Goal: Information Seeking & Learning: Learn about a topic

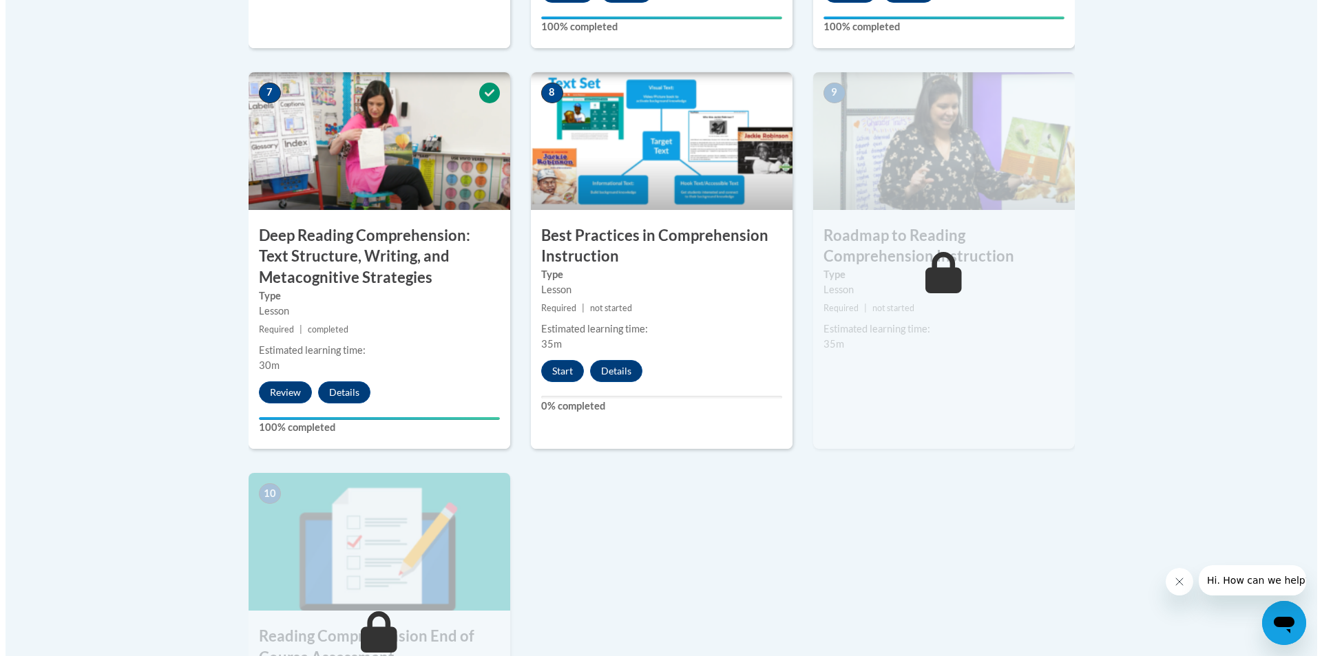
scroll to position [1170, 0]
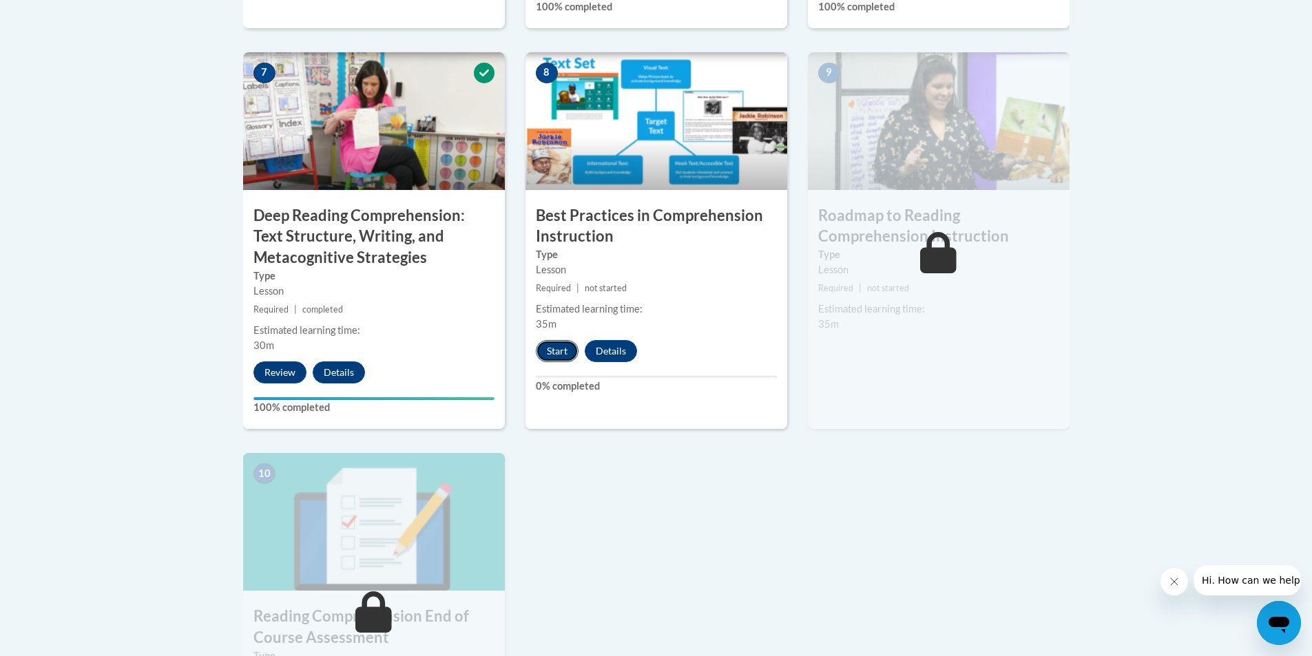
click at [566, 357] on button "Start" at bounding box center [557, 351] width 43 height 22
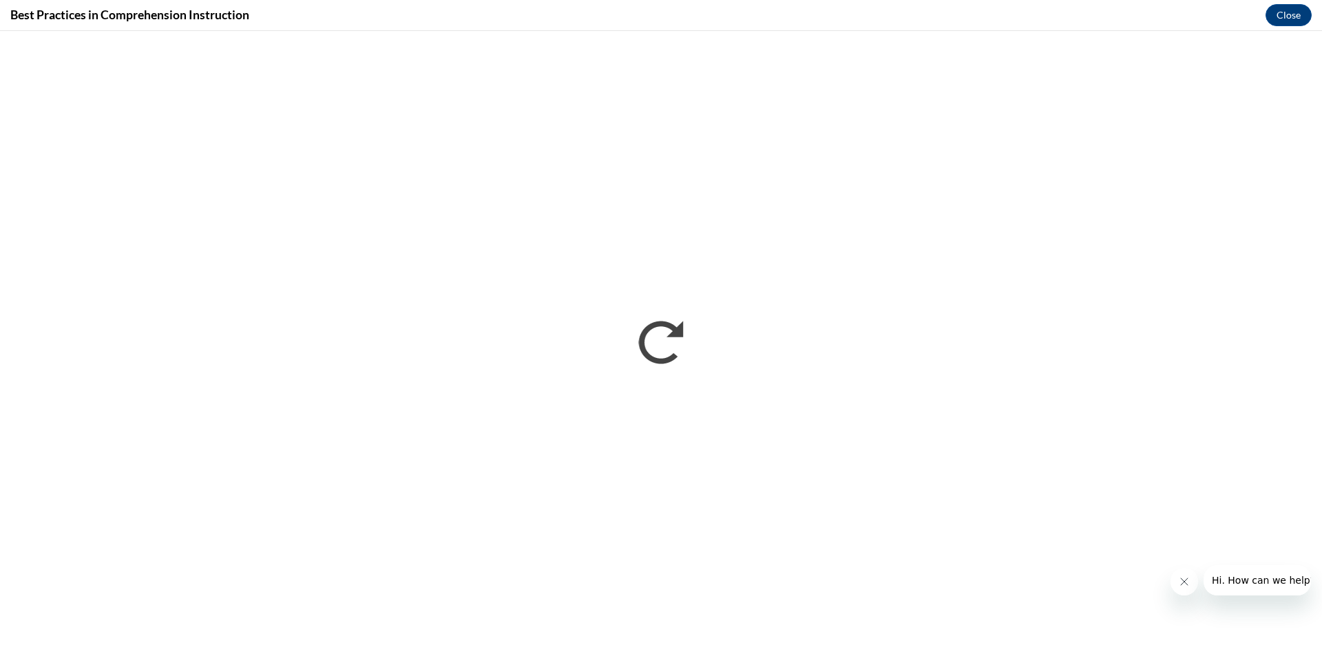
scroll to position [0, 0]
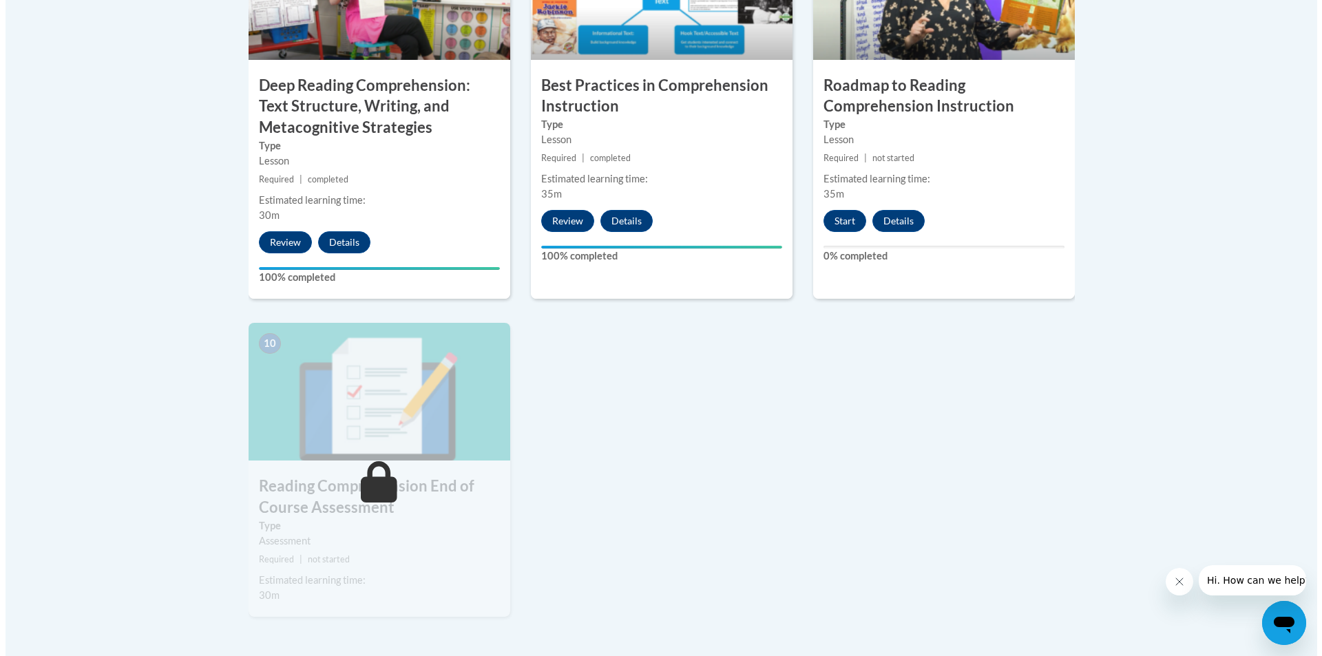
scroll to position [1308, 0]
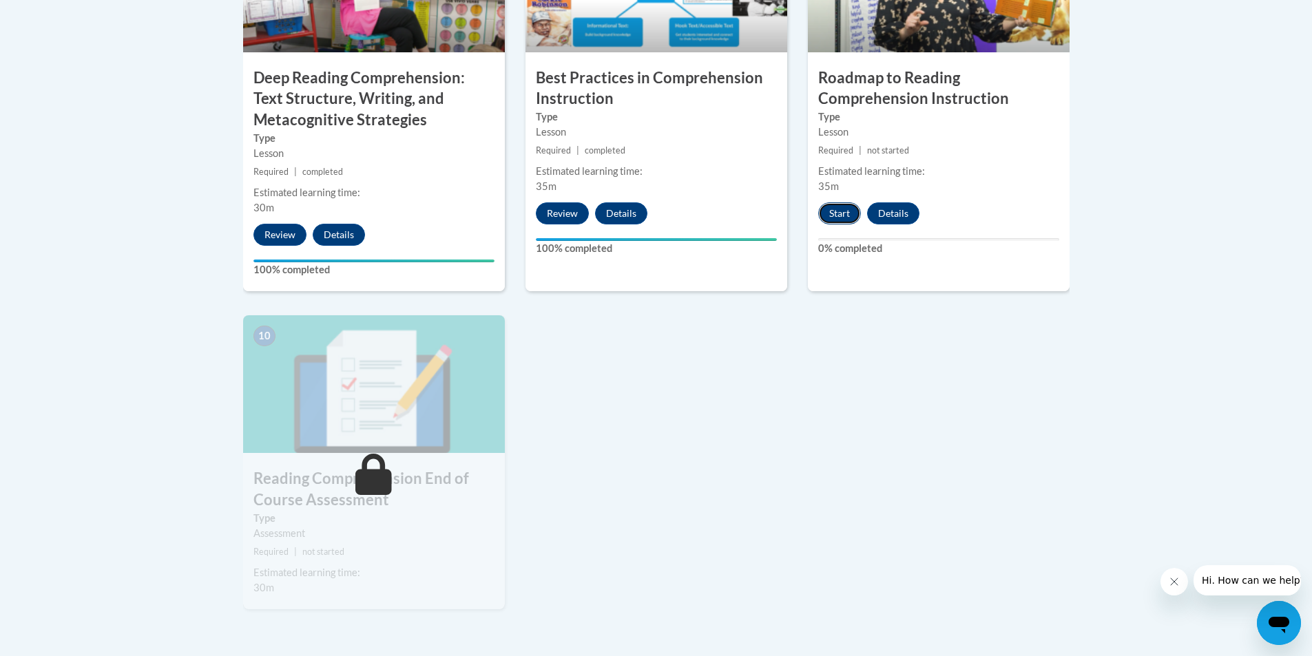
click at [846, 212] on button "Start" at bounding box center [839, 213] width 43 height 22
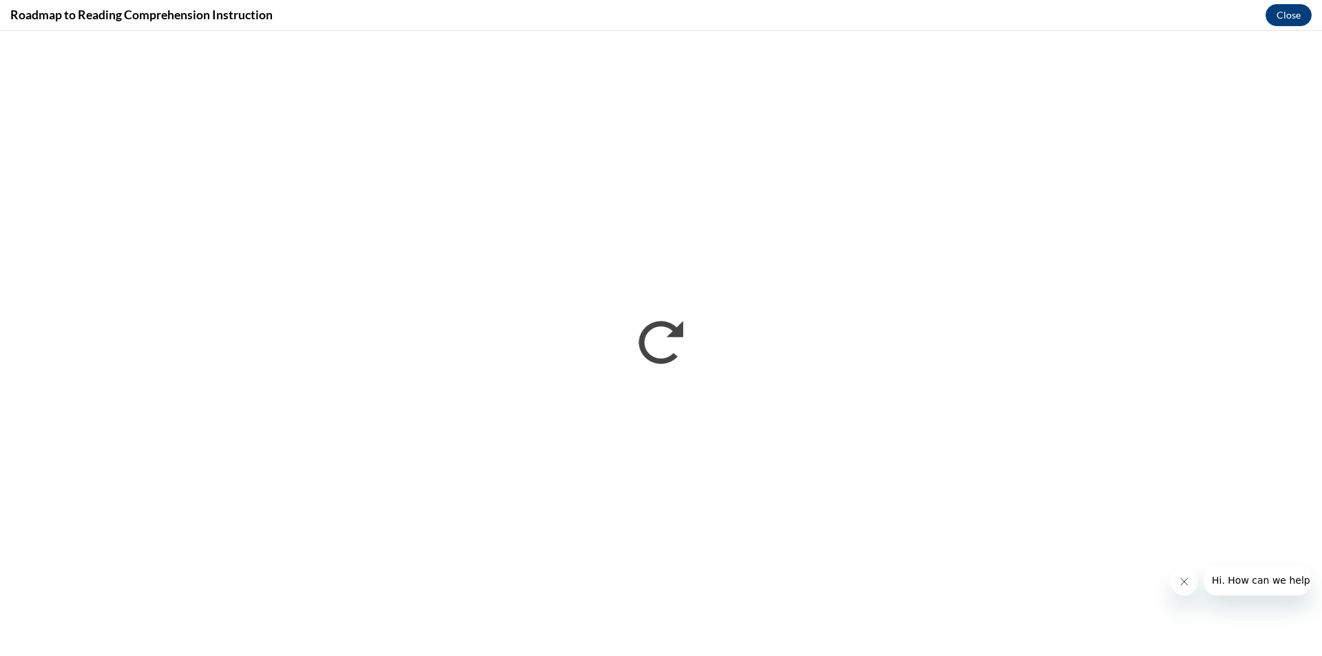
scroll to position [0, 0]
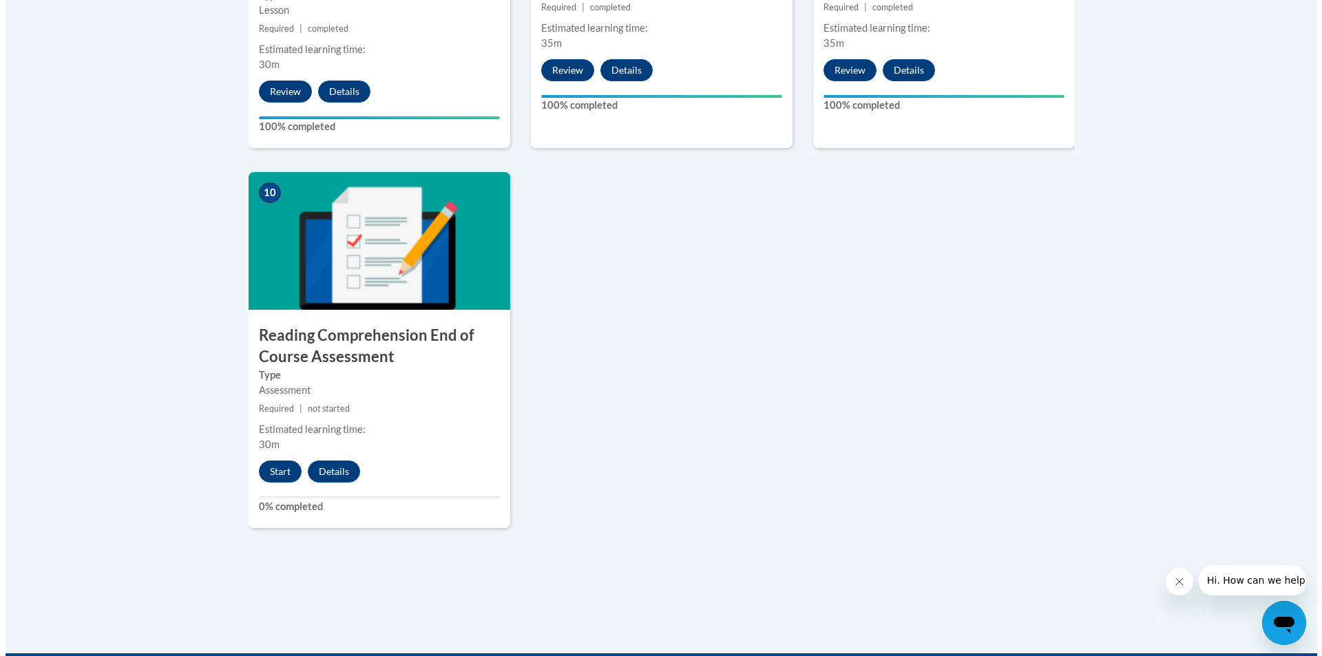
scroll to position [1515, 0]
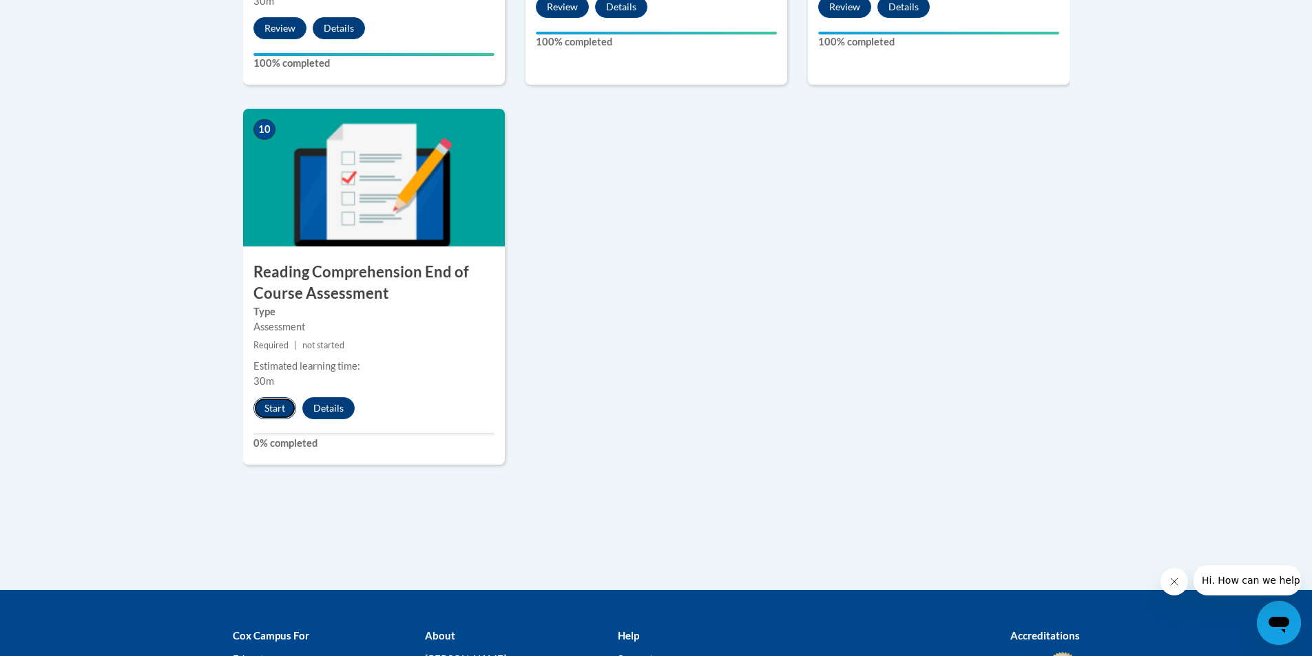
click at [269, 408] on button "Start" at bounding box center [274, 408] width 43 height 22
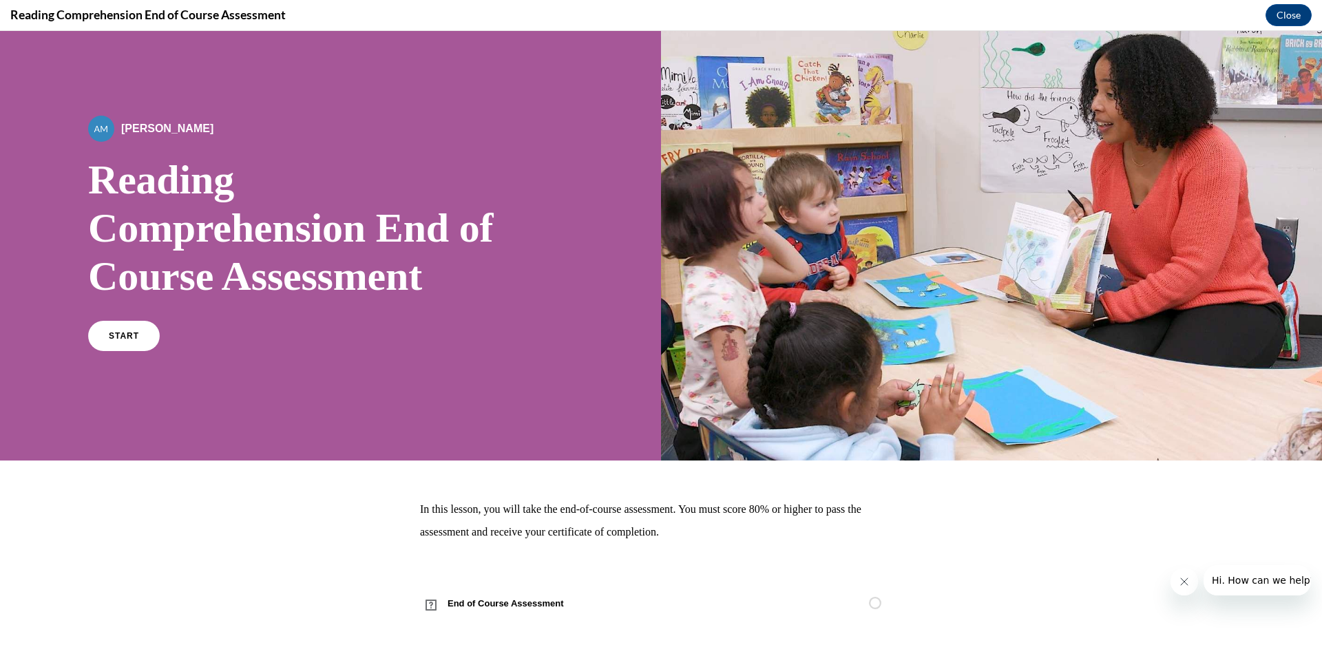
scroll to position [17, 0]
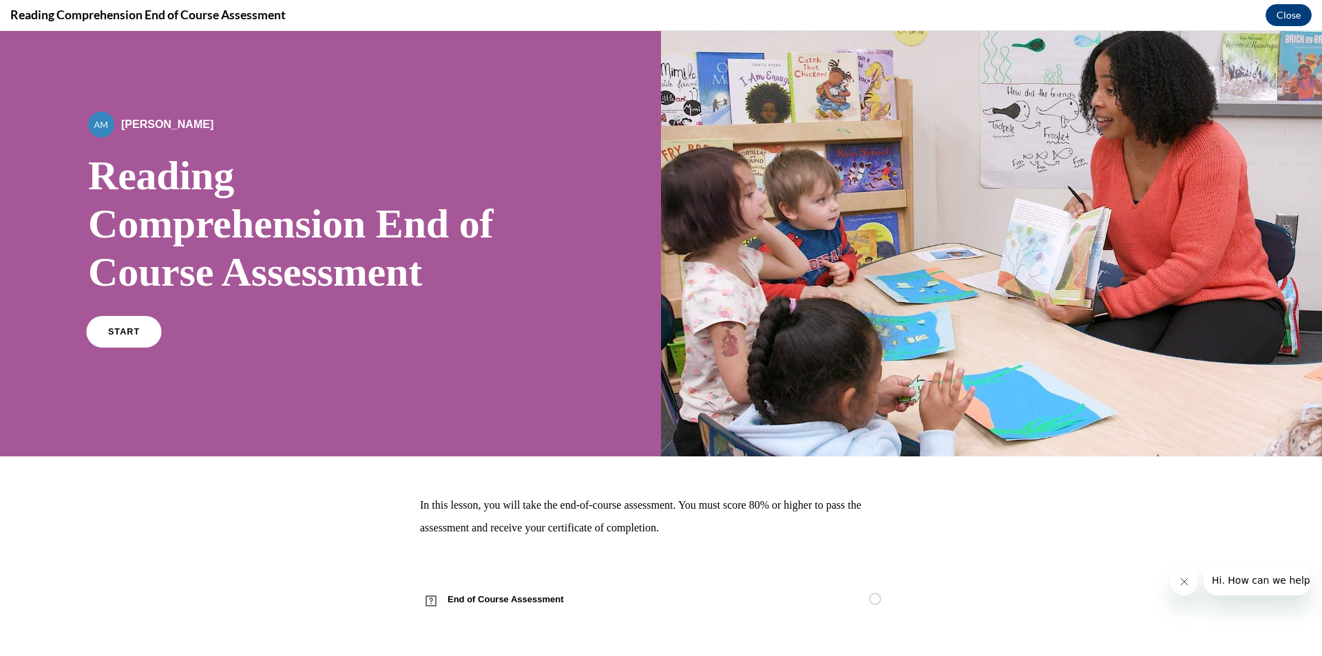
click at [117, 333] on span "START" at bounding box center [124, 332] width 32 height 10
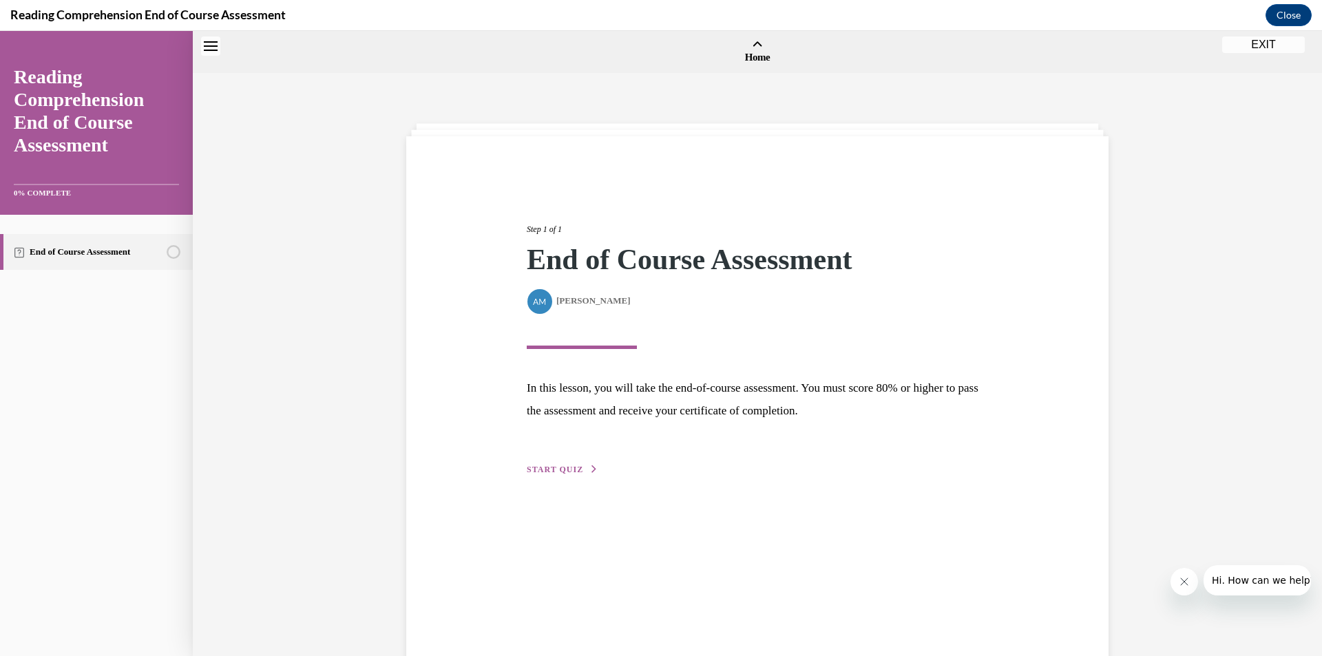
scroll to position [43, 0]
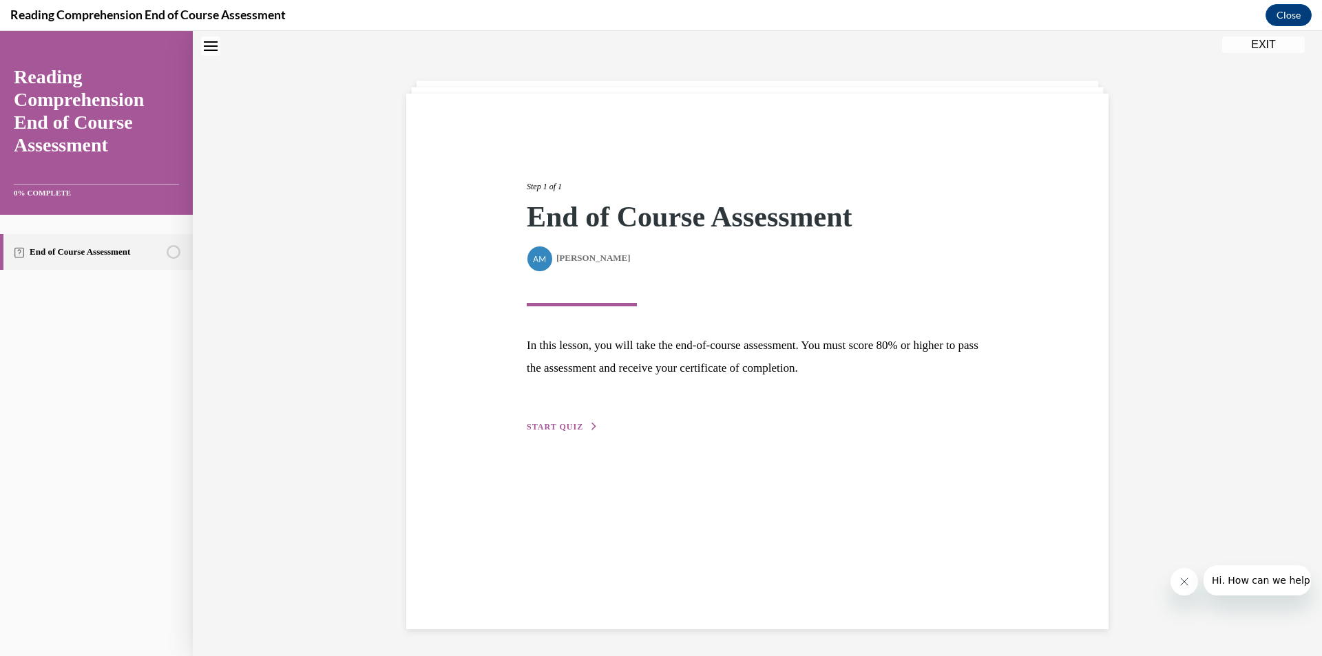
click at [574, 426] on span "START QUIZ" at bounding box center [555, 427] width 56 height 10
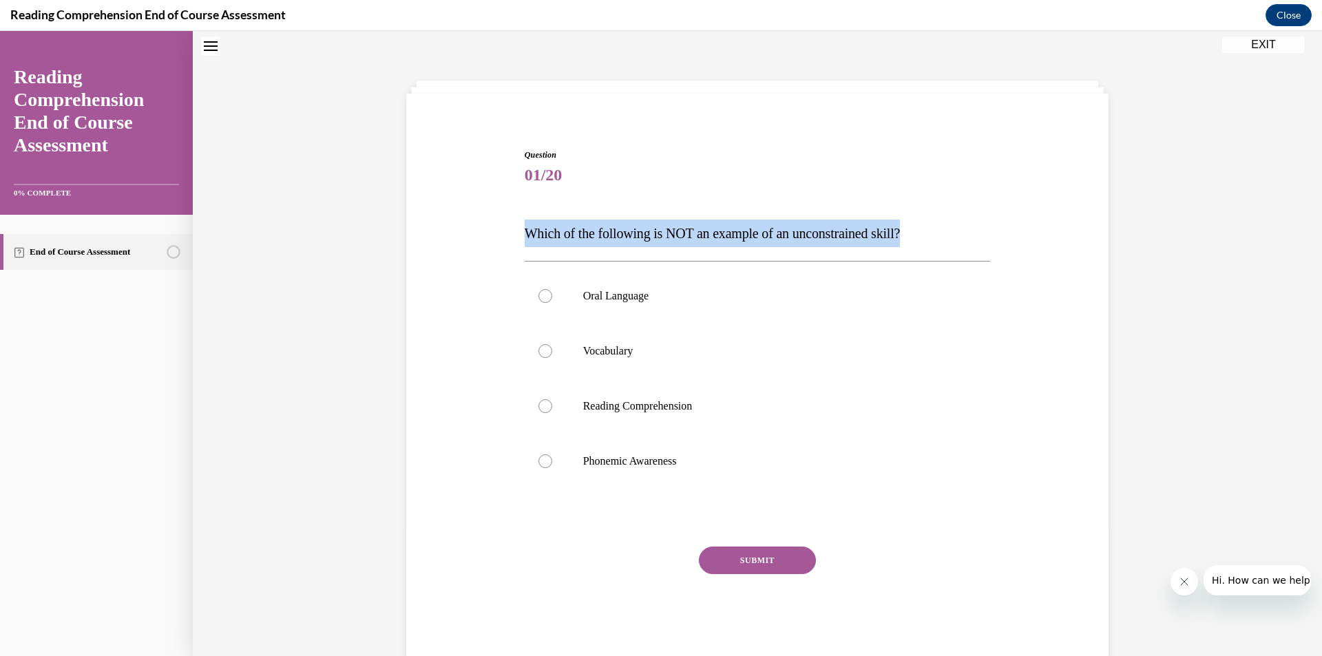
drag, startPoint x: 507, startPoint y: 229, endPoint x: 993, endPoint y: 235, distance: 486.8
click at [994, 235] on div "Question 01/20 Which of the following is NOT an example of an unconstrained ski…" at bounding box center [757, 383] width 709 height 552
copy span "Which of the following is NOT an example of an unconstrained skill?"
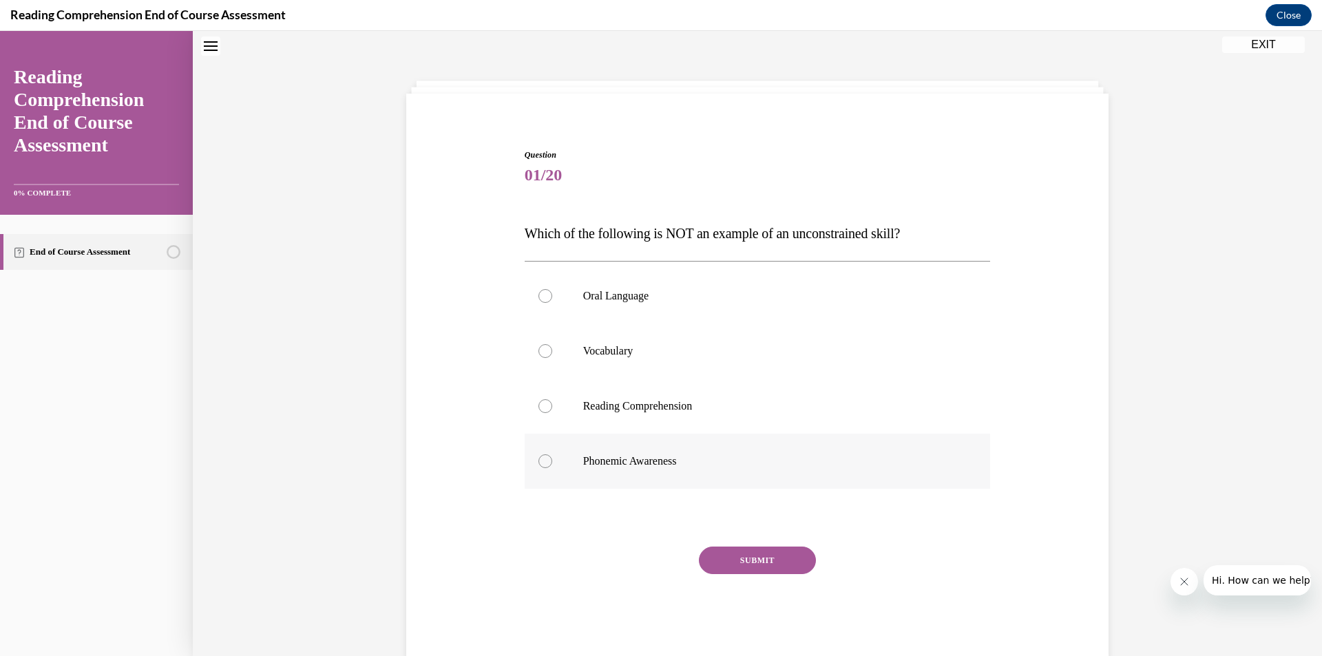
click at [647, 457] on p "Phonemic Awareness" at bounding box center [769, 461] width 373 height 14
click at [552, 457] on input "Phonemic Awareness" at bounding box center [545, 461] width 14 height 14
radio input "true"
click at [767, 569] on button "SUBMIT" at bounding box center [757, 561] width 117 height 28
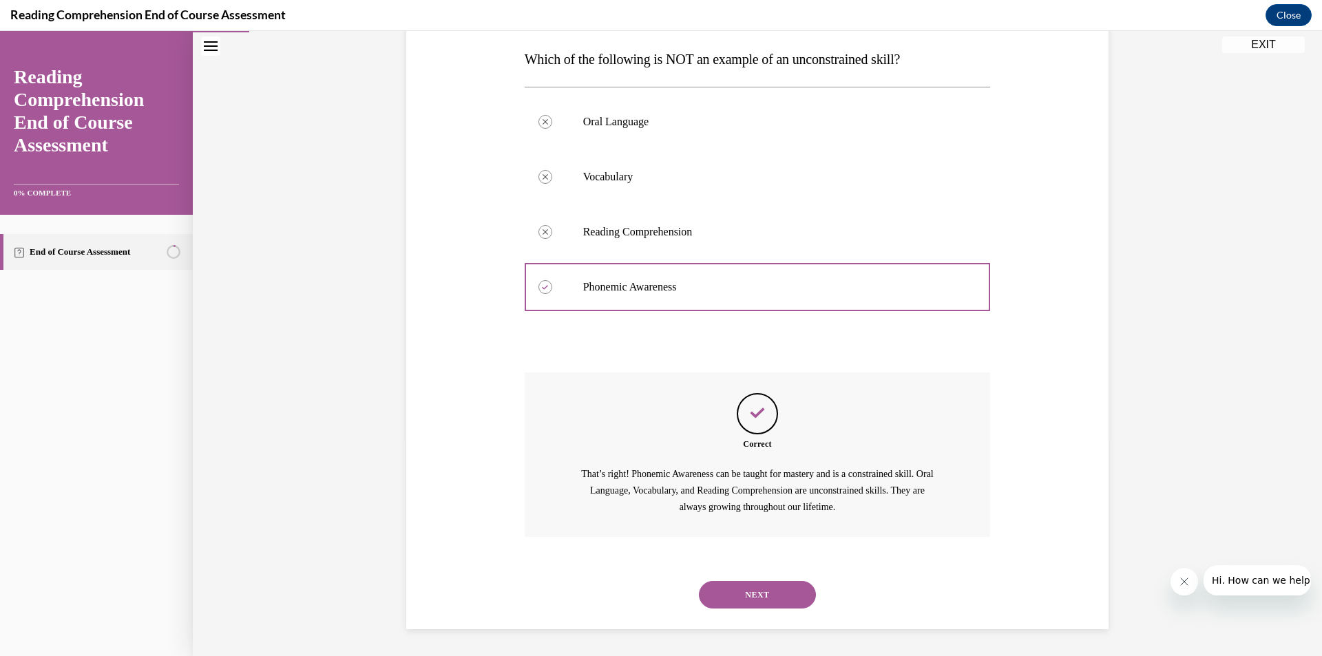
scroll to position [218, 0]
click at [748, 601] on button "NEXT" at bounding box center [757, 594] width 117 height 28
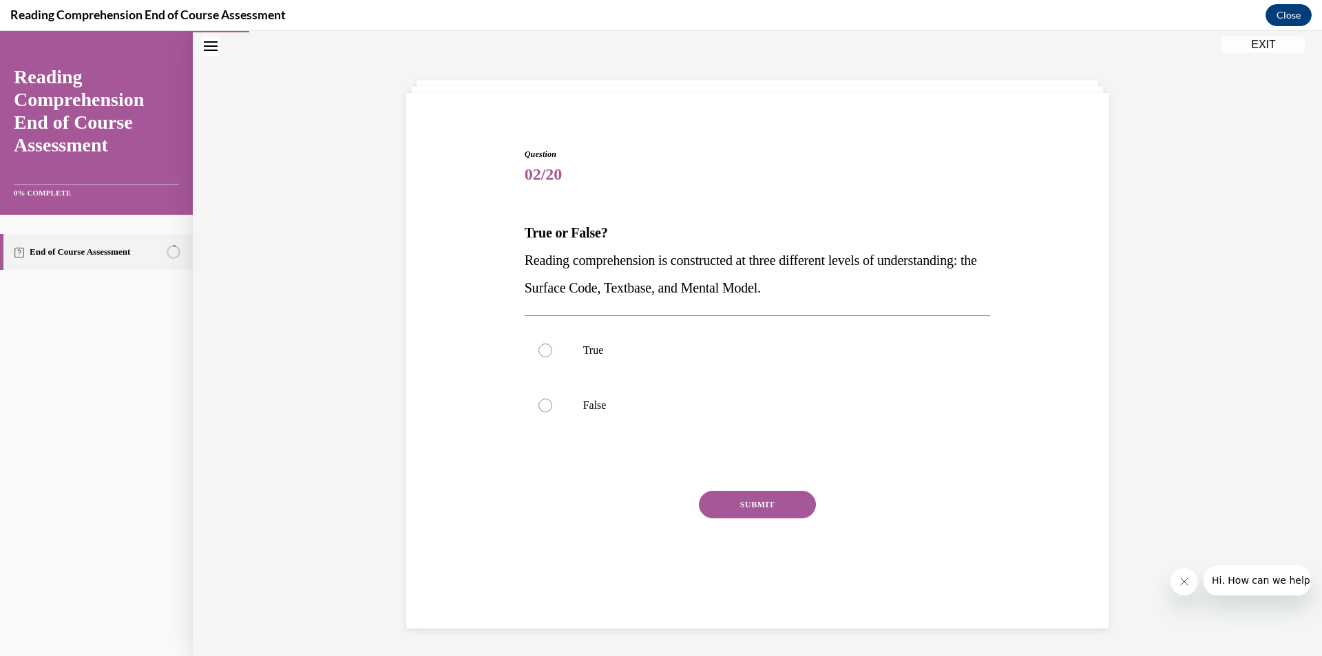
scroll to position [43, 0]
drag, startPoint x: 516, startPoint y: 260, endPoint x: 905, endPoint y: 291, distance: 390.2
click at [905, 291] on div "Question 02/20 True or False? Reading comprehension is constructed at three dif…" at bounding box center [757, 365] width 473 height 476
copy span "Reading comprehension is constructed at three different levels of understanding…"
click at [574, 351] on label "True" at bounding box center [758, 350] width 466 height 55
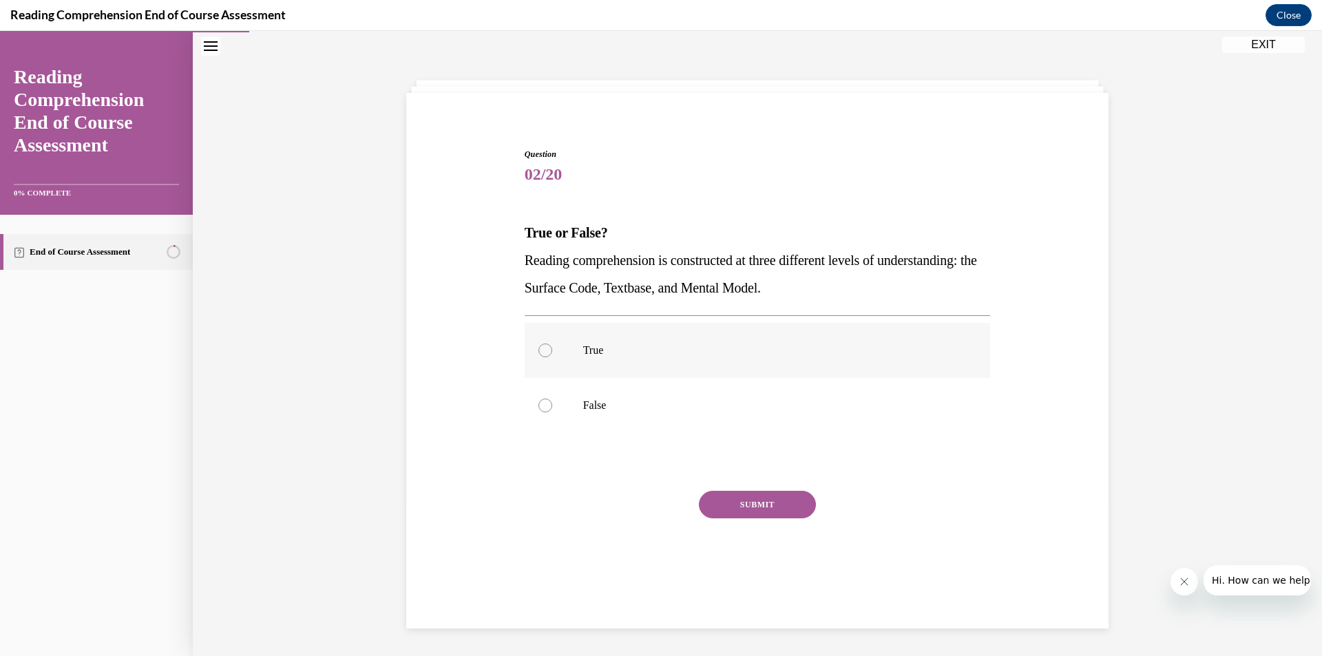
click at [552, 351] on input "True" at bounding box center [545, 351] width 14 height 14
radio input "true"
click at [719, 492] on button "SUBMIT" at bounding box center [757, 505] width 117 height 28
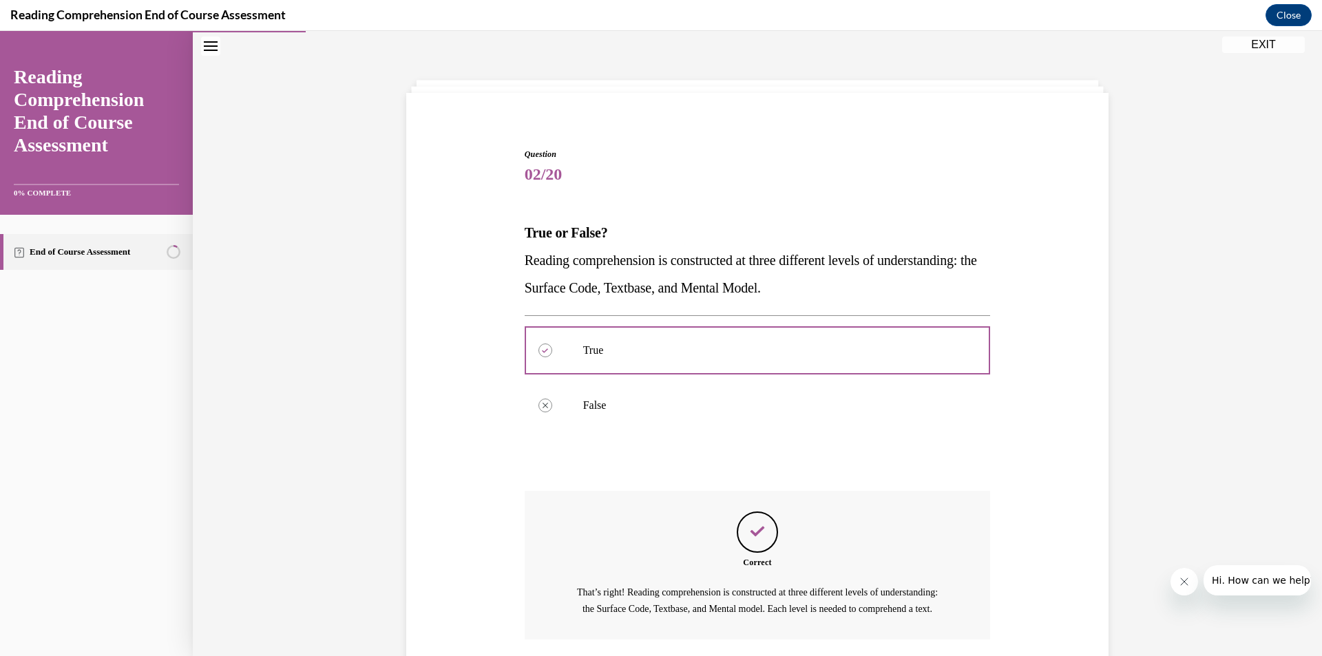
click at [724, 505] on div "Question 02/20 True or False? Reading comprehension is constructed at three dif…" at bounding box center [758, 440] width 466 height 584
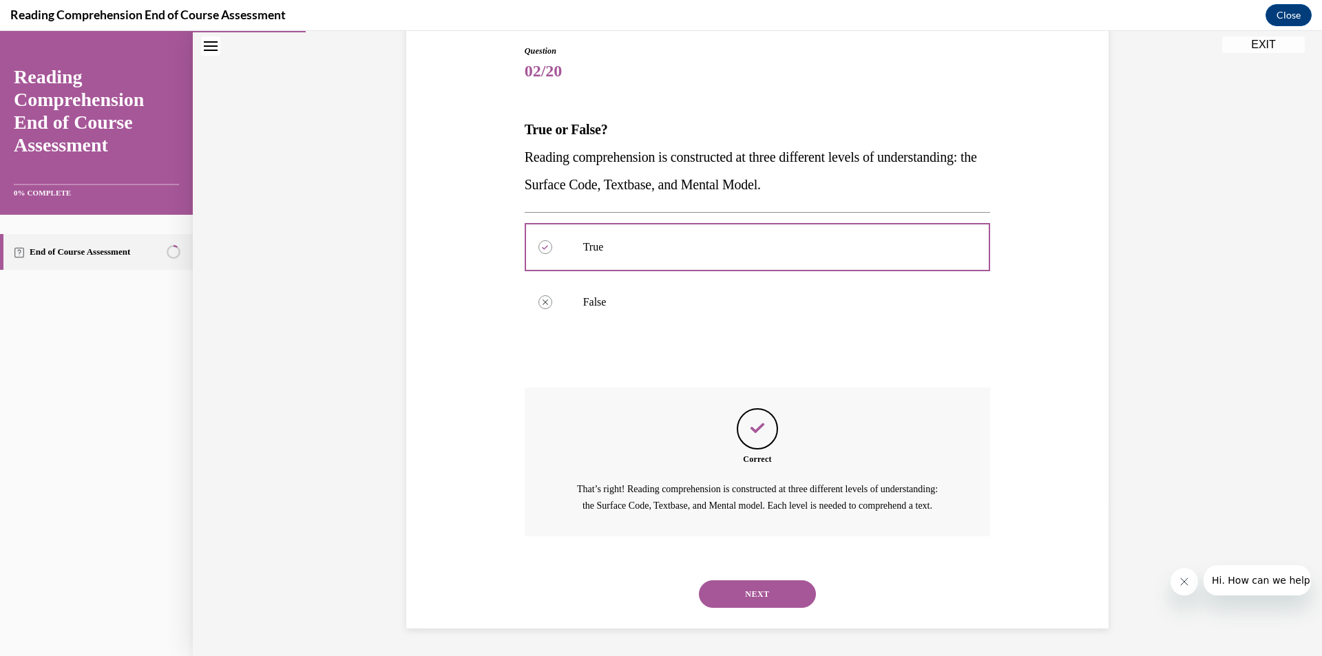
click at [749, 597] on button "NEXT" at bounding box center [757, 594] width 117 height 28
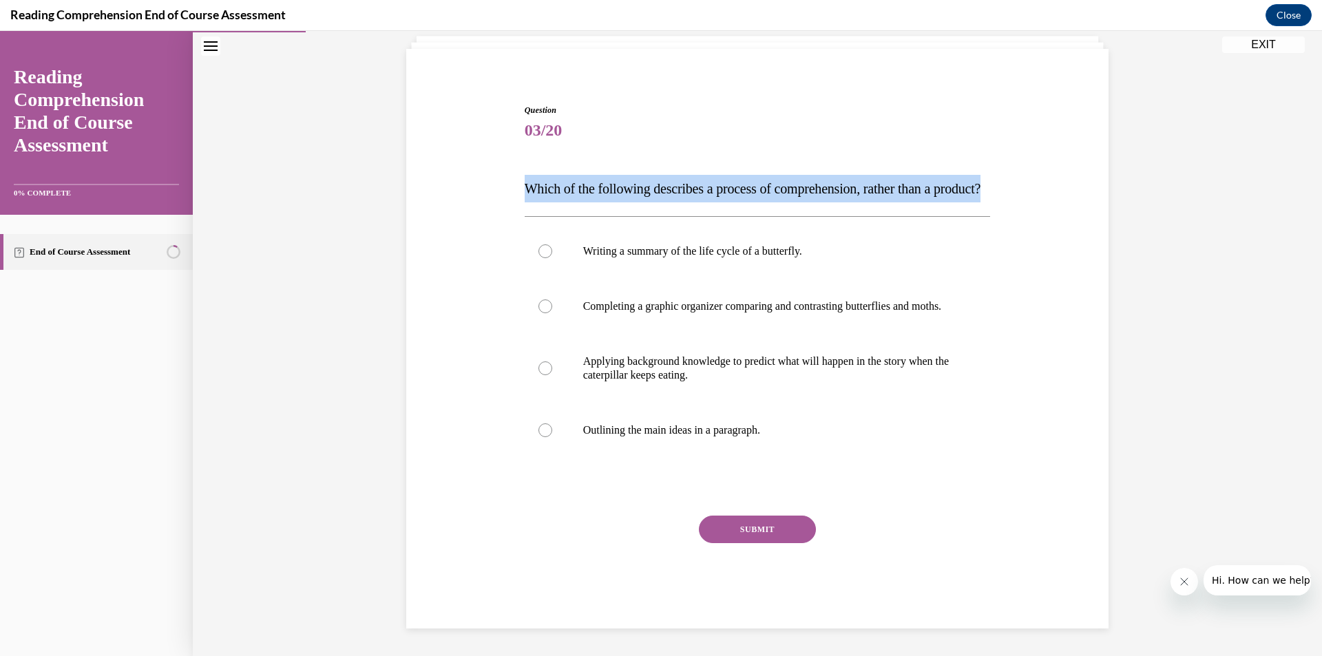
drag, startPoint x: 494, startPoint y: 143, endPoint x: 808, endPoint y: 188, distance: 316.4
click at [808, 188] on div "Question 03/20 Which of the following describes a process of comprehension, rat…" at bounding box center [757, 346] width 709 height 566
copy span "Which of the following describes a process of comprehension, rather than a prod…"
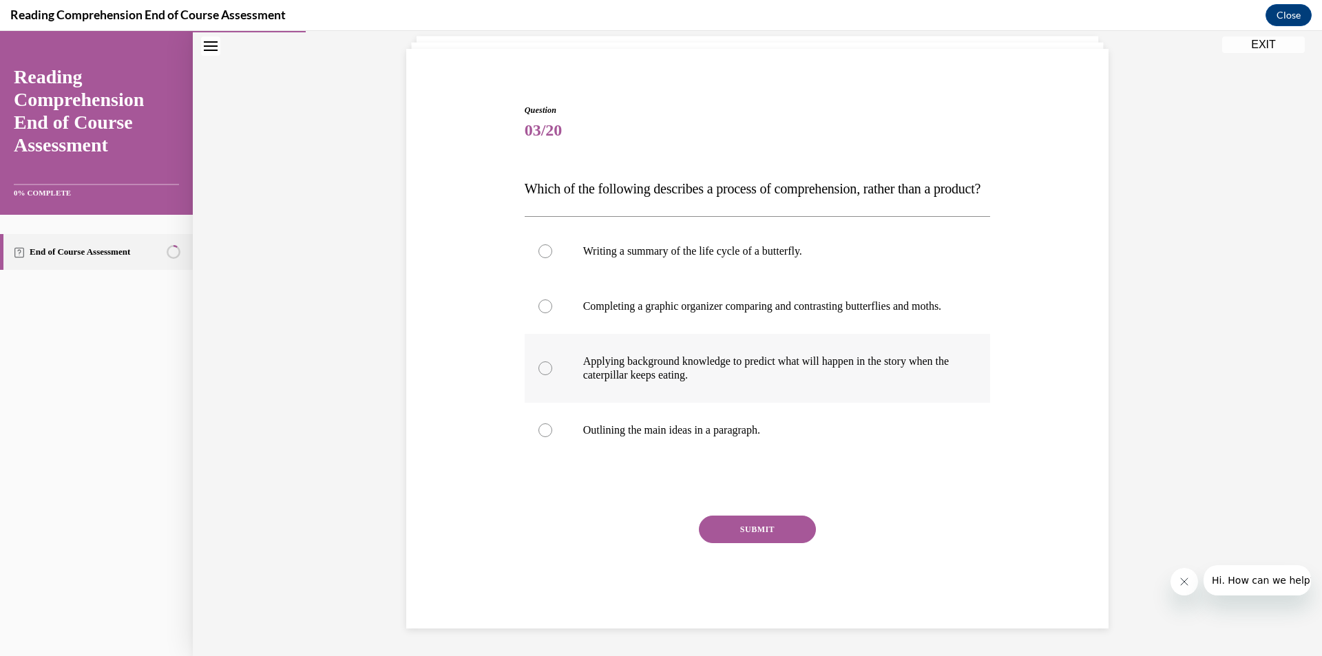
click at [602, 389] on label "Applying background knowledge to predict what will happen in the story when the…" at bounding box center [758, 368] width 466 height 69
click at [552, 375] on input "Applying background knowledge to predict what will happen in the story when the…" at bounding box center [545, 368] width 14 height 14
radio input "true"
click at [725, 516] on button "SUBMIT" at bounding box center [757, 530] width 117 height 28
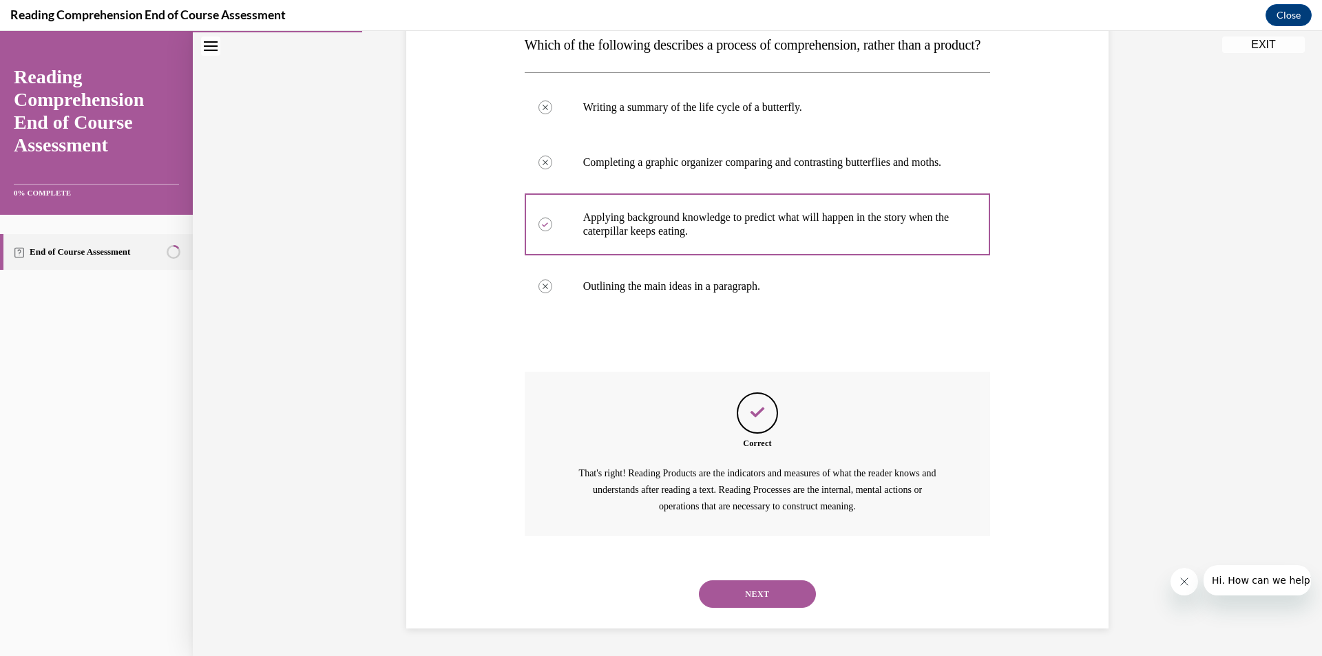
scroll to position [273, 0]
click at [758, 585] on button "NEXT" at bounding box center [757, 594] width 117 height 28
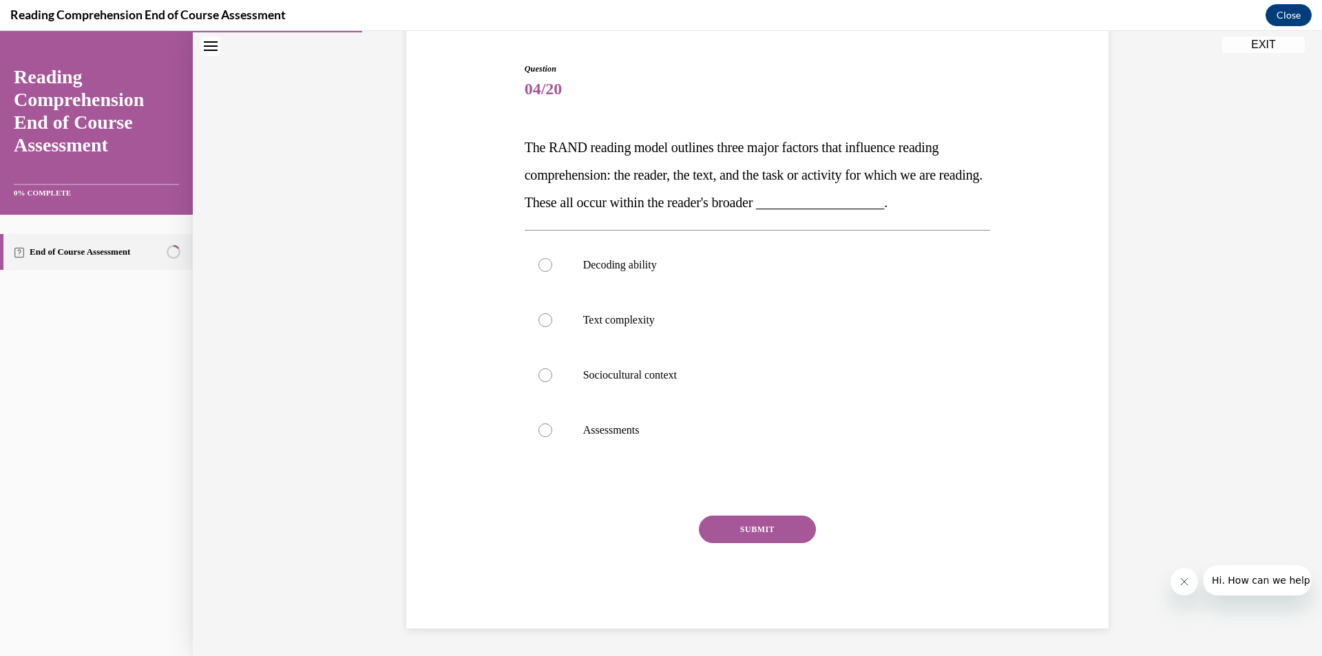
scroll to position [129, 0]
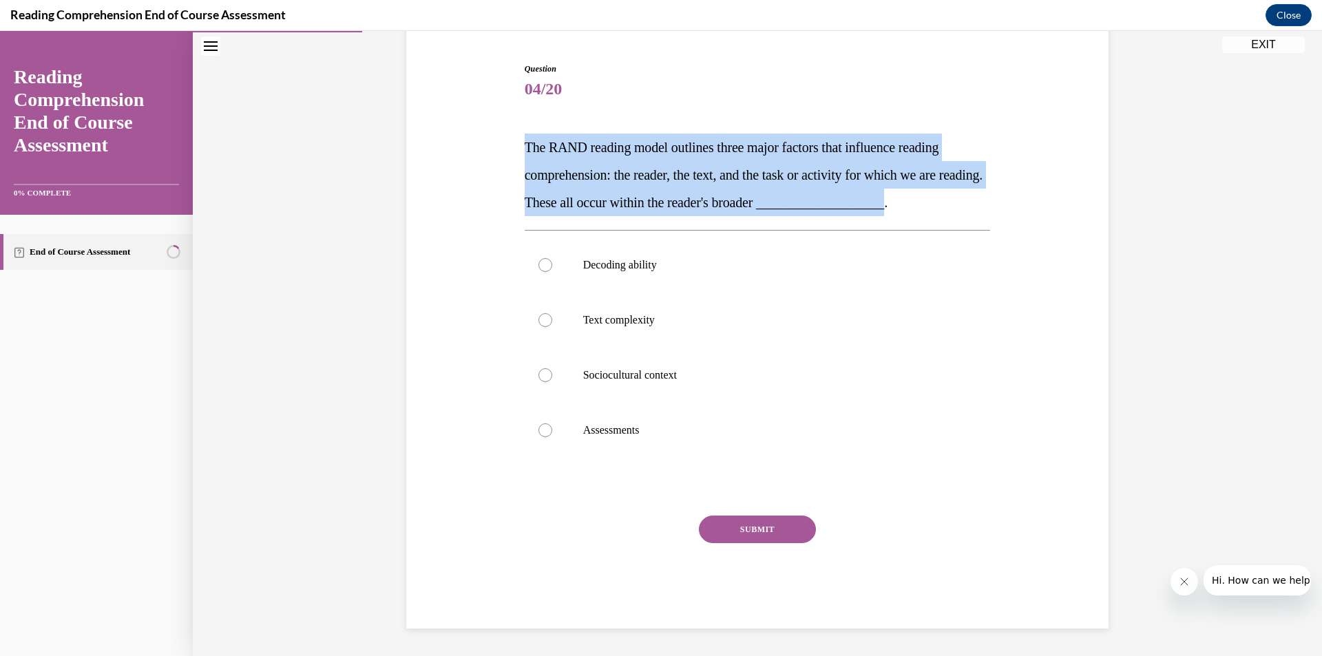
drag, startPoint x: 505, startPoint y: 151, endPoint x: 938, endPoint y: 204, distance: 436.3
click at [938, 204] on div "Question 04/20 The RAND reading model outlines three major factors that influen…" at bounding box center [757, 324] width 709 height 607
copy span "The RAND reading model outlines three major factors that influence reading comp…"
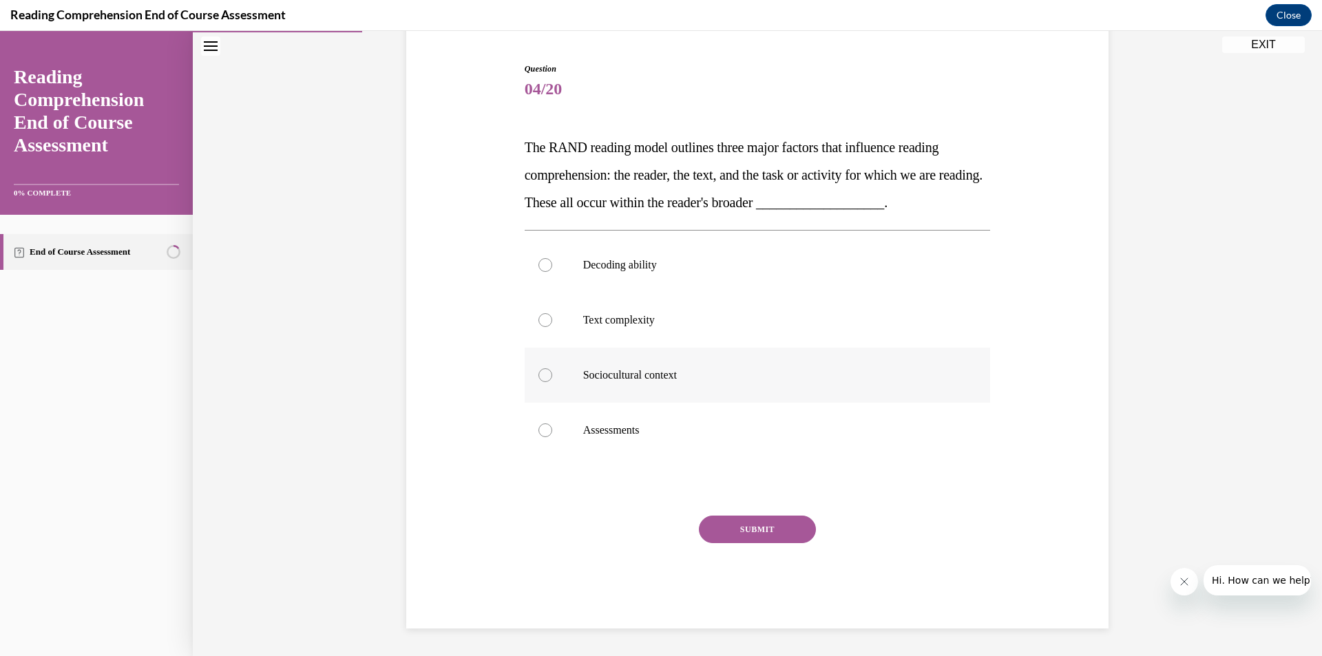
click at [549, 372] on label "Sociocultural context" at bounding box center [758, 375] width 466 height 55
click at [549, 372] on input "Sociocultural context" at bounding box center [545, 375] width 14 height 14
radio input "true"
click at [753, 535] on button "SUBMIT" at bounding box center [757, 530] width 117 height 28
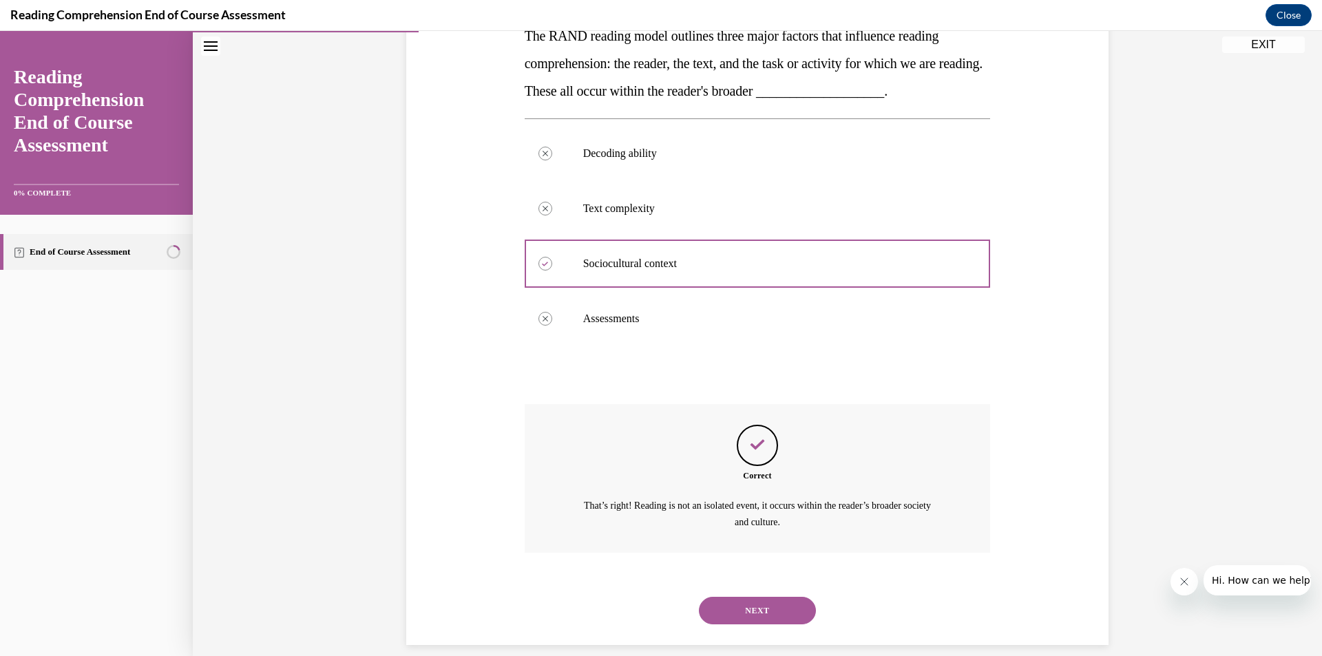
scroll to position [257, 0]
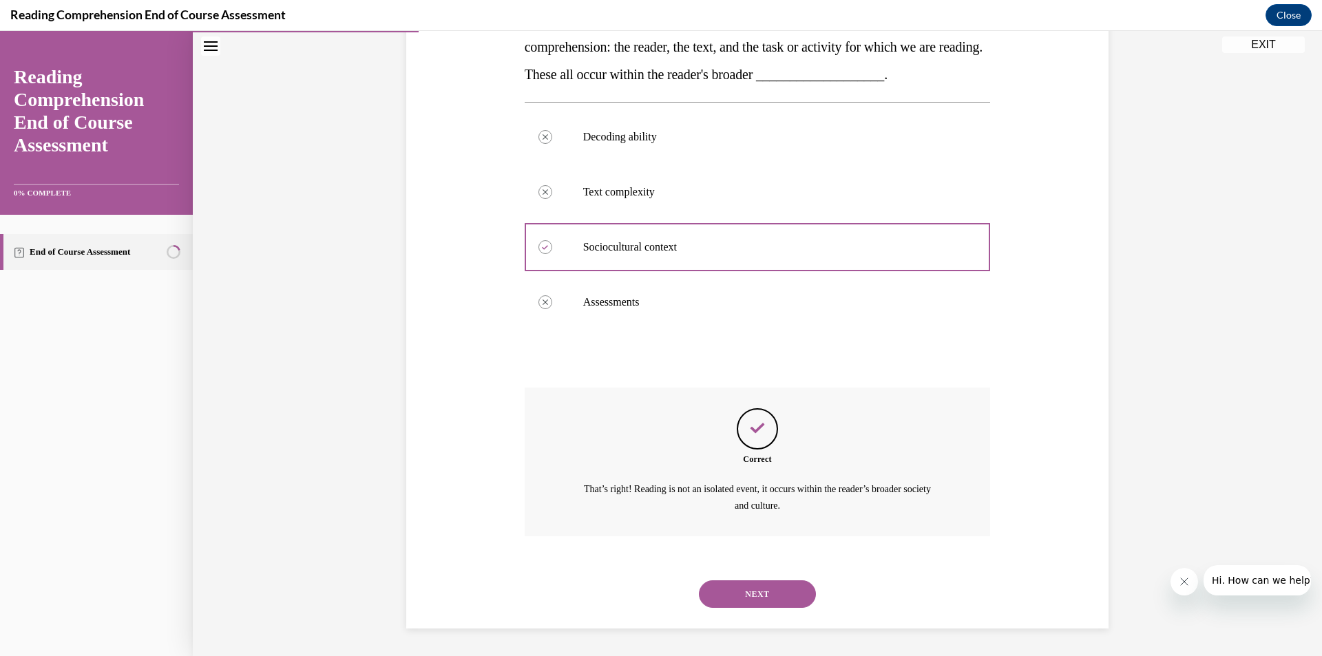
click at [757, 597] on button "NEXT" at bounding box center [757, 594] width 117 height 28
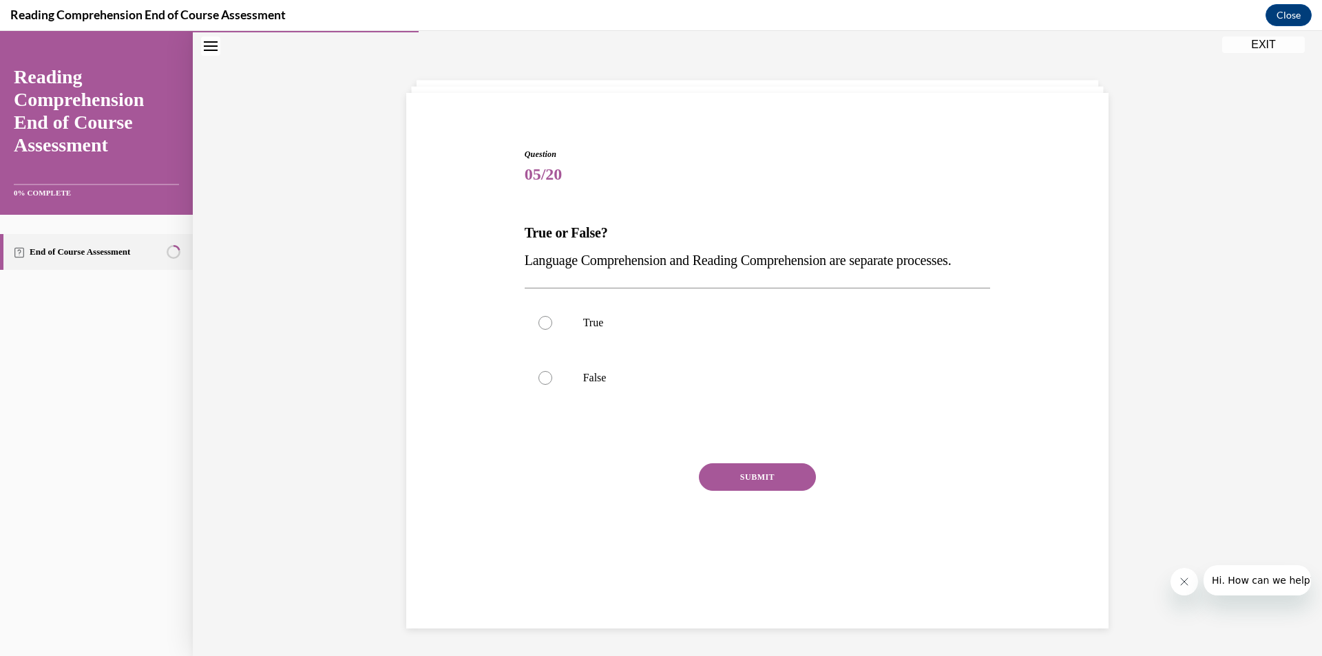
scroll to position [43, 0]
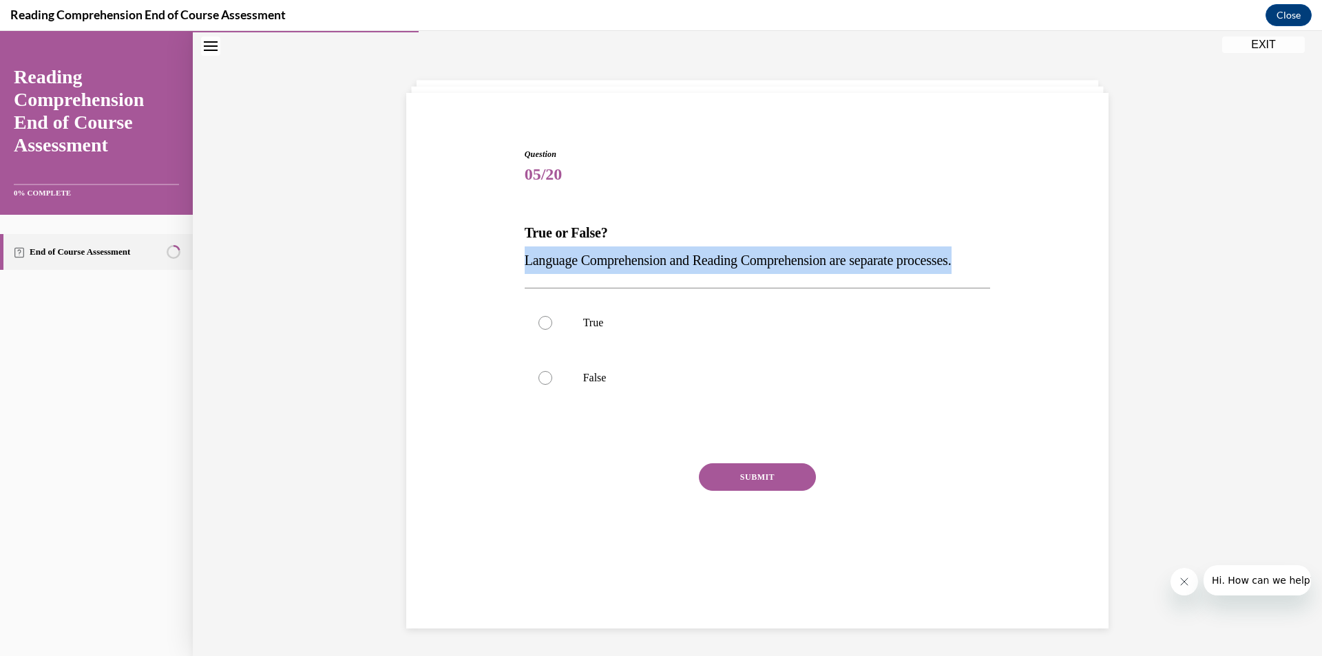
drag, startPoint x: 505, startPoint y: 259, endPoint x: 758, endPoint y: 297, distance: 256.3
click at [758, 297] on div "Question 05/20 True or False? Language Comprehension and Reading Comprehension …" at bounding box center [757, 342] width 709 height 470
copy span "Language Comprehension and Reading Comprehension are separate processes."
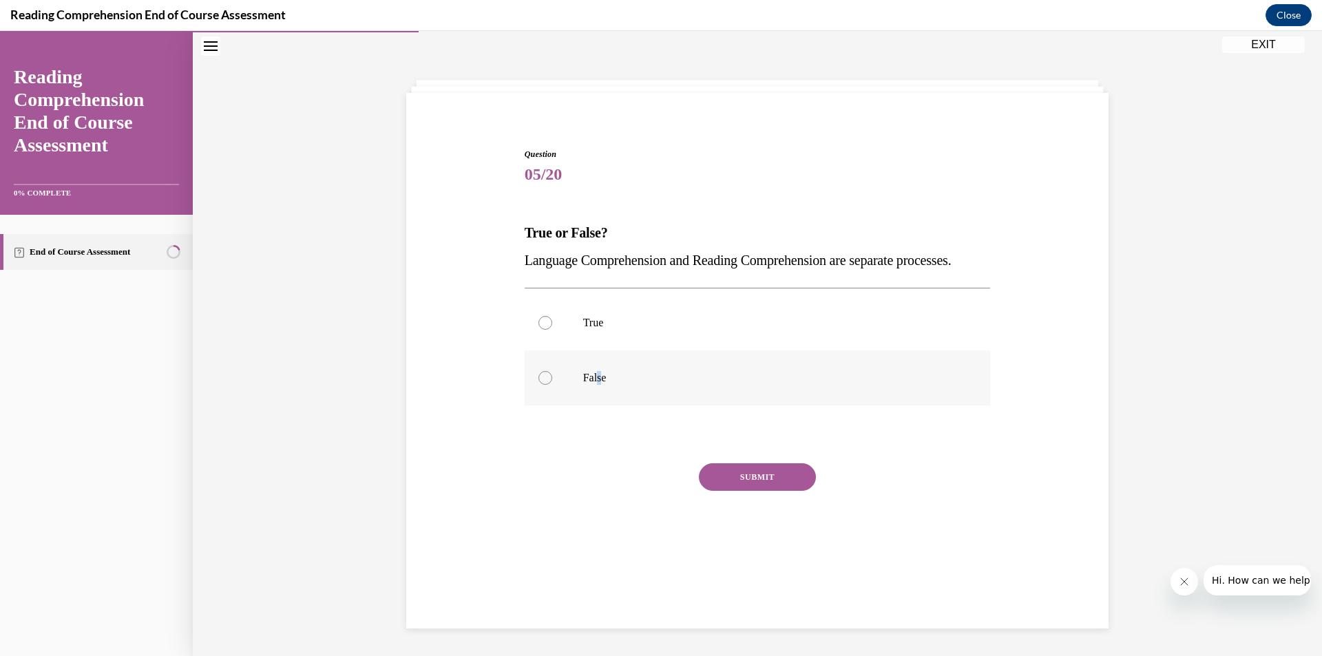
click at [592, 385] on p "False" at bounding box center [769, 378] width 373 height 14
click at [541, 385] on div at bounding box center [545, 378] width 14 height 14
click at [541, 385] on input "False" at bounding box center [545, 378] width 14 height 14
radio input "true"
click at [730, 491] on button "SUBMIT" at bounding box center [757, 477] width 117 height 28
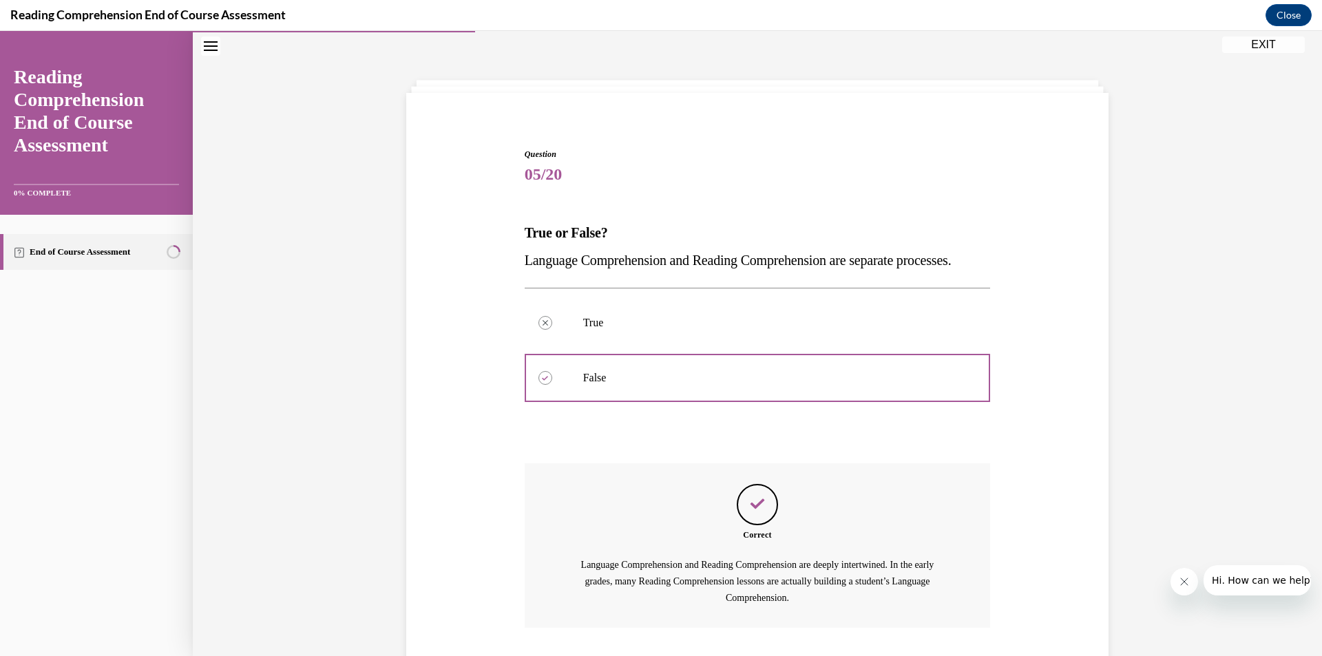
scroll to position [162, 0]
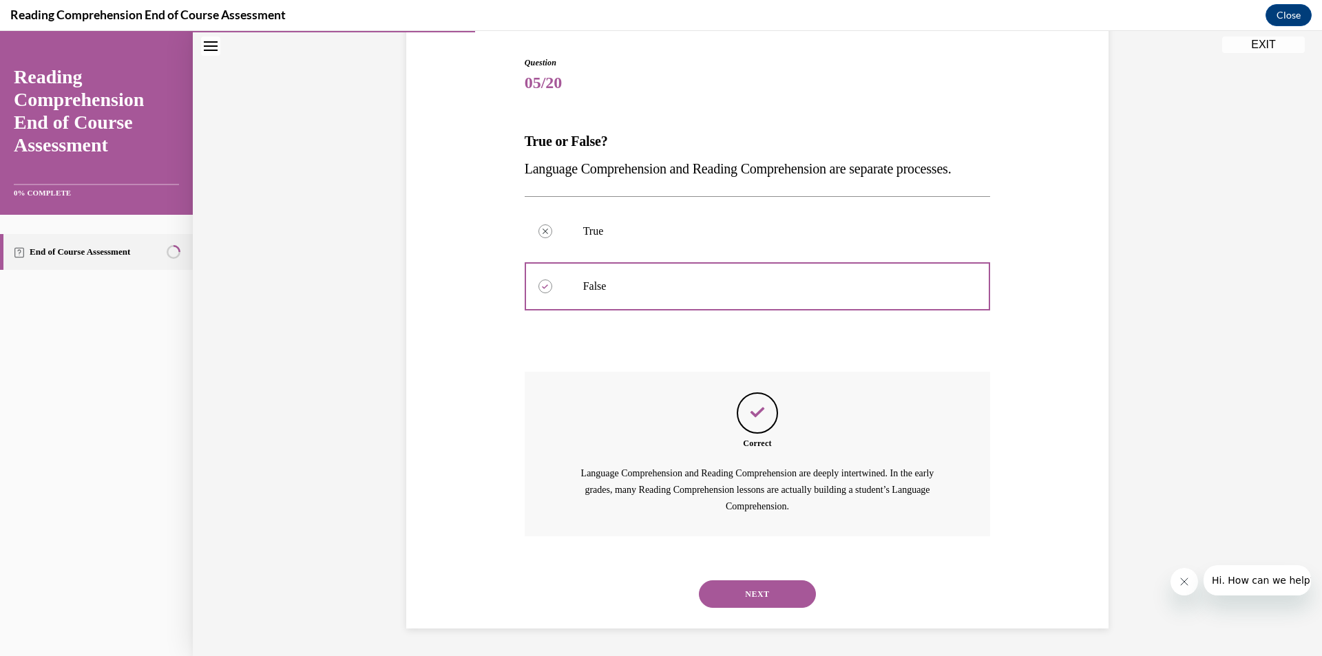
click at [768, 588] on button "NEXT" at bounding box center [757, 594] width 117 height 28
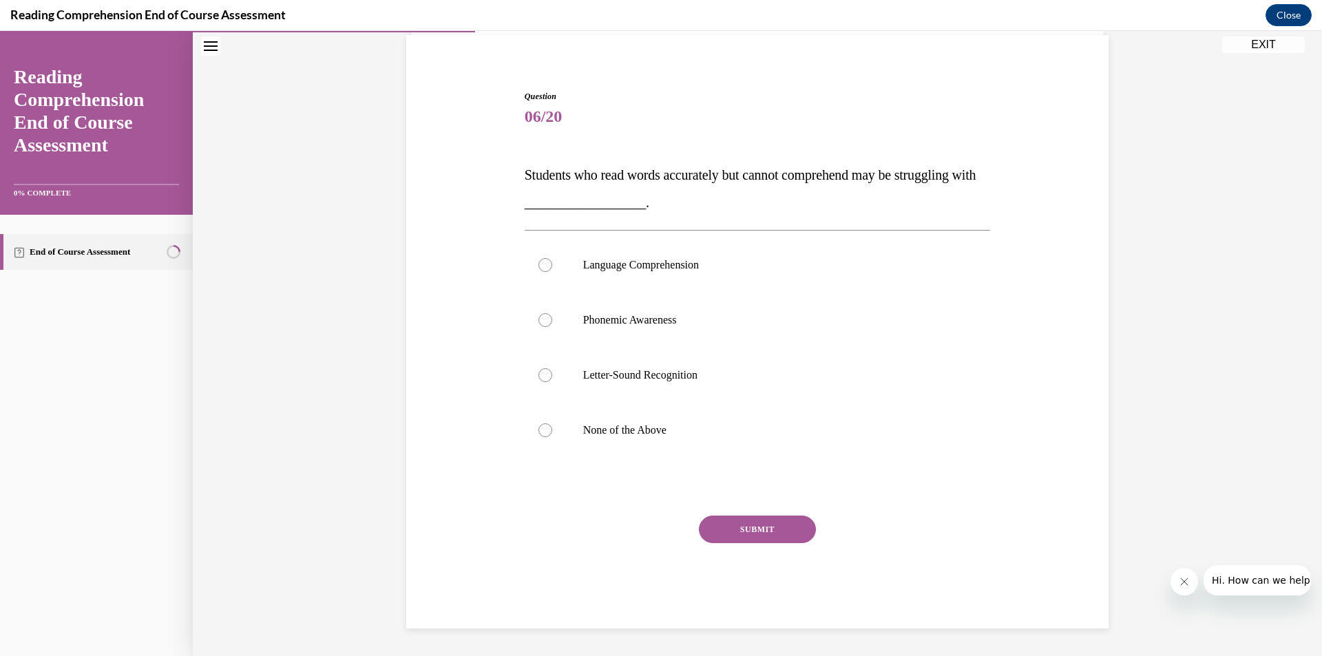
scroll to position [101, 0]
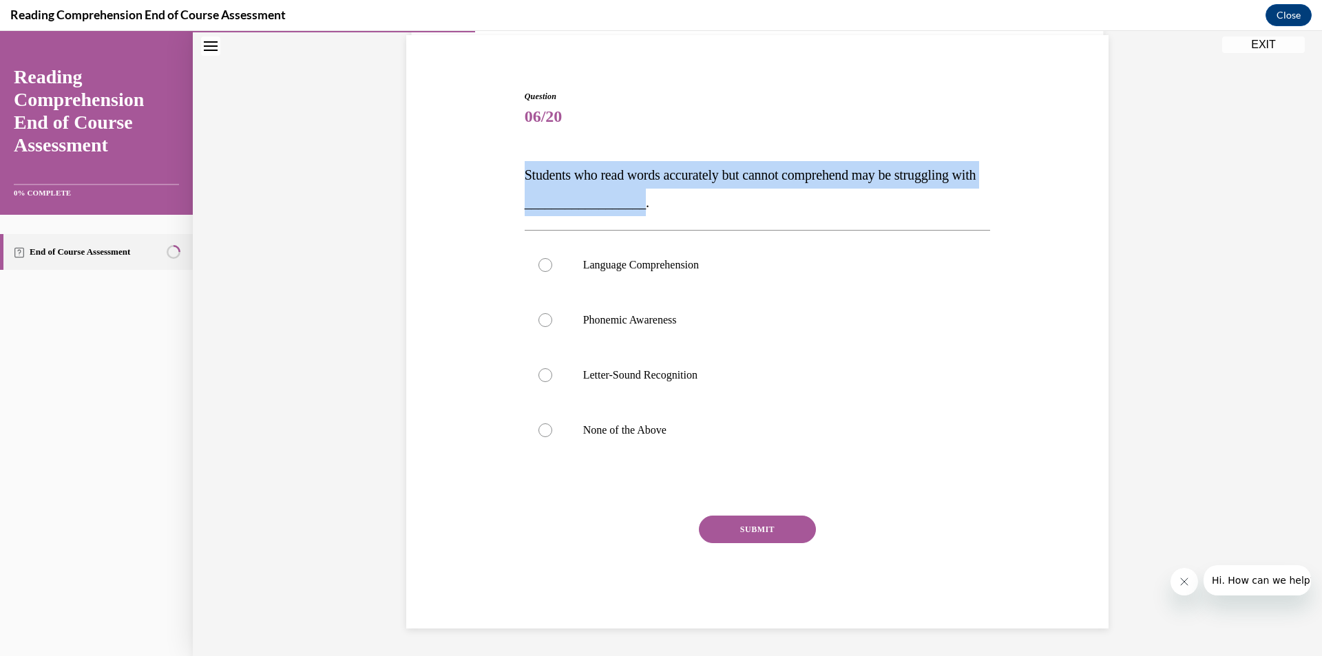
drag, startPoint x: 517, startPoint y: 173, endPoint x: 657, endPoint y: 204, distance: 143.8
click at [657, 204] on div "Question 06/20 Students who read words accurately but cannot comprehend may be …" at bounding box center [757, 349] width 473 height 559
copy span "Students who read words accurately but cannot comprehend may be struggling with…"
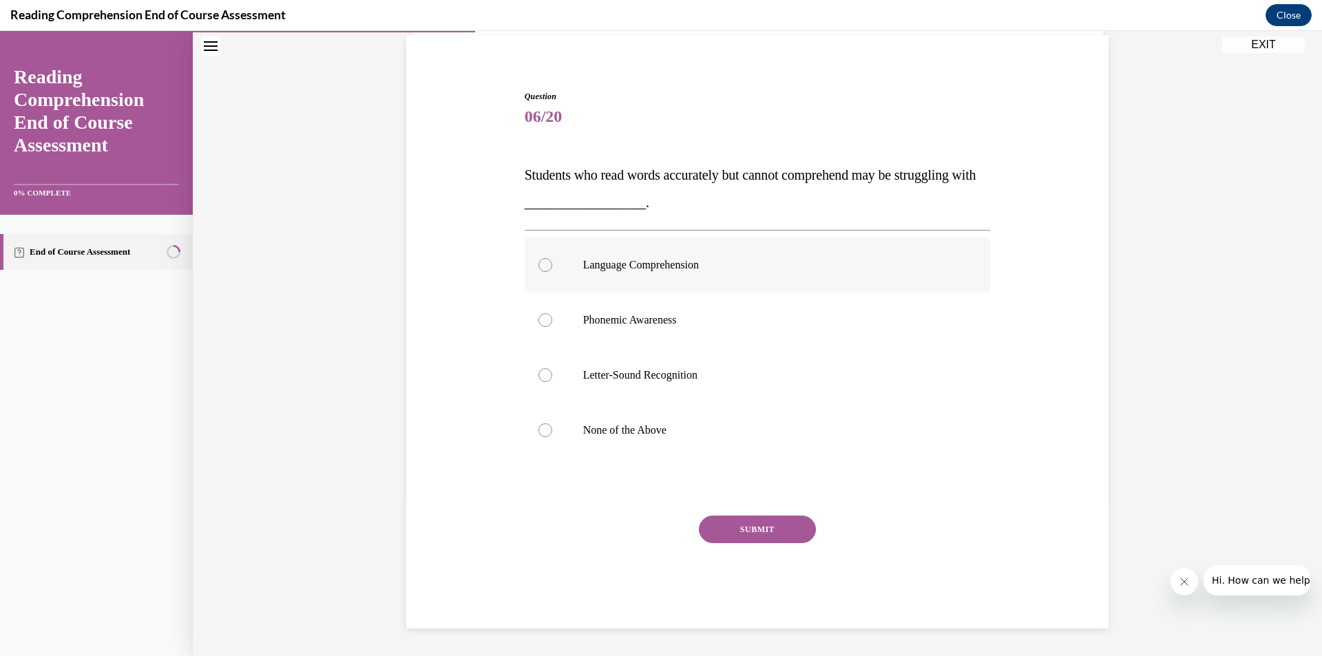
click at [550, 265] on label "Language Comprehension" at bounding box center [758, 265] width 466 height 55
click at [550, 265] on input "Language Comprehension" at bounding box center [545, 265] width 14 height 14
radio input "true"
click at [756, 530] on button "SUBMIT" at bounding box center [757, 530] width 117 height 28
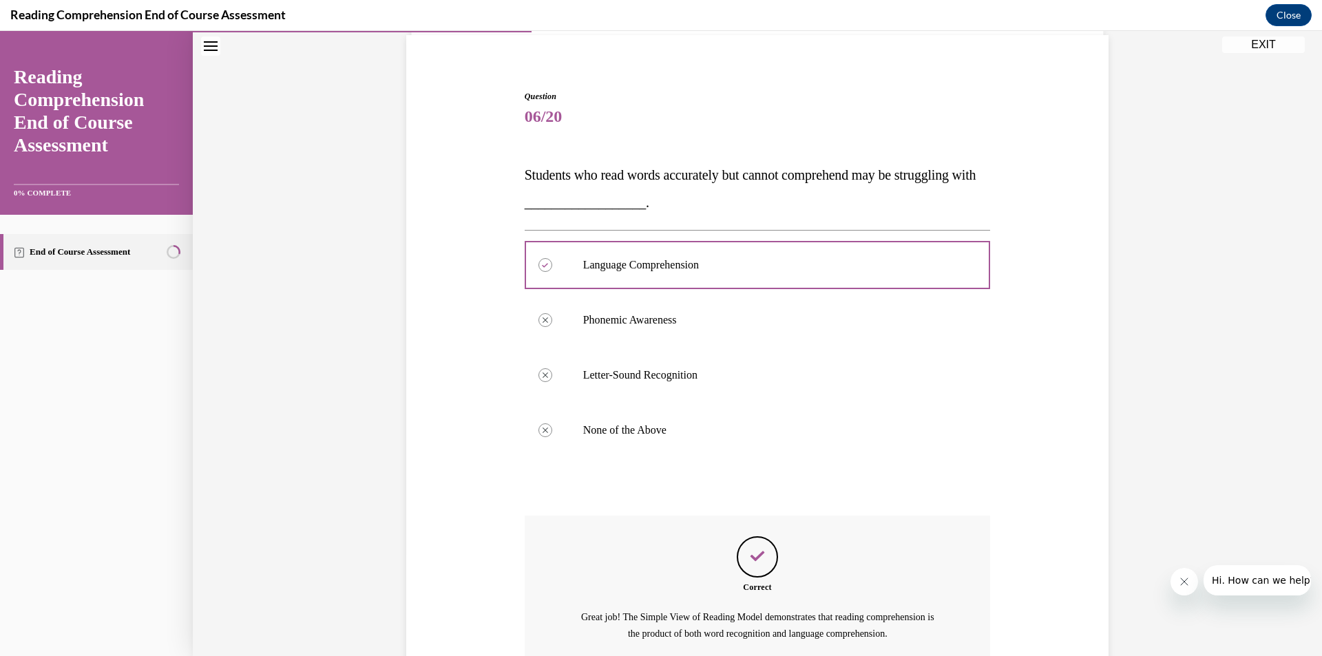
scroll to position [229, 0]
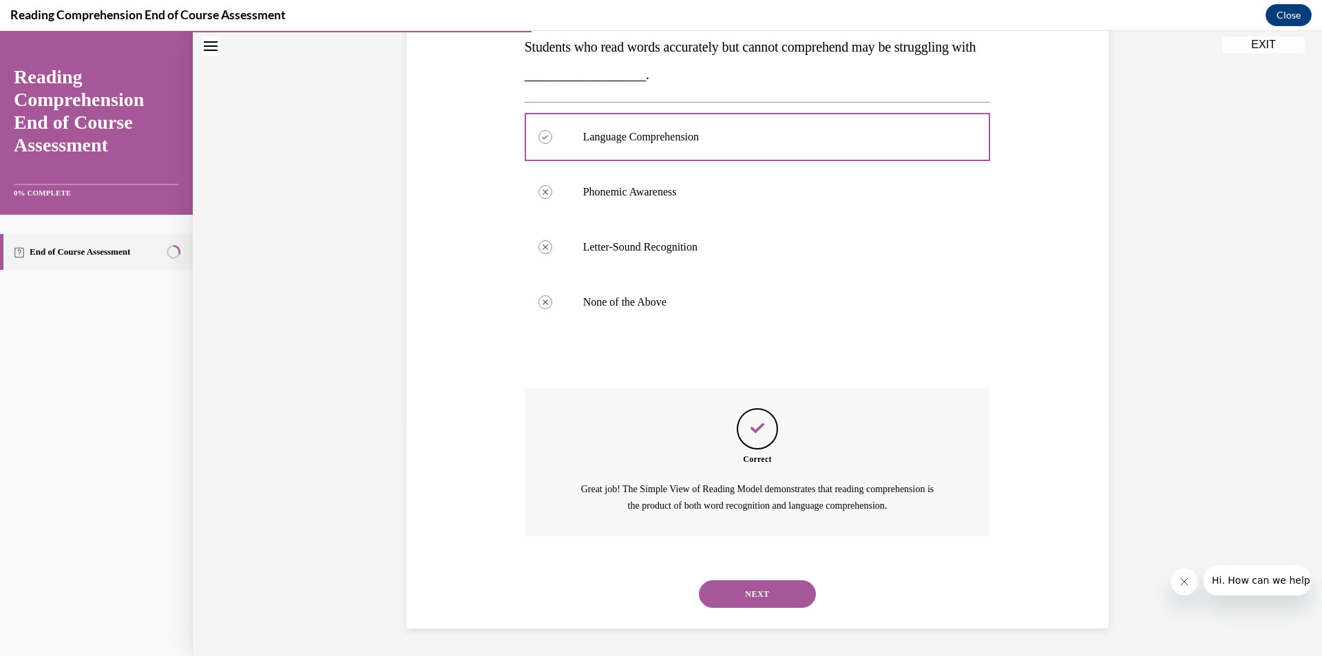
click at [753, 594] on button "NEXT" at bounding box center [757, 594] width 117 height 28
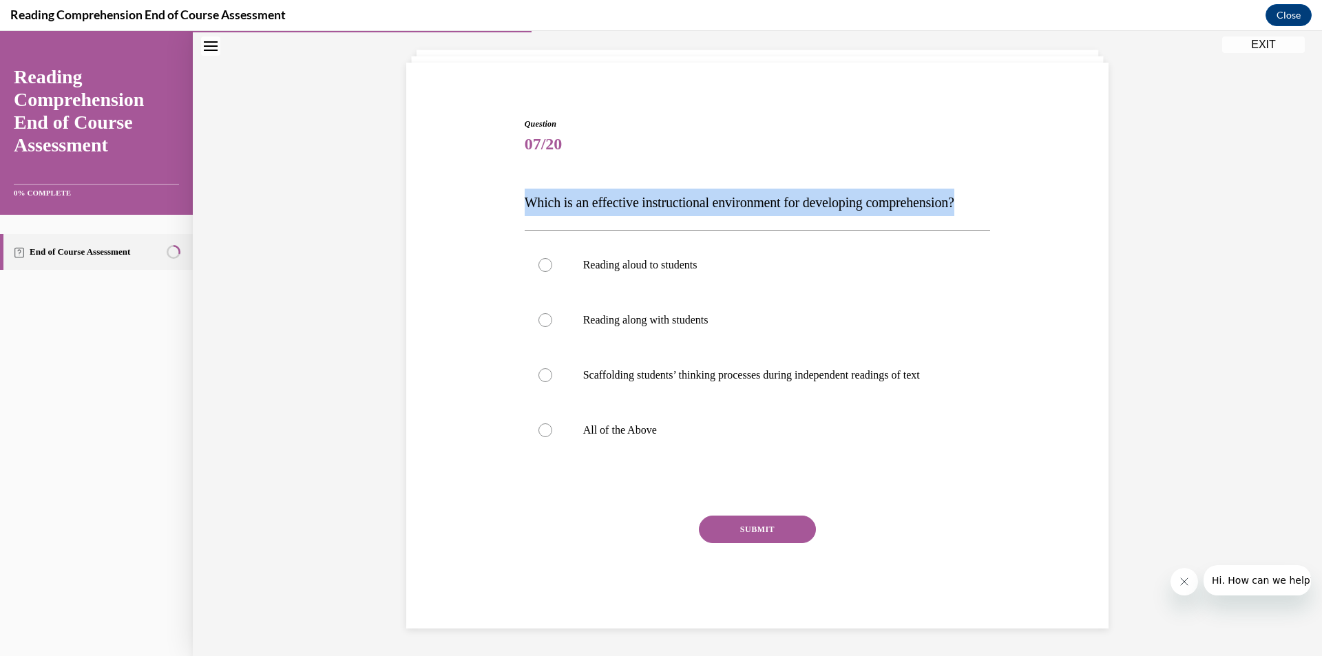
drag, startPoint x: 518, startPoint y: 176, endPoint x: 661, endPoint y: 193, distance: 143.5
click at [661, 193] on div "Question 07/20 Which is an effective instructional environment for developing c…" at bounding box center [757, 362] width 473 height 531
copy span "Which is an effective instructional environment for developing comprehension?"
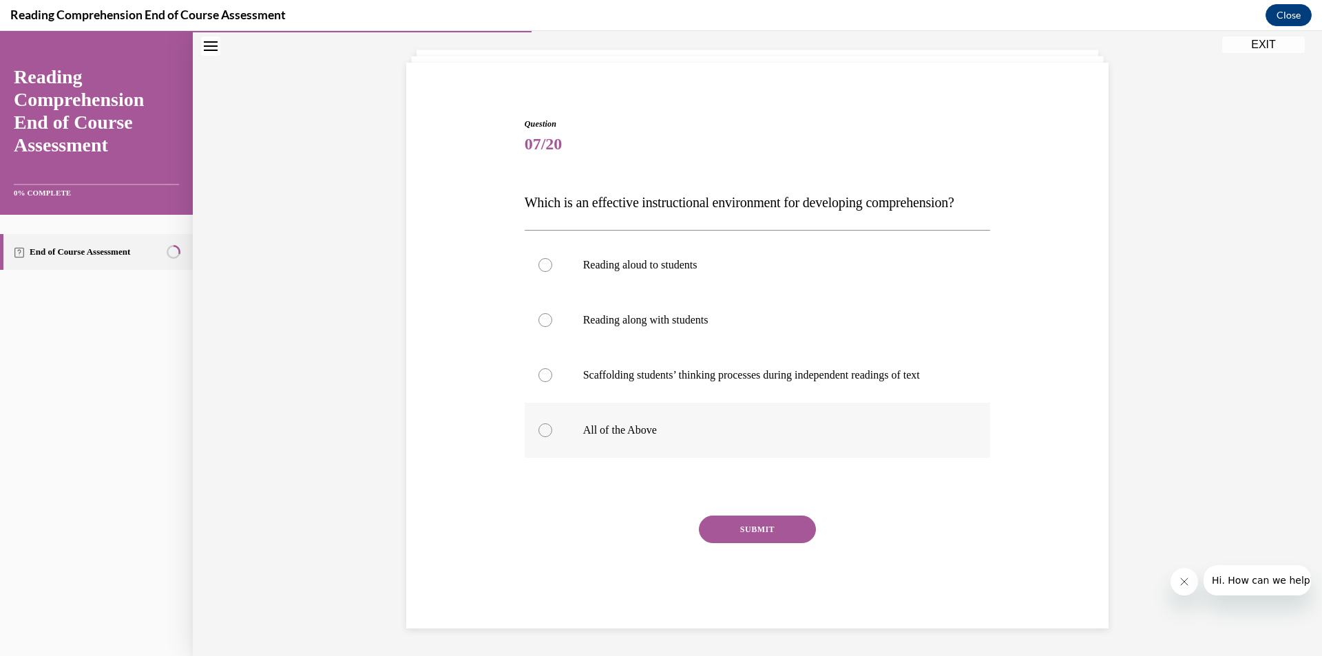
click at [583, 436] on p "All of the Above" at bounding box center [769, 430] width 373 height 14
click at [552, 436] on input "All of the Above" at bounding box center [545, 430] width 14 height 14
radio input "true"
click at [739, 532] on button "SUBMIT" at bounding box center [757, 530] width 117 height 28
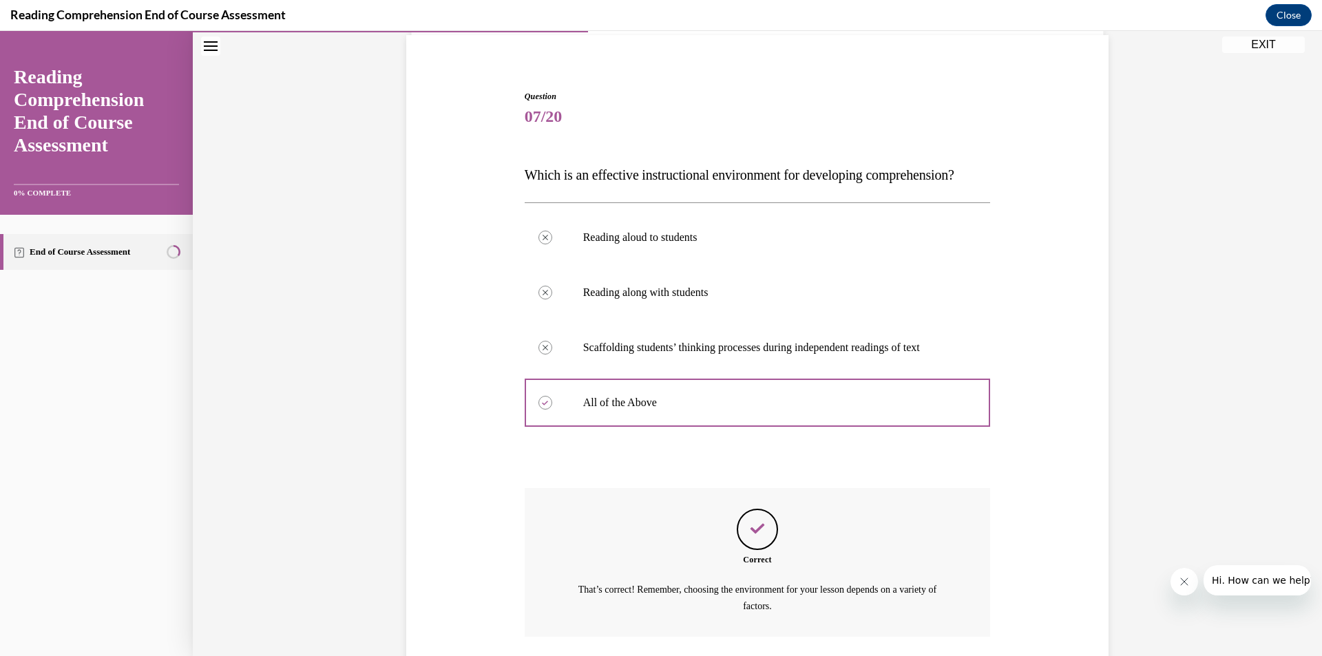
scroll to position [229, 0]
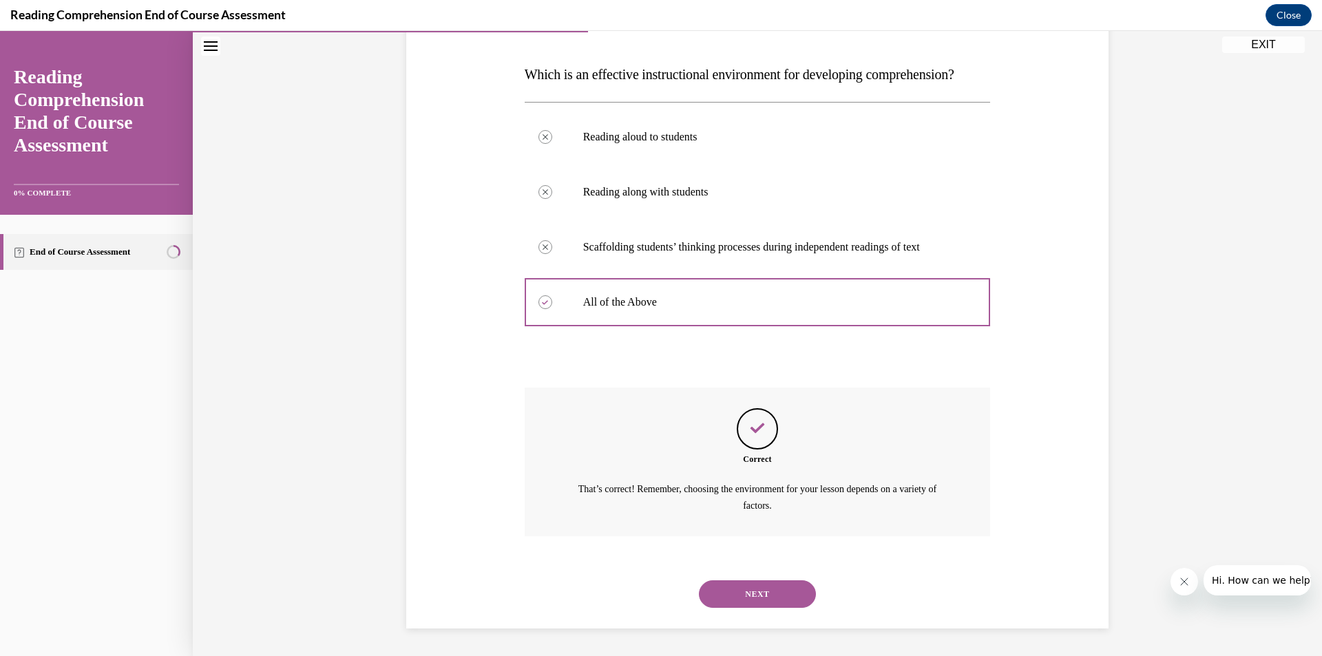
click at [733, 593] on button "NEXT" at bounding box center [757, 594] width 117 height 28
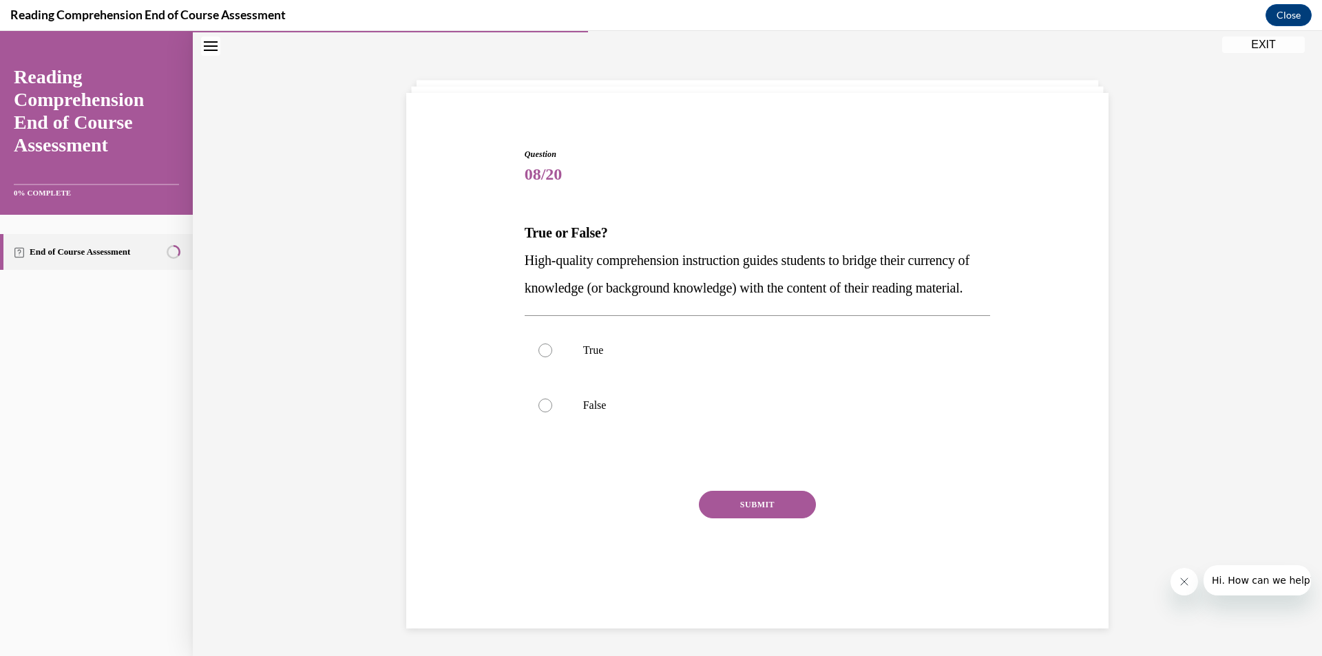
scroll to position [46, 0]
drag, startPoint x: 503, startPoint y: 253, endPoint x: 706, endPoint y: 324, distance: 215.4
click at [706, 324] on div "Question 08/20 True or False? High-quality comprehension instruction guides stu…" at bounding box center [757, 355] width 709 height 497
copy span "High-quality comprehension instruction guides students to bridge their currency…"
click at [613, 378] on label "True" at bounding box center [758, 350] width 466 height 55
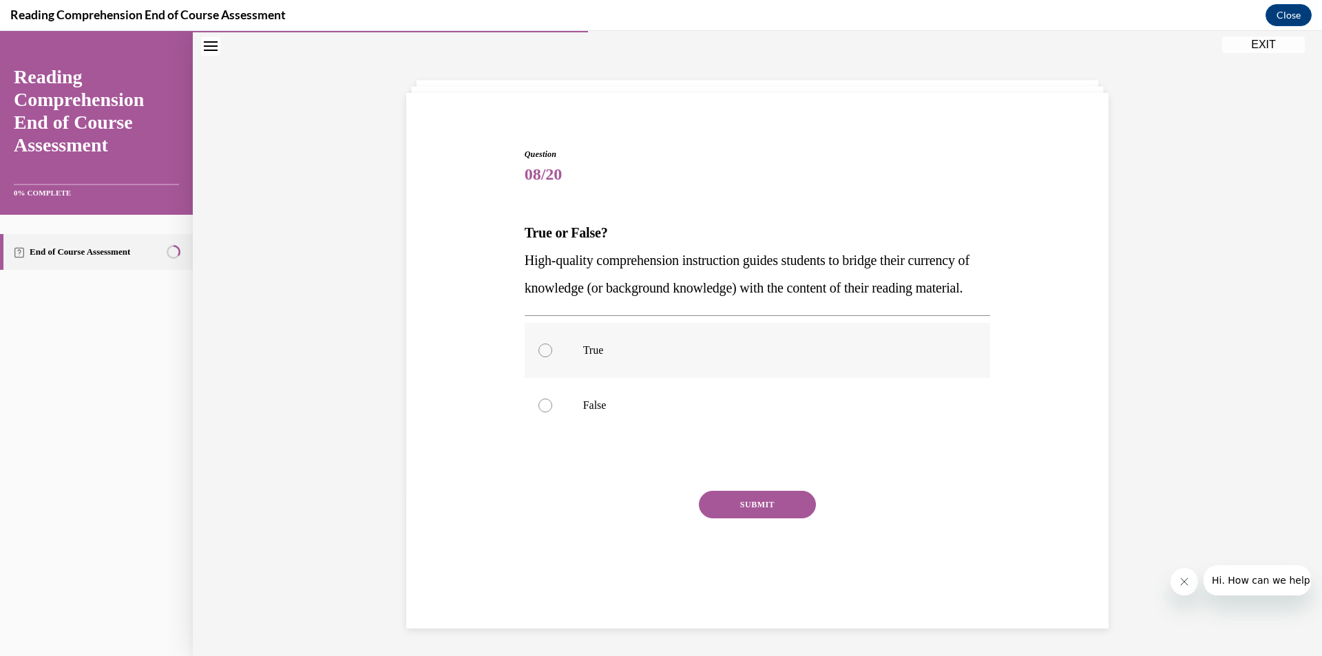
click at [552, 357] on input "True" at bounding box center [545, 351] width 14 height 14
radio input "true"
click at [757, 518] on button "SUBMIT" at bounding box center [757, 505] width 117 height 28
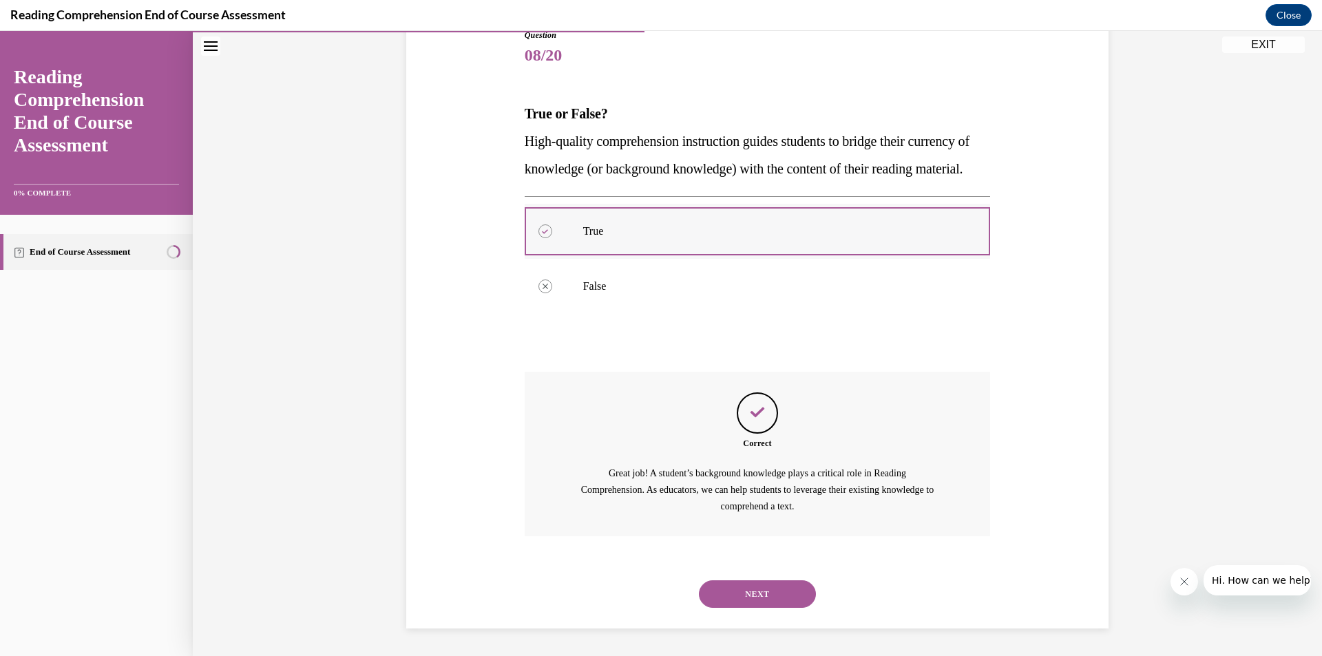
scroll to position [190, 0]
click at [738, 594] on button "NEXT" at bounding box center [757, 594] width 117 height 28
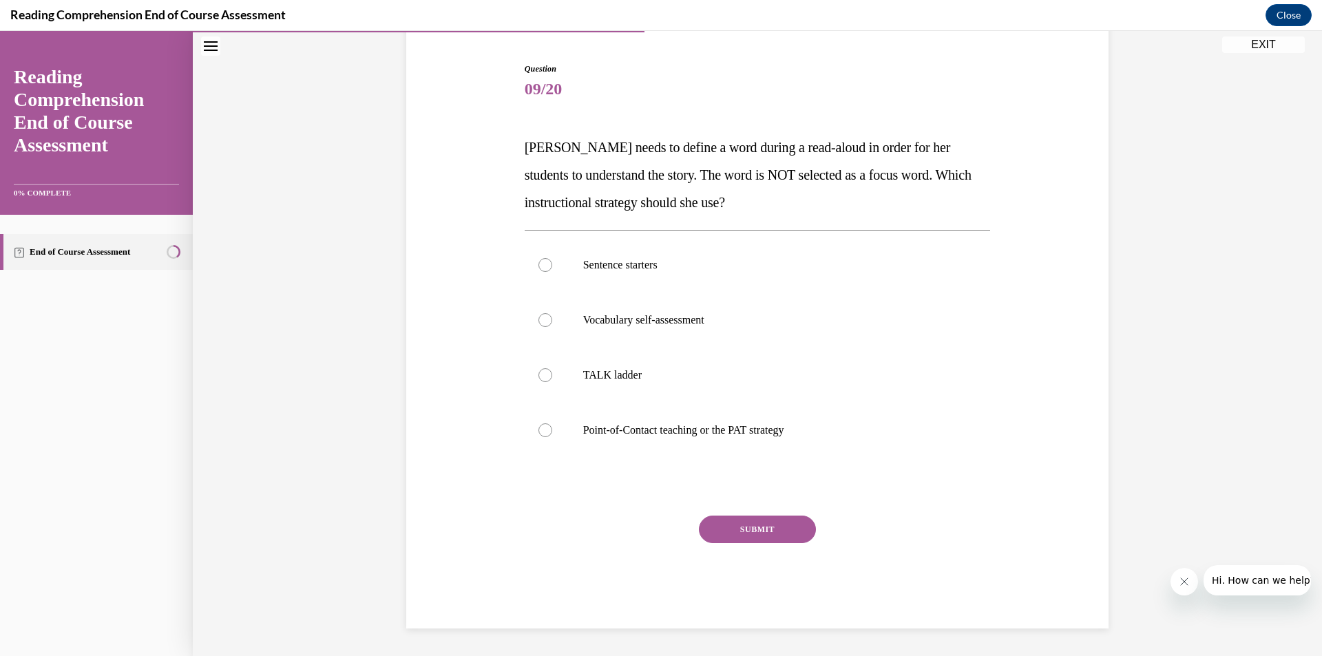
scroll to position [129, 0]
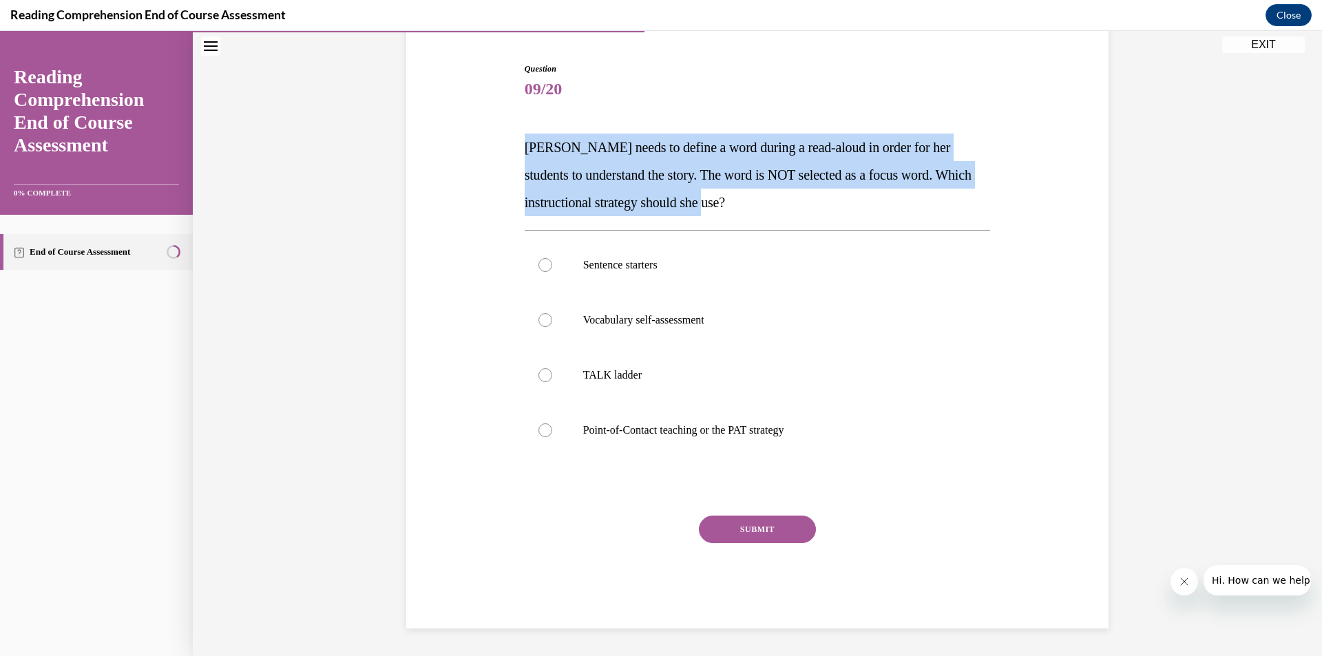
drag, startPoint x: 518, startPoint y: 151, endPoint x: 743, endPoint y: 198, distance: 229.9
click at [743, 198] on div "Question 09/20 Mrs. Ivie needs to define a word during a read-aloud in order fo…" at bounding box center [757, 335] width 473 height 587
copy span "Mrs. Ivie needs to define a word during a read-aloud in order for her students …"
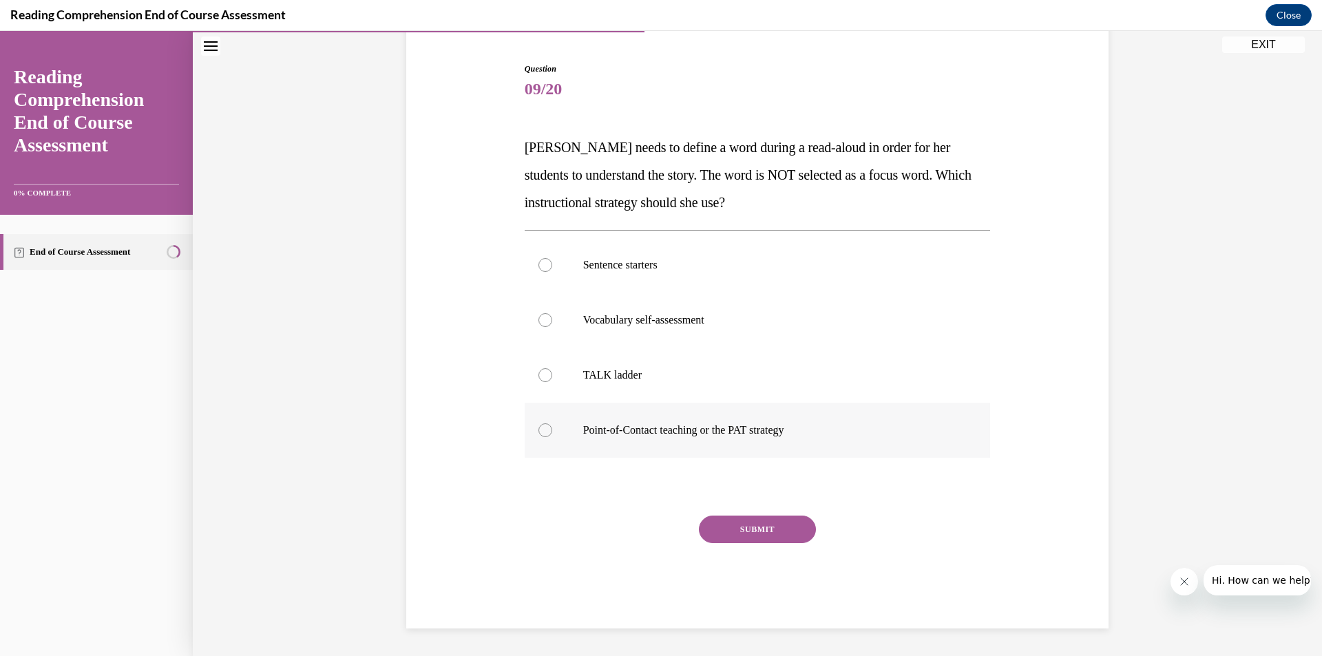
click at [543, 432] on div at bounding box center [545, 430] width 14 height 14
click at [543, 432] on input "Point-of-Contact teaching or the PAT strategy" at bounding box center [545, 430] width 14 height 14
radio input "true"
click at [749, 533] on button "SUBMIT" at bounding box center [757, 530] width 117 height 28
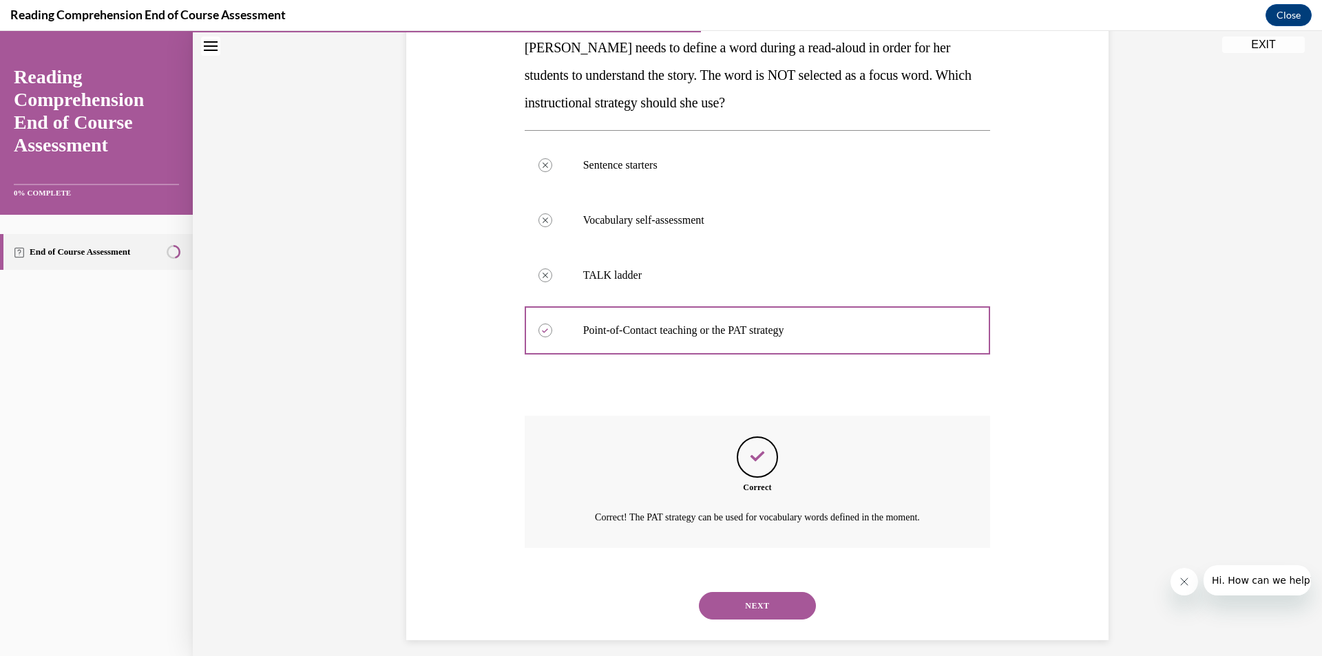
scroll to position [240, 0]
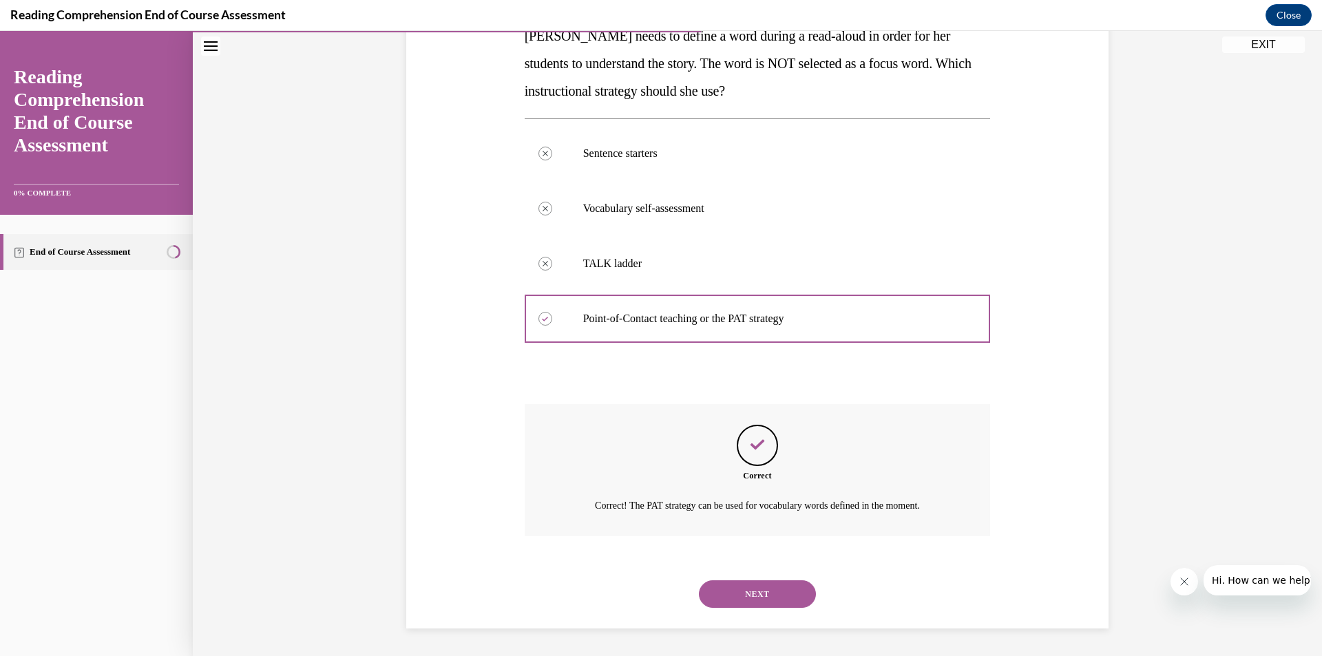
click at [721, 592] on button "NEXT" at bounding box center [757, 594] width 117 height 28
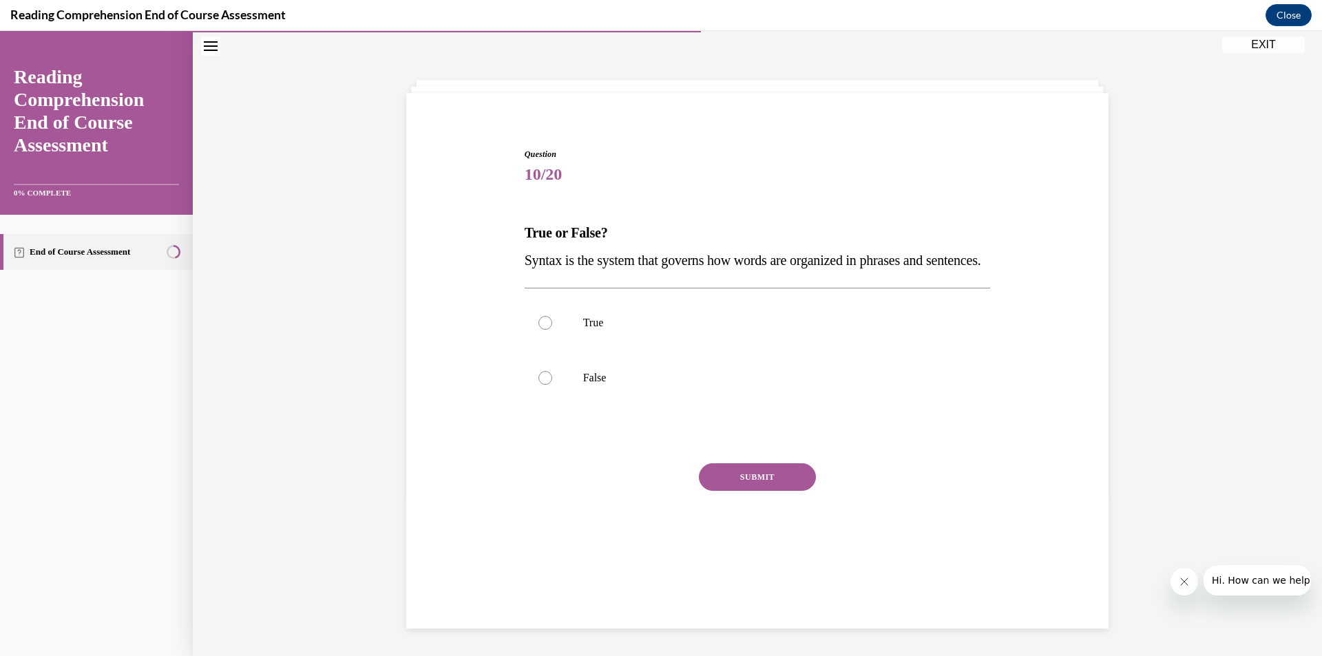
scroll to position [43, 0]
drag, startPoint x: 518, startPoint y: 266, endPoint x: 599, endPoint y: 295, distance: 85.6
click at [599, 295] on div "Question 10/20 True or False? Syntax is the system that governs how words are o…" at bounding box center [757, 351] width 473 height 449
copy span "Syntax is the system that governs how words are organized in phrases and senten…"
click at [529, 350] on label "True" at bounding box center [758, 322] width 466 height 55
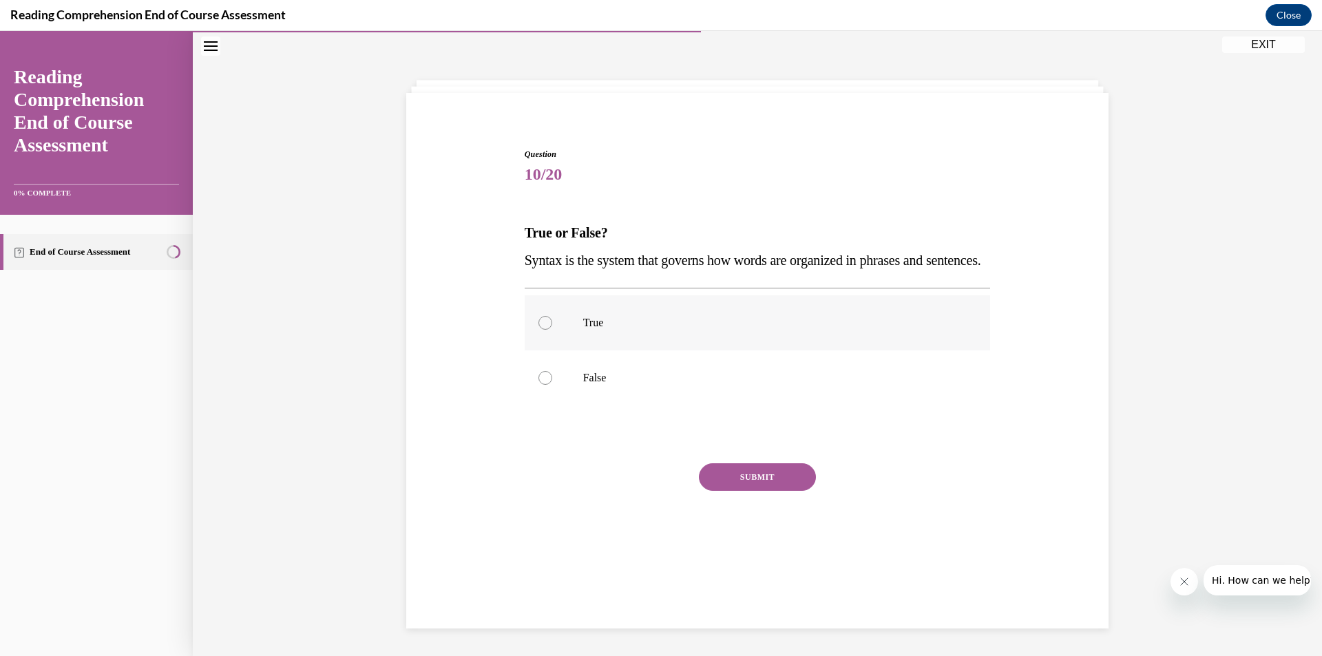
click at [538, 330] on input "True" at bounding box center [545, 323] width 14 height 14
radio input "true"
click at [538, 330] on div at bounding box center [545, 323] width 14 height 14
click at [538, 330] on input "True" at bounding box center [545, 323] width 14 height 14
drag, startPoint x: 747, startPoint y: 504, endPoint x: 738, endPoint y: 501, distance: 9.6
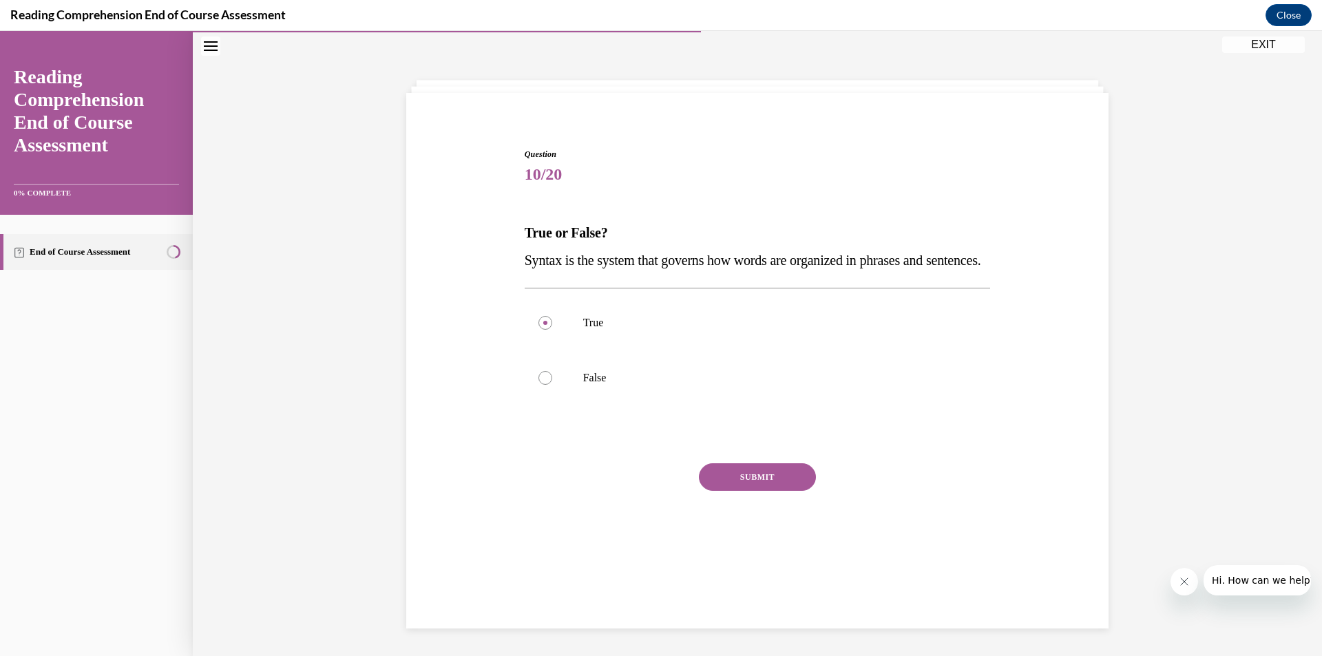
click at [740, 491] on button "SUBMIT" at bounding box center [757, 477] width 117 height 28
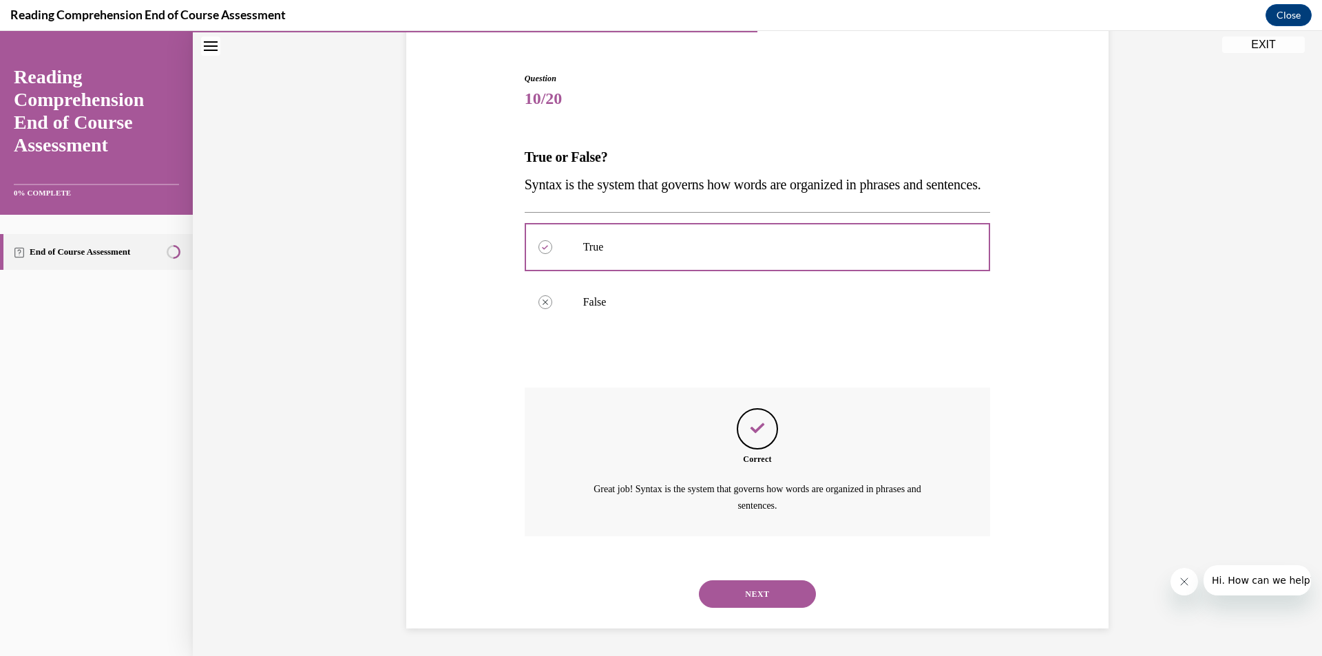
scroll to position [147, 0]
click at [770, 602] on button "NEXT" at bounding box center [757, 594] width 117 height 28
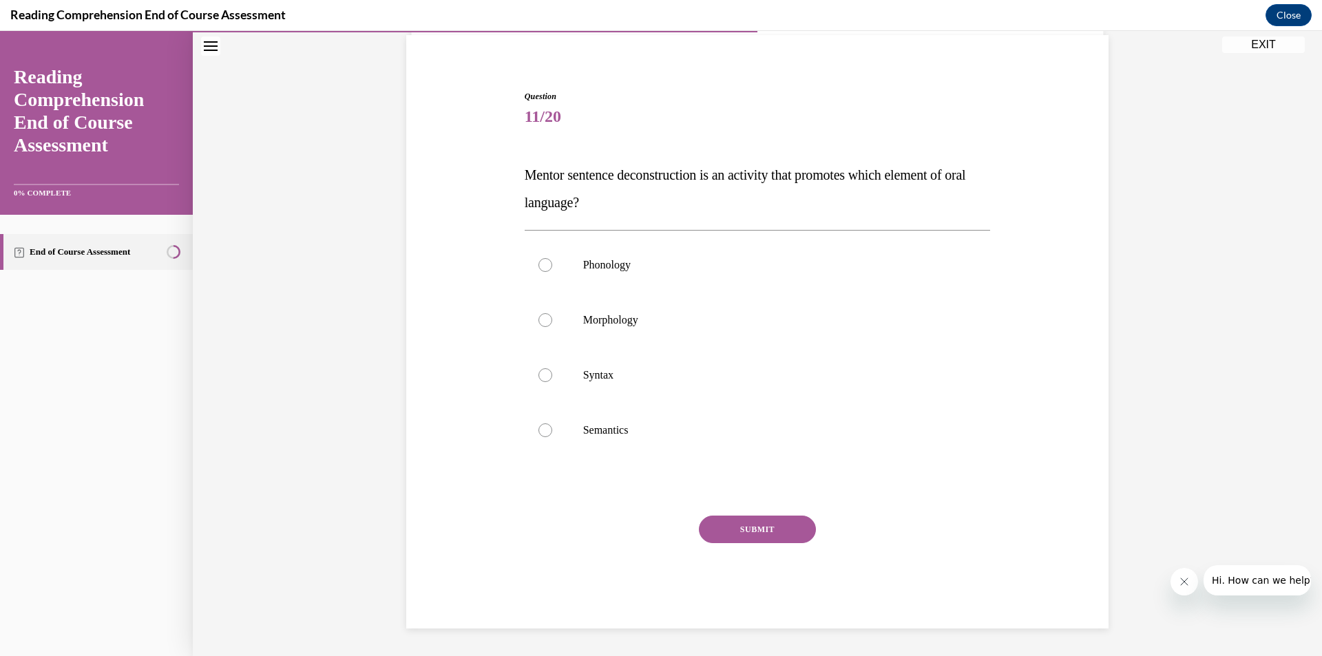
drag, startPoint x: 520, startPoint y: 180, endPoint x: 638, endPoint y: 207, distance: 120.8
click at [638, 207] on p "Mentor sentence deconstruction is an activity that promotes which element of or…" at bounding box center [758, 188] width 466 height 55
click at [686, 372] on p "Syntax" at bounding box center [769, 375] width 373 height 14
click at [552, 372] on input "Syntax" at bounding box center [545, 375] width 14 height 14
radio input "true"
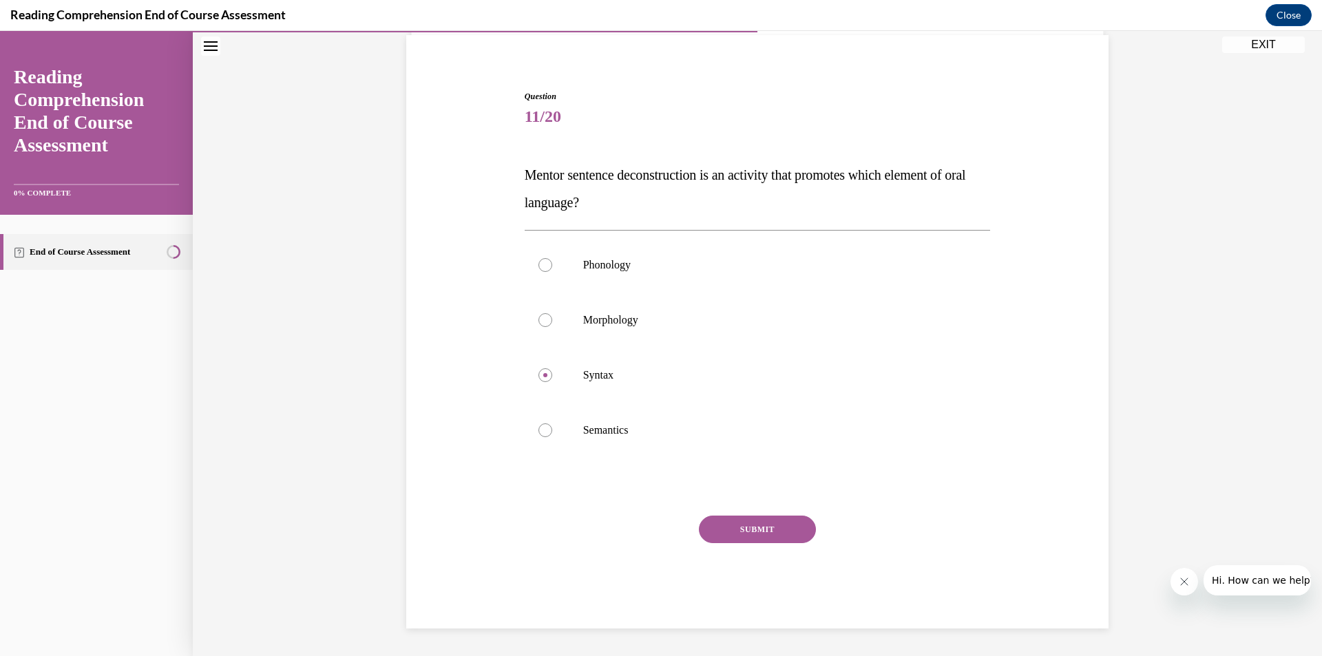
click at [730, 536] on button "SUBMIT" at bounding box center [757, 530] width 117 height 28
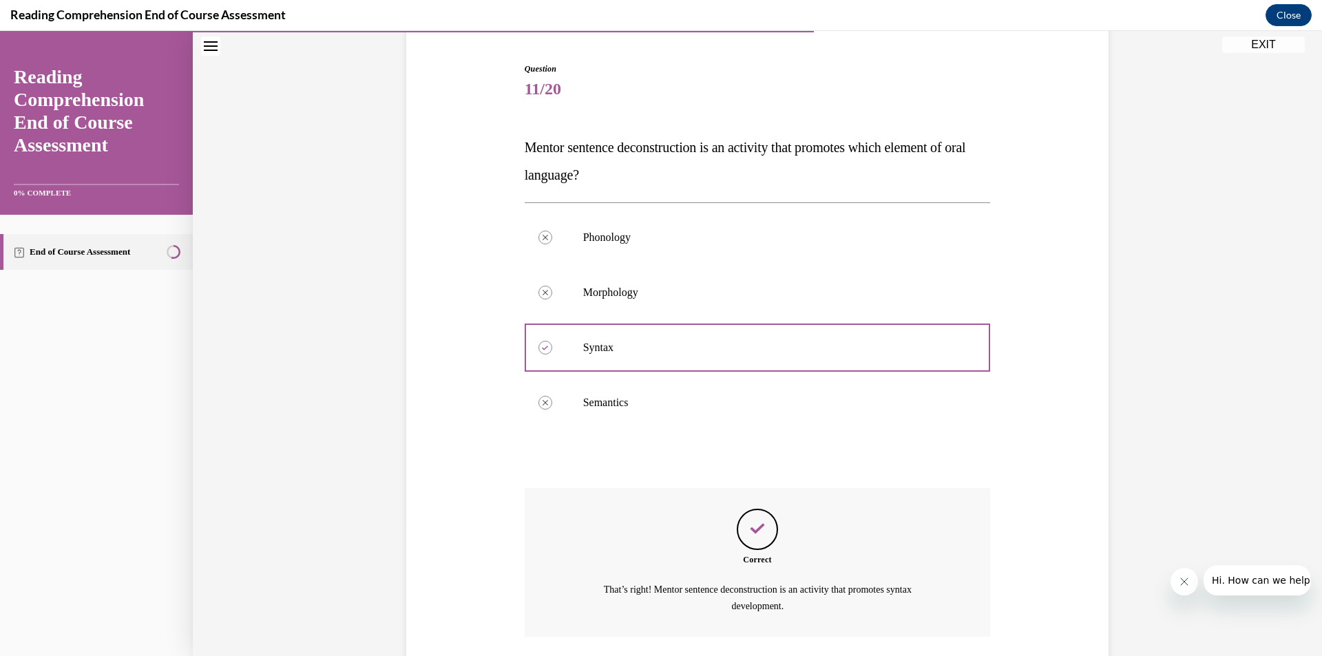
scroll to position [229, 0]
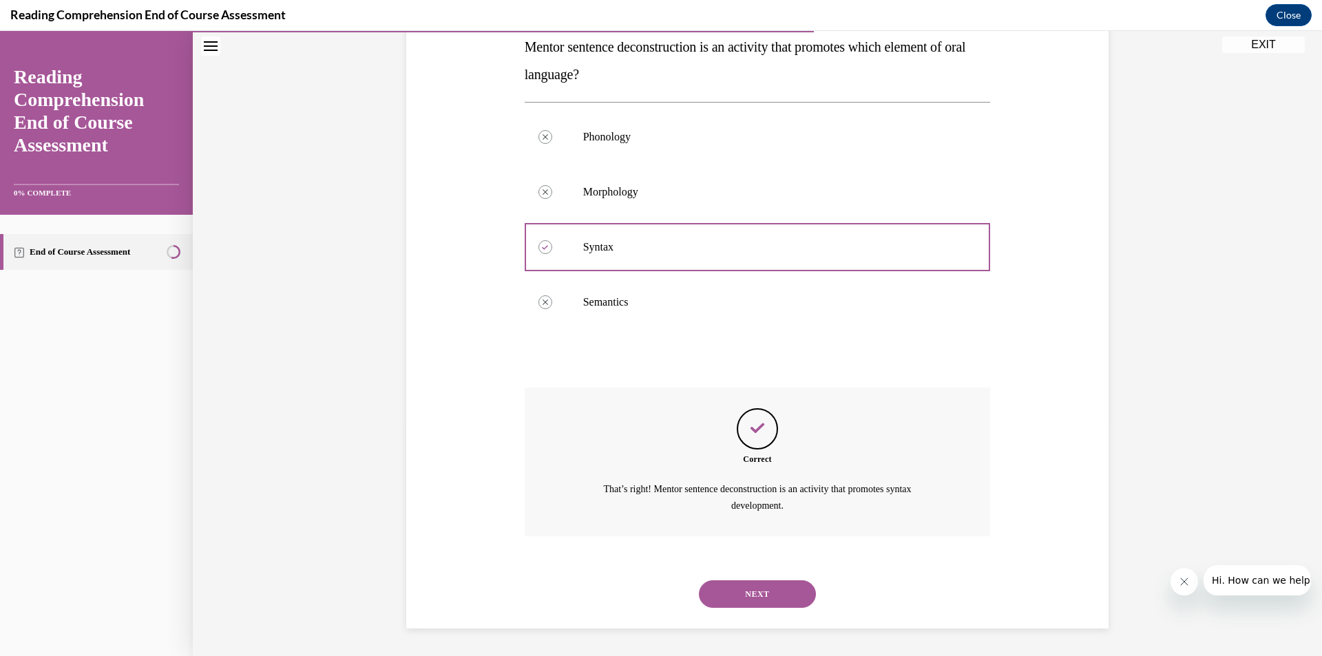
click at [774, 589] on button "NEXT" at bounding box center [757, 594] width 117 height 28
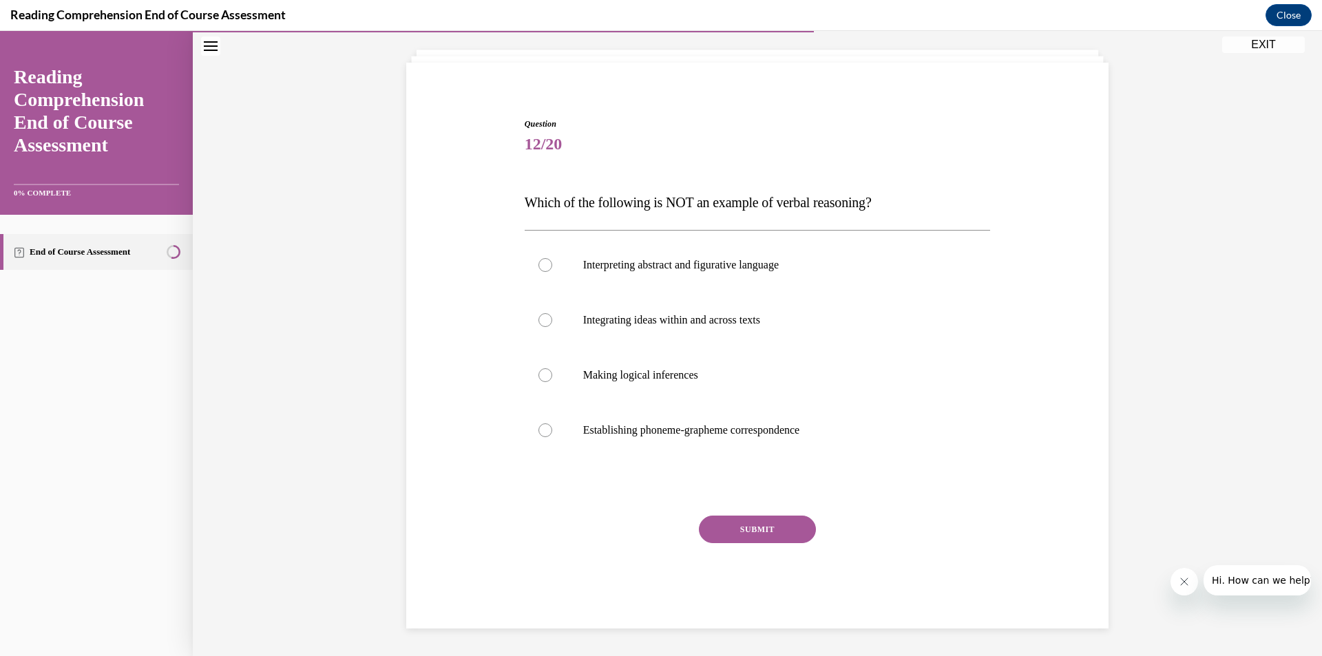
scroll to position [74, 0]
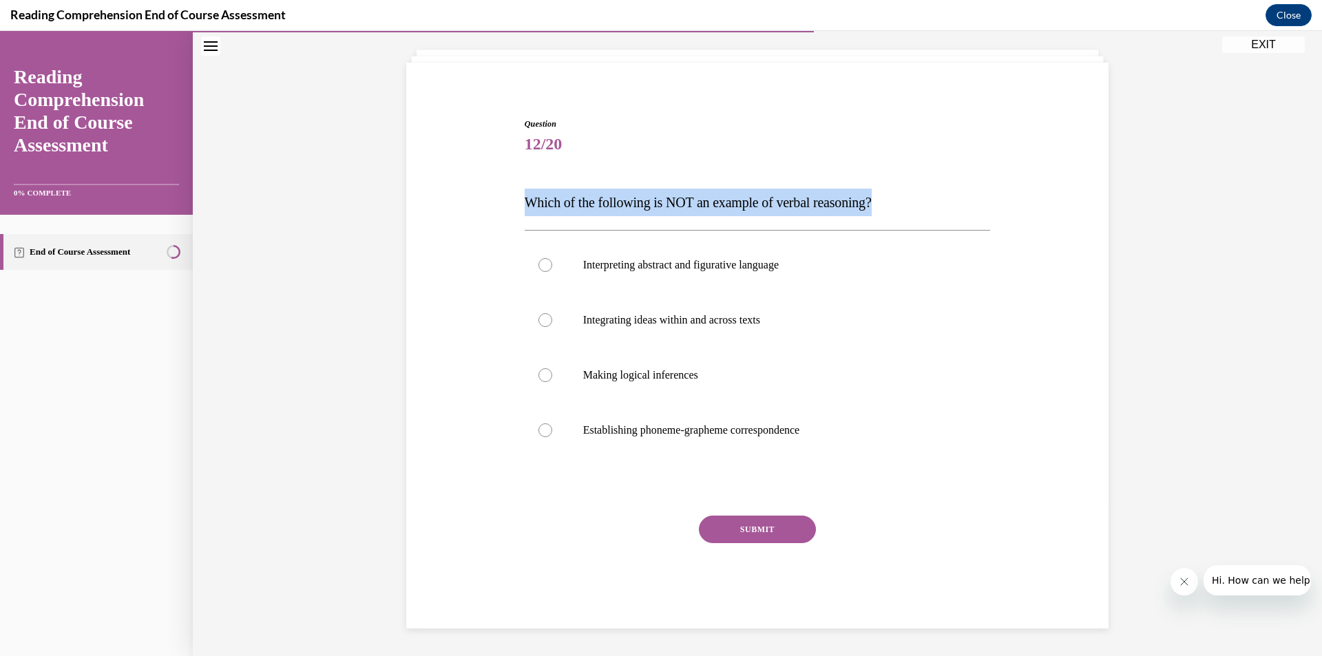
drag, startPoint x: 511, startPoint y: 197, endPoint x: 931, endPoint y: 197, distance: 420.0
click at [931, 197] on div "Question 12/20 Which of the following is NOT an example of verbal reasoning? In…" at bounding box center [757, 352] width 709 height 552
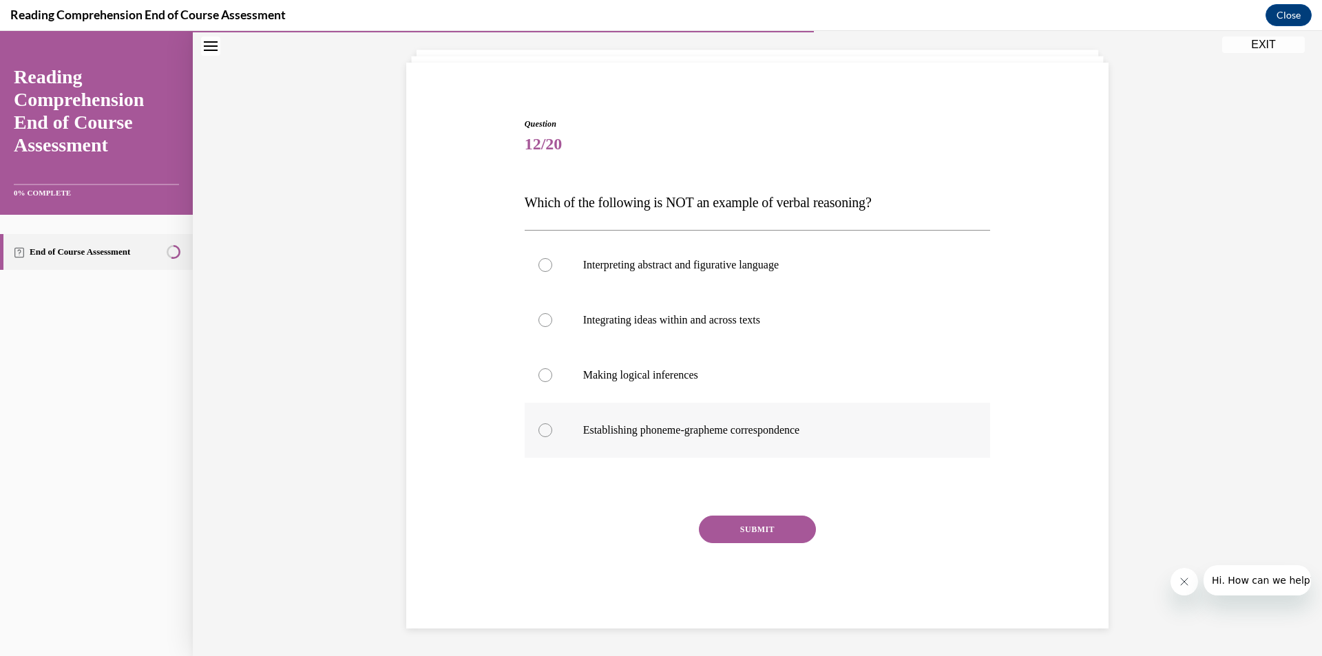
click at [664, 439] on label "Establishing phoneme-grapheme correspondence" at bounding box center [758, 430] width 466 height 55
click at [552, 437] on input "Establishing phoneme-grapheme correspondence" at bounding box center [545, 430] width 14 height 14
radio input "true"
click at [722, 431] on p "Establishing phoneme-grapheme correspondence" at bounding box center [769, 430] width 373 height 14
click at [552, 431] on input "Establishing phoneme-grapheme correspondence" at bounding box center [545, 430] width 14 height 14
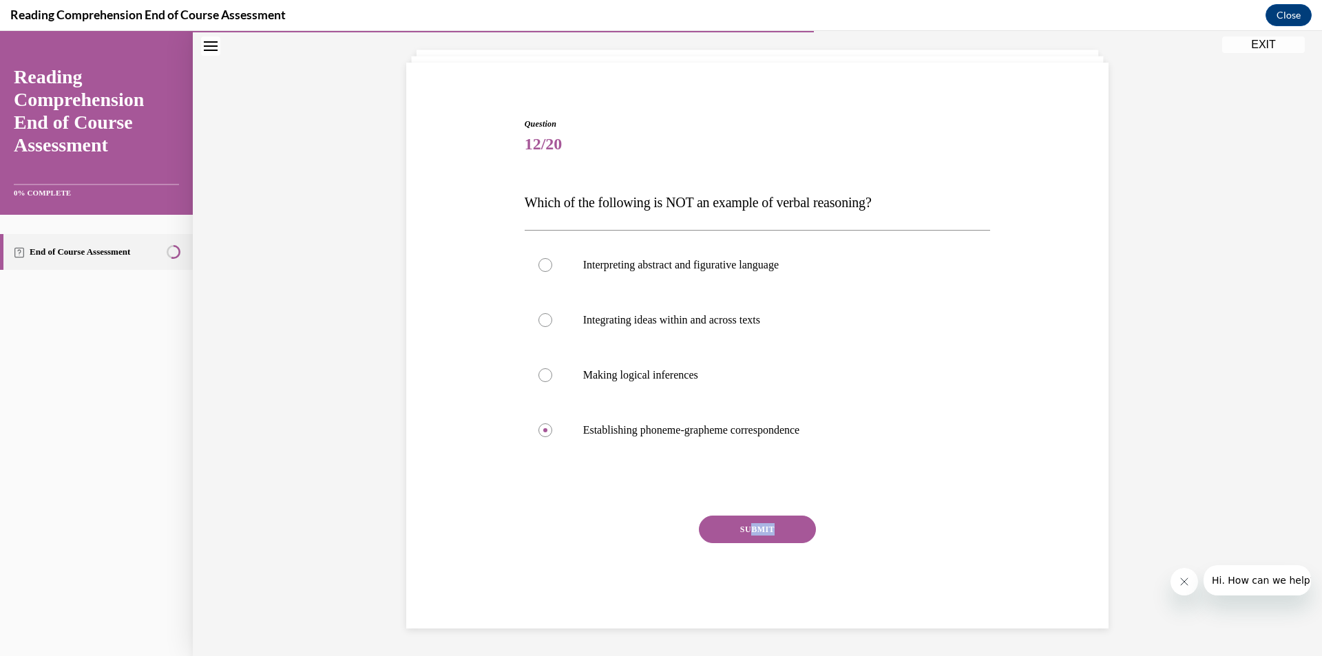
click at [744, 541] on div "SUBMIT" at bounding box center [758, 550] width 466 height 69
click at [739, 531] on button "SUBMIT" at bounding box center [757, 530] width 117 height 28
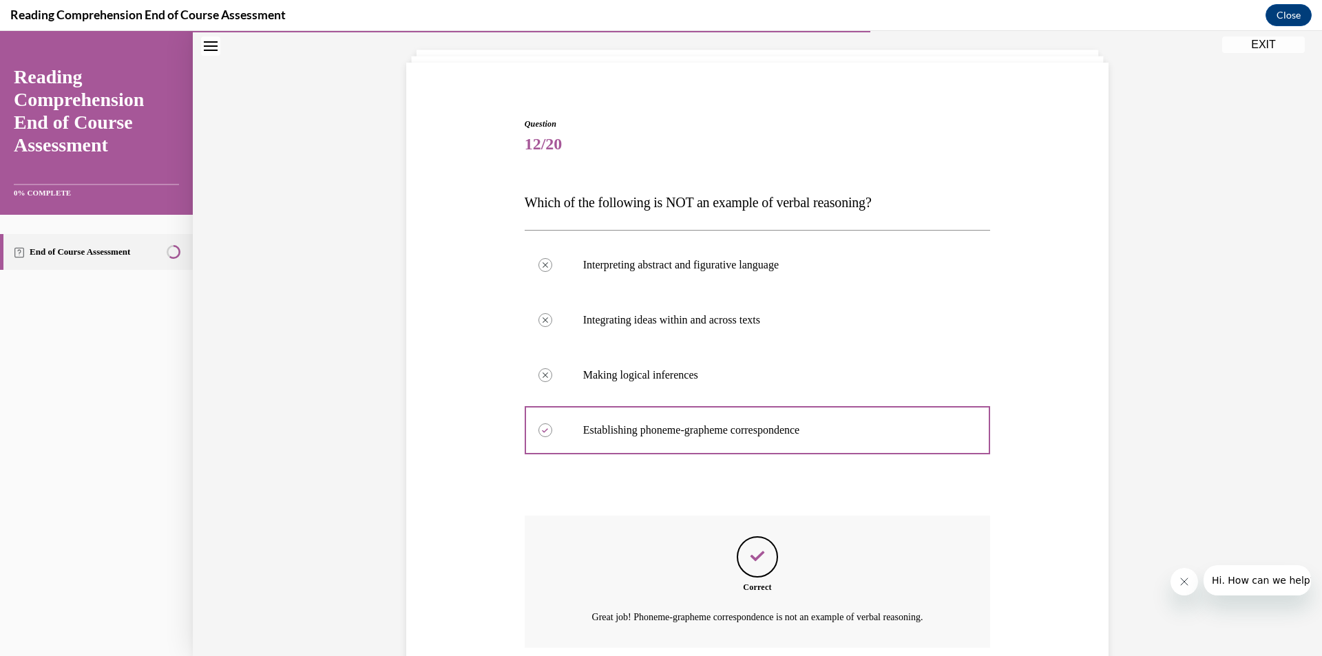
scroll to position [185, 0]
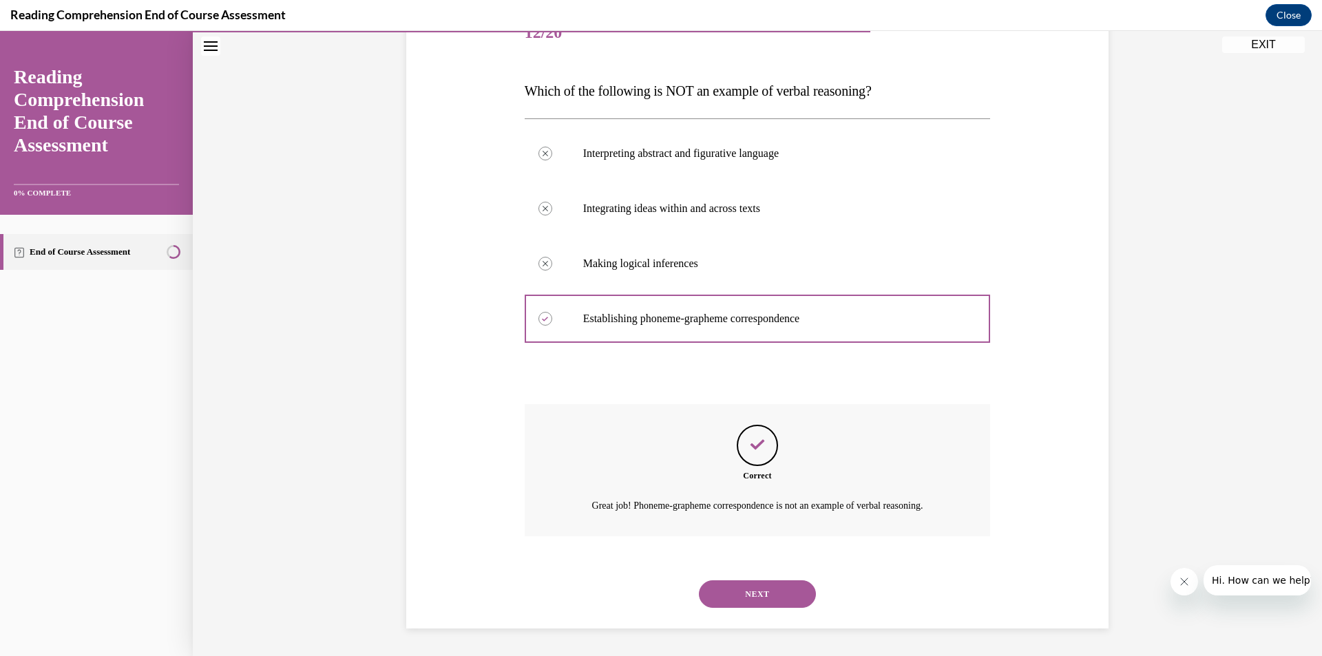
click at [745, 590] on button "NEXT" at bounding box center [757, 594] width 117 height 28
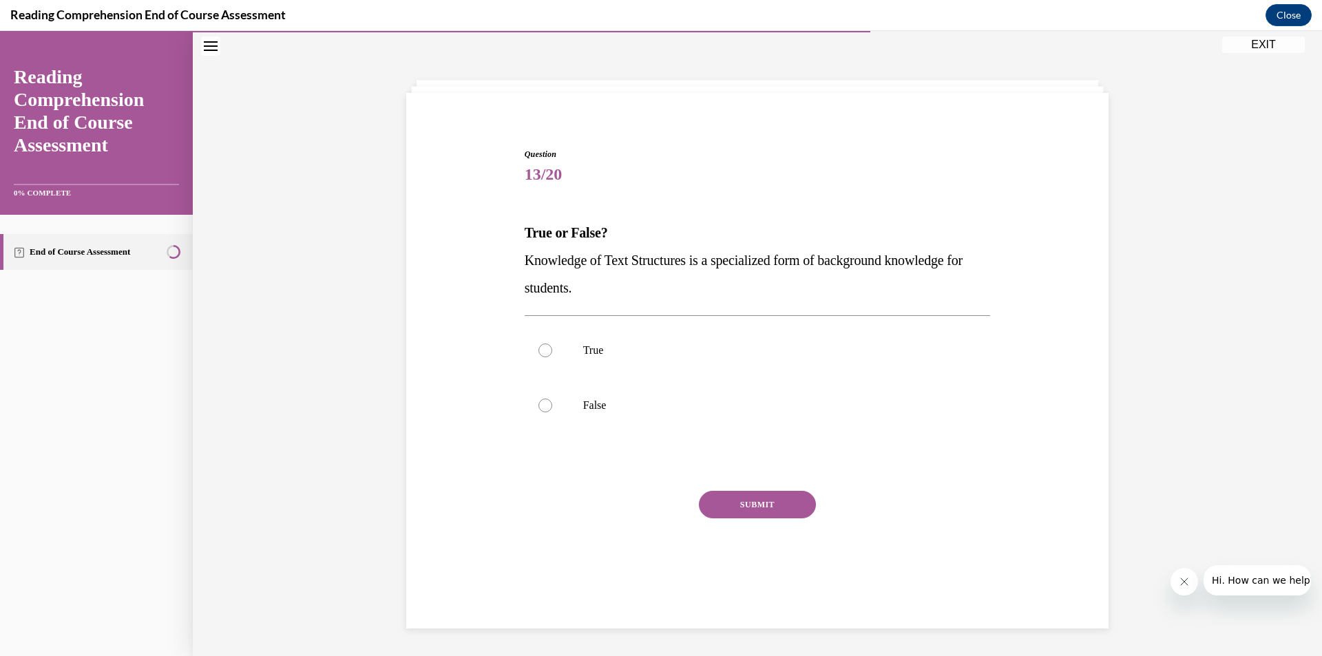
scroll to position [43, 0]
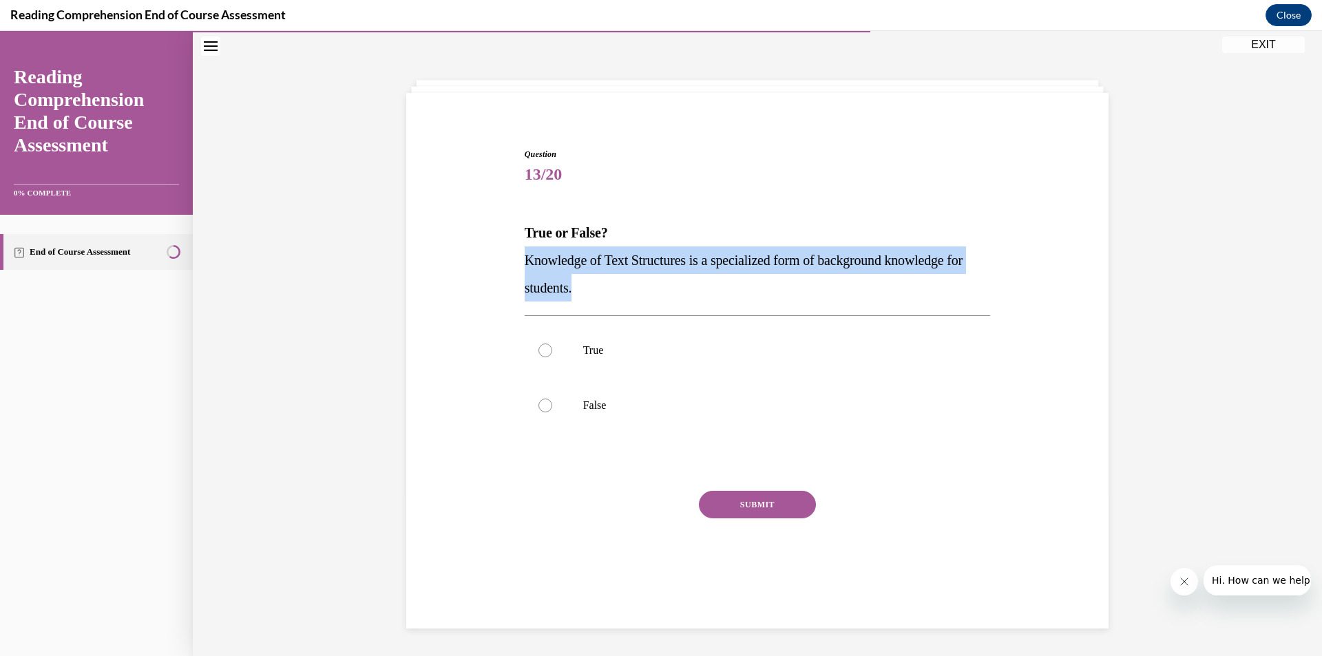
drag, startPoint x: 523, startPoint y: 259, endPoint x: 596, endPoint y: 289, distance: 79.7
click at [596, 289] on p "Knowledge of Text Structures is a specialized form of background knowledge for …" at bounding box center [758, 273] width 466 height 55
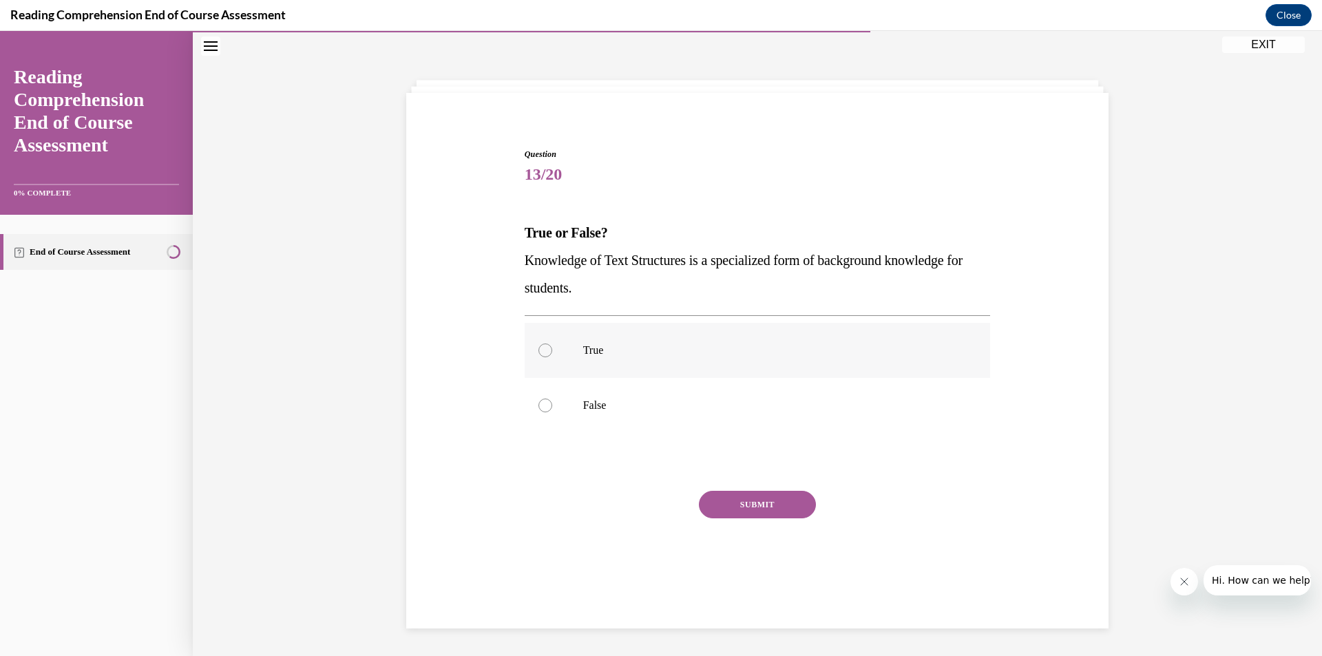
click at [629, 363] on label "True" at bounding box center [758, 350] width 466 height 55
click at [552, 357] on input "True" at bounding box center [545, 351] width 14 height 14
radio input "true"
click at [753, 512] on button "SUBMIT" at bounding box center [757, 505] width 117 height 28
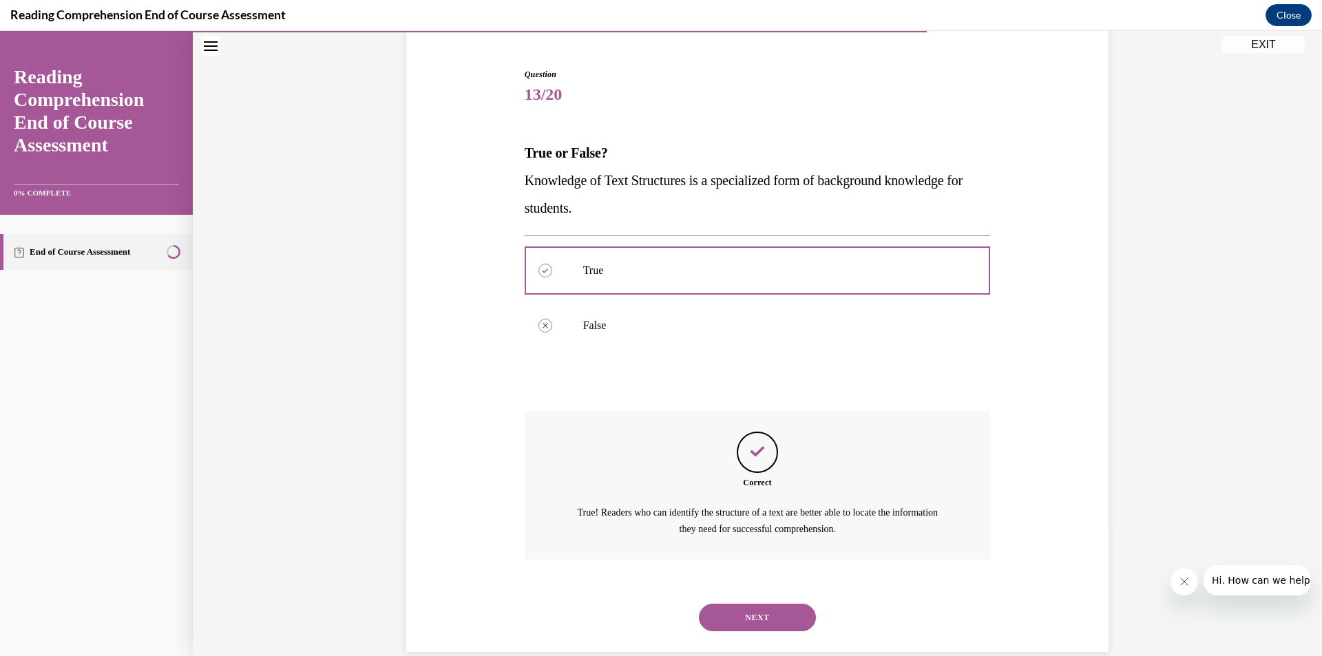
scroll to position [147, 0]
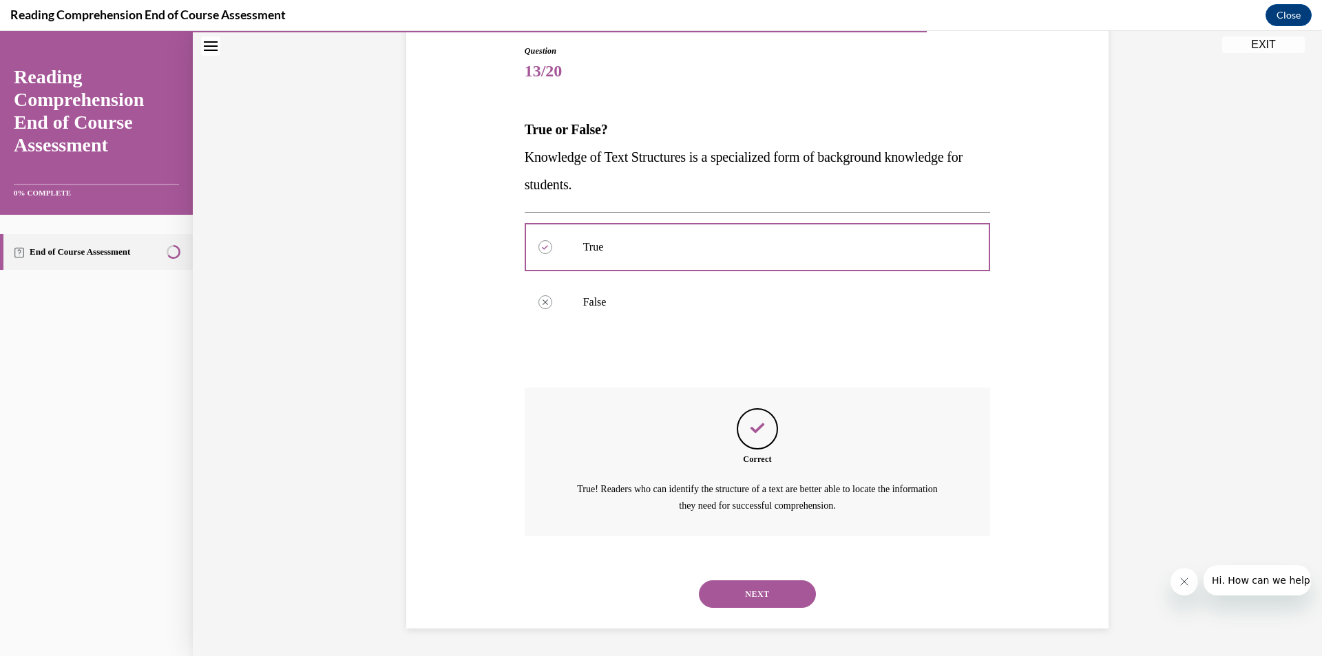
click at [782, 591] on button "NEXT" at bounding box center [757, 594] width 117 height 28
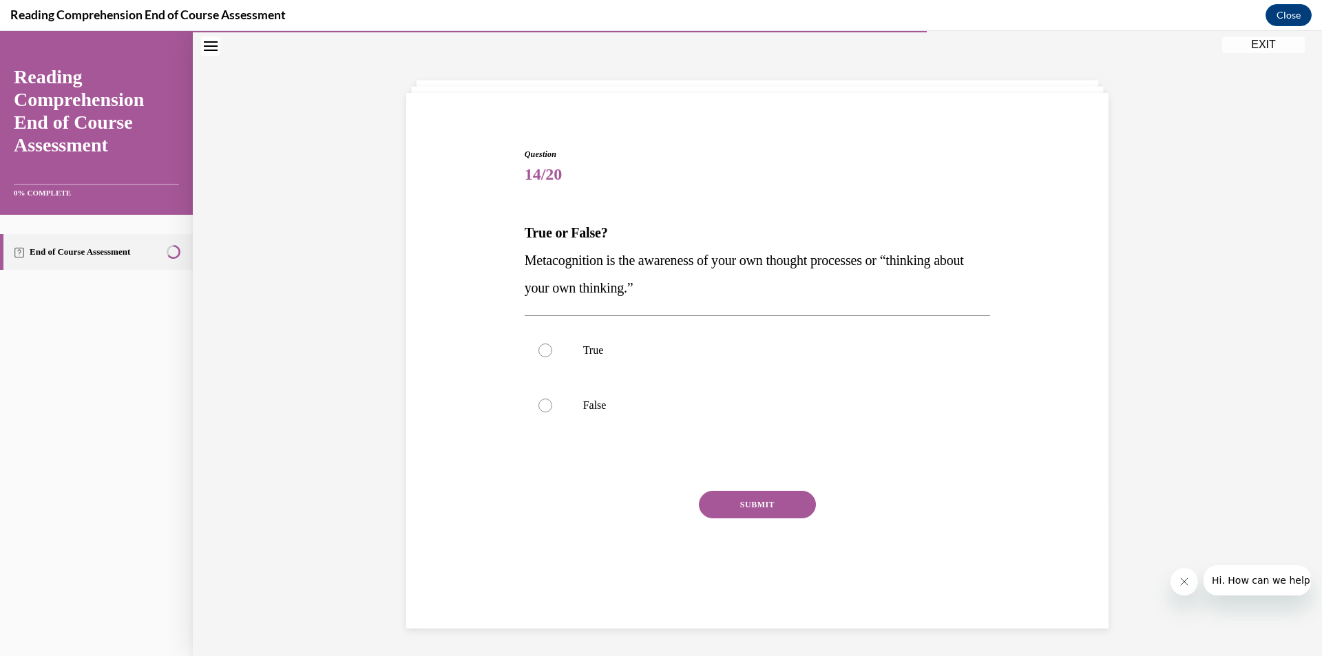
scroll to position [43, 0]
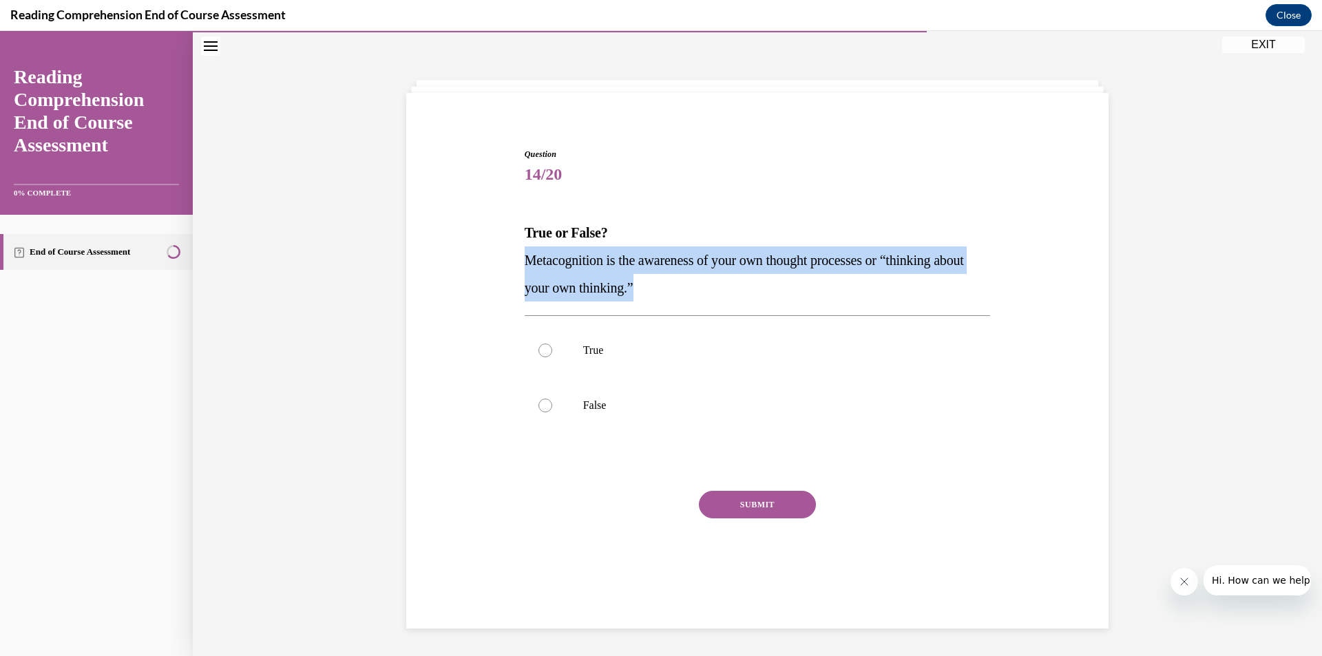
drag, startPoint x: 520, startPoint y: 260, endPoint x: 669, endPoint y: 295, distance: 153.5
click at [669, 295] on p "Metacognition is the awareness of your own thought processes or “thinking about…" at bounding box center [758, 273] width 466 height 55
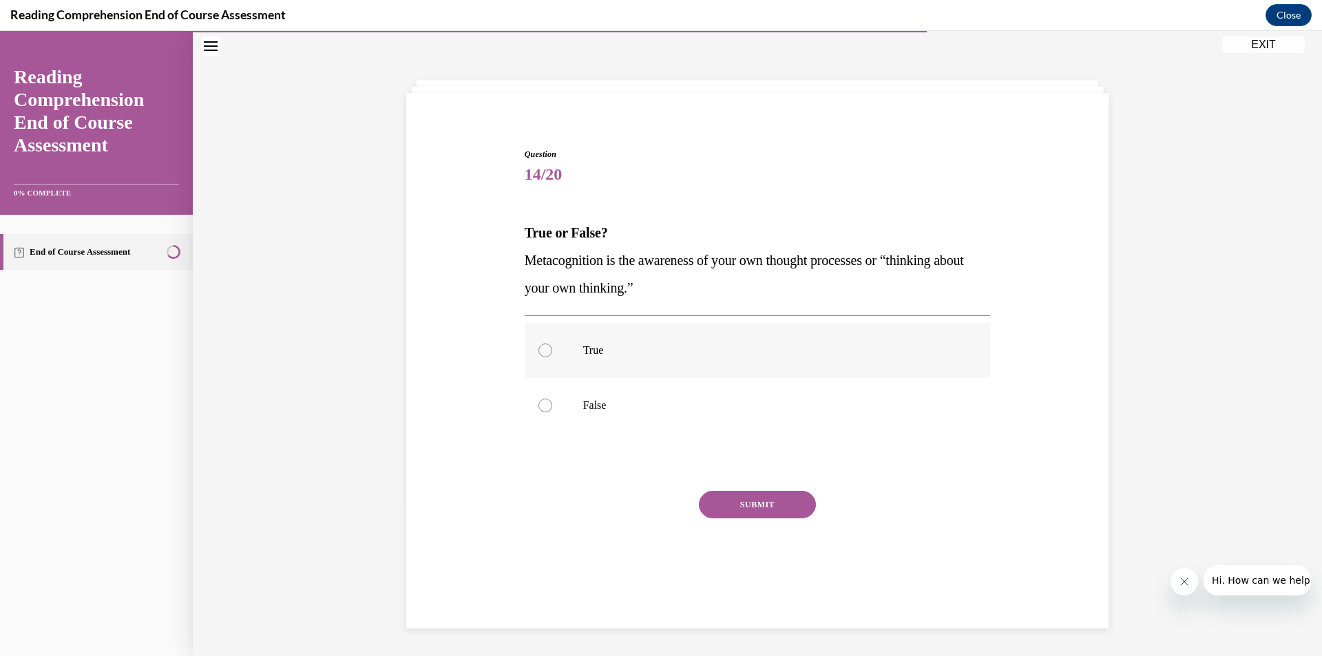
click at [630, 357] on label "True" at bounding box center [758, 350] width 466 height 55
click at [552, 357] on input "True" at bounding box center [545, 351] width 14 height 14
radio input "true"
click at [740, 509] on button "SUBMIT" at bounding box center [757, 505] width 117 height 28
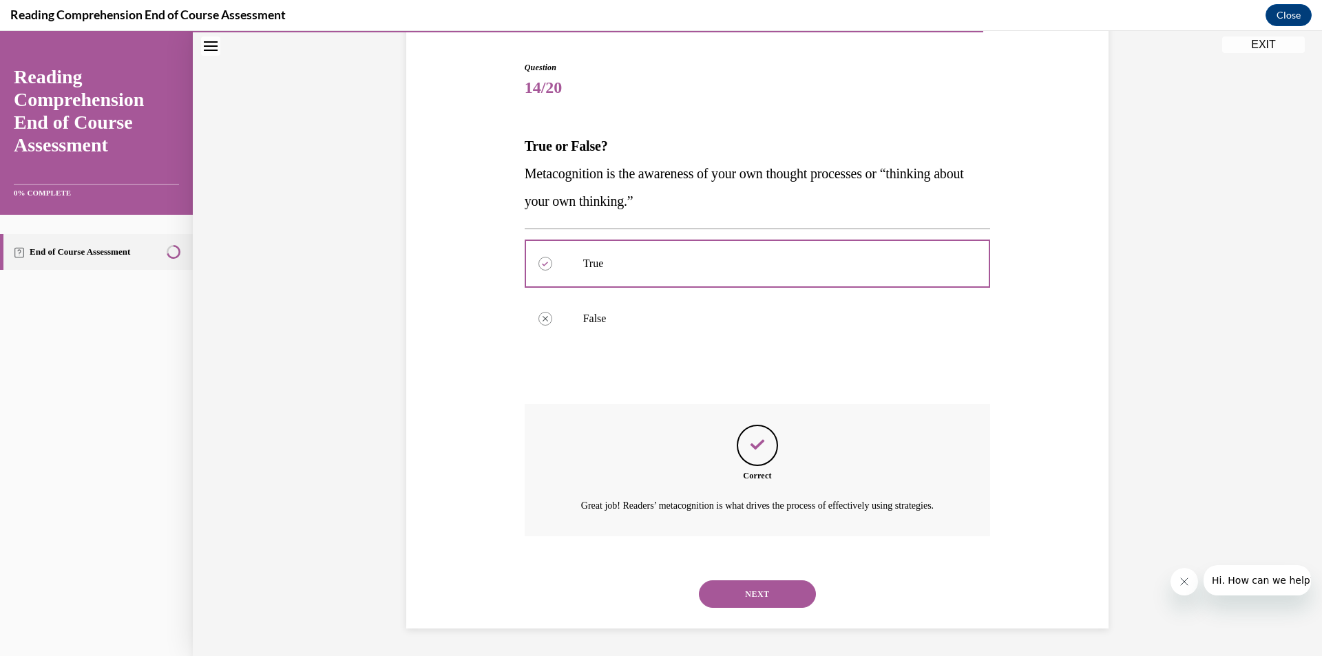
scroll to position [147, 0]
click at [734, 592] on button "NEXT" at bounding box center [757, 594] width 117 height 28
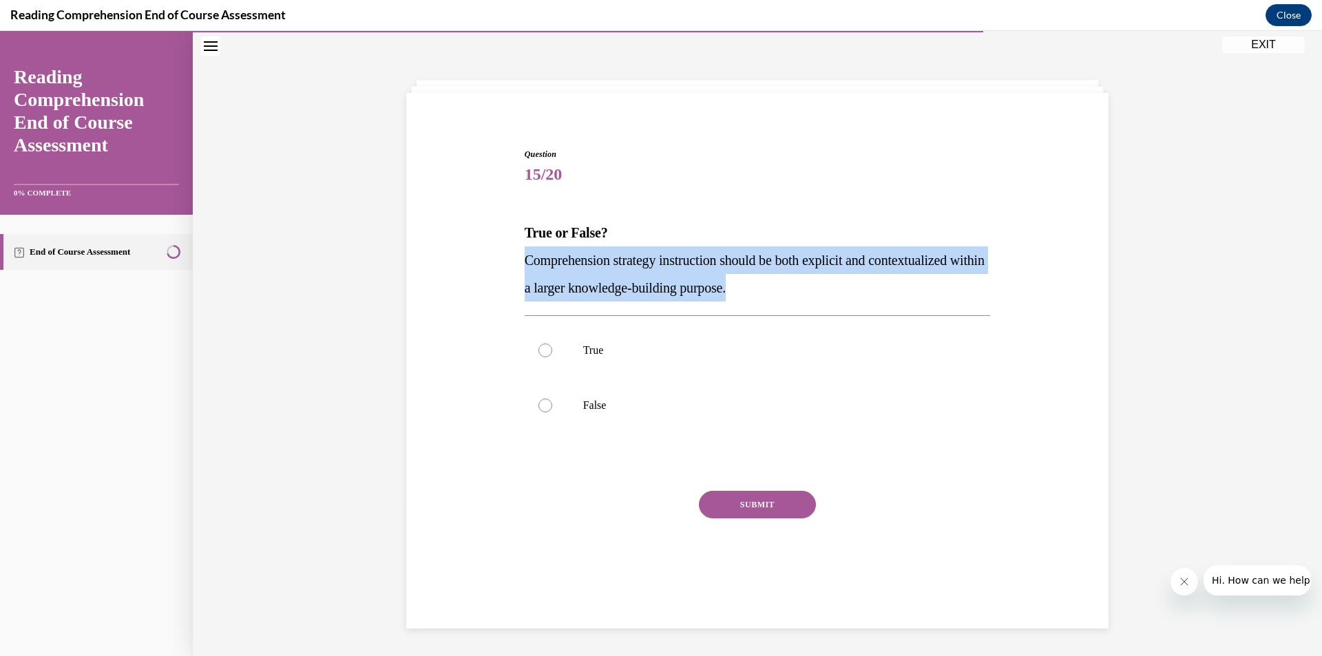
drag, startPoint x: 501, startPoint y: 267, endPoint x: 778, endPoint y: 299, distance: 278.6
click at [778, 299] on div "Question 15/20 True or False? Comprehension strategy instruction should be both…" at bounding box center [757, 355] width 709 height 497
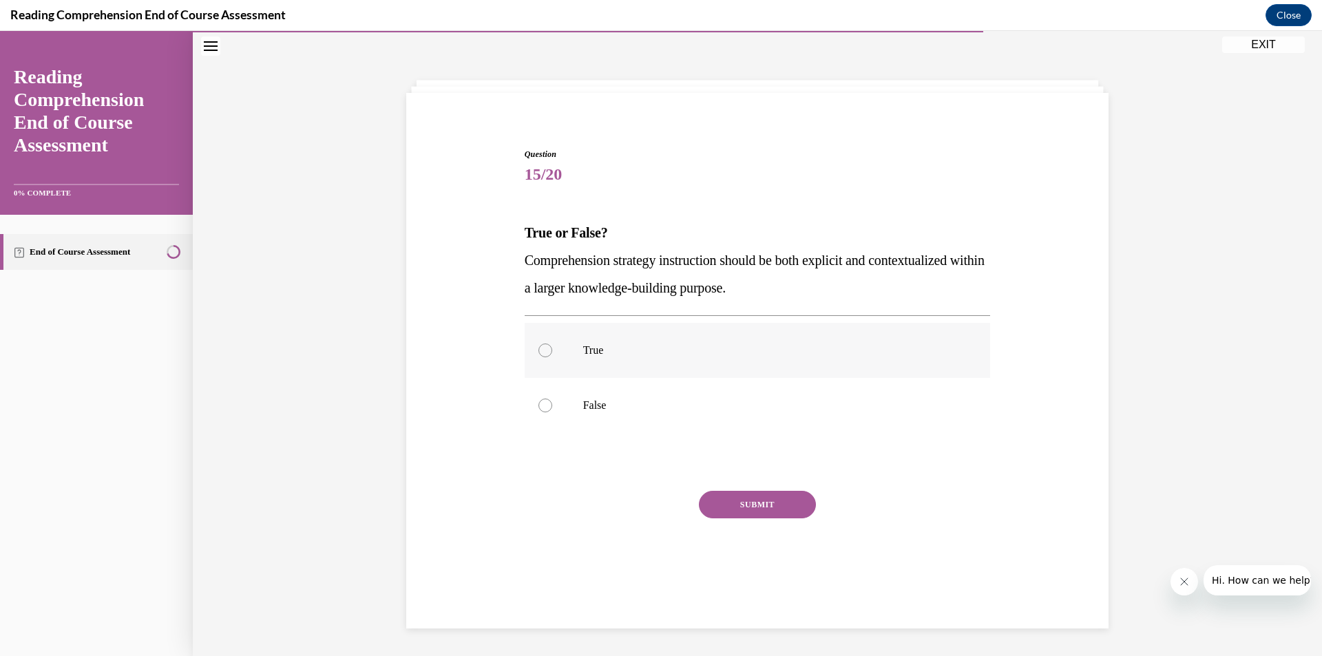
click at [566, 359] on label "True" at bounding box center [758, 350] width 466 height 55
click at [552, 357] on input "True" at bounding box center [545, 351] width 14 height 14
radio input "true"
click at [735, 503] on button "SUBMIT" at bounding box center [757, 505] width 117 height 28
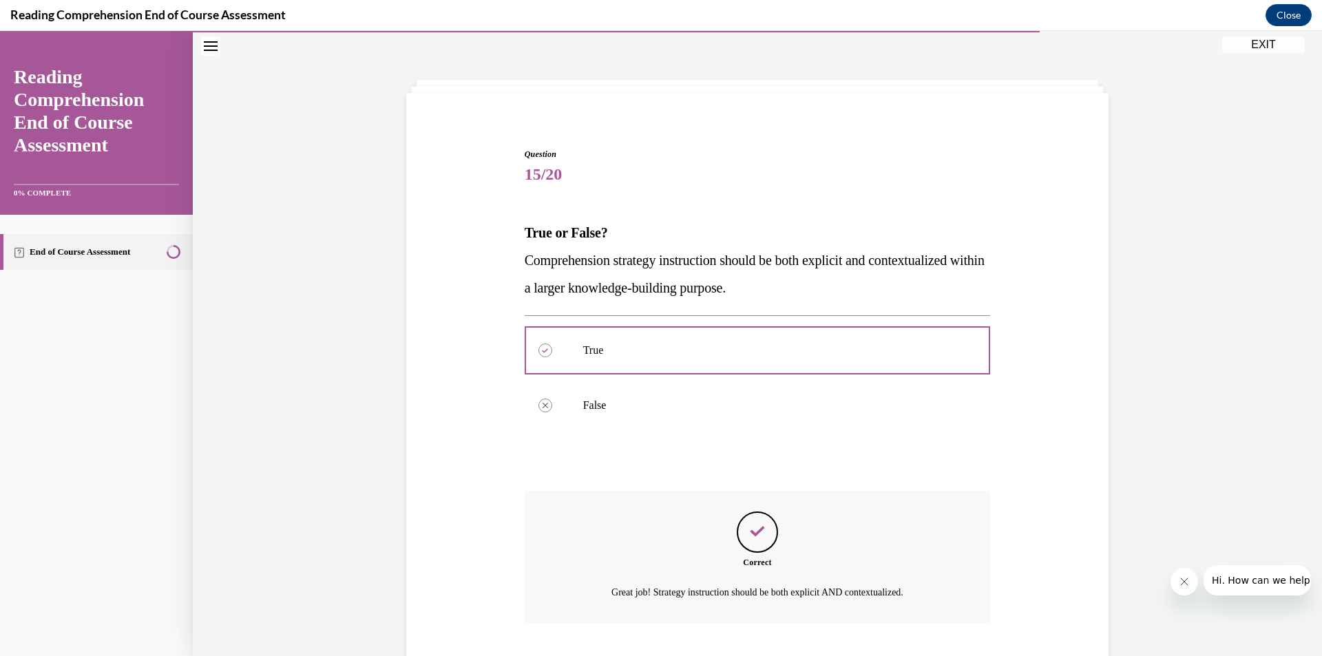
scroll to position [130, 0]
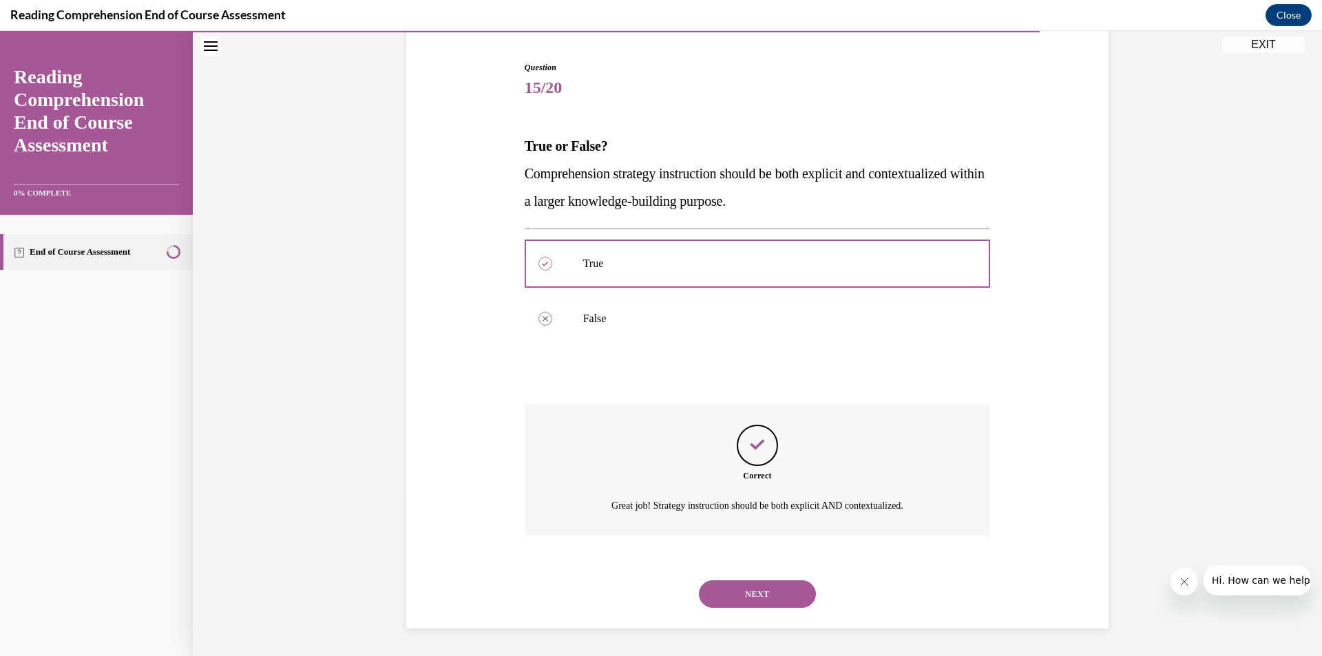
click at [741, 594] on button "NEXT" at bounding box center [757, 594] width 117 height 28
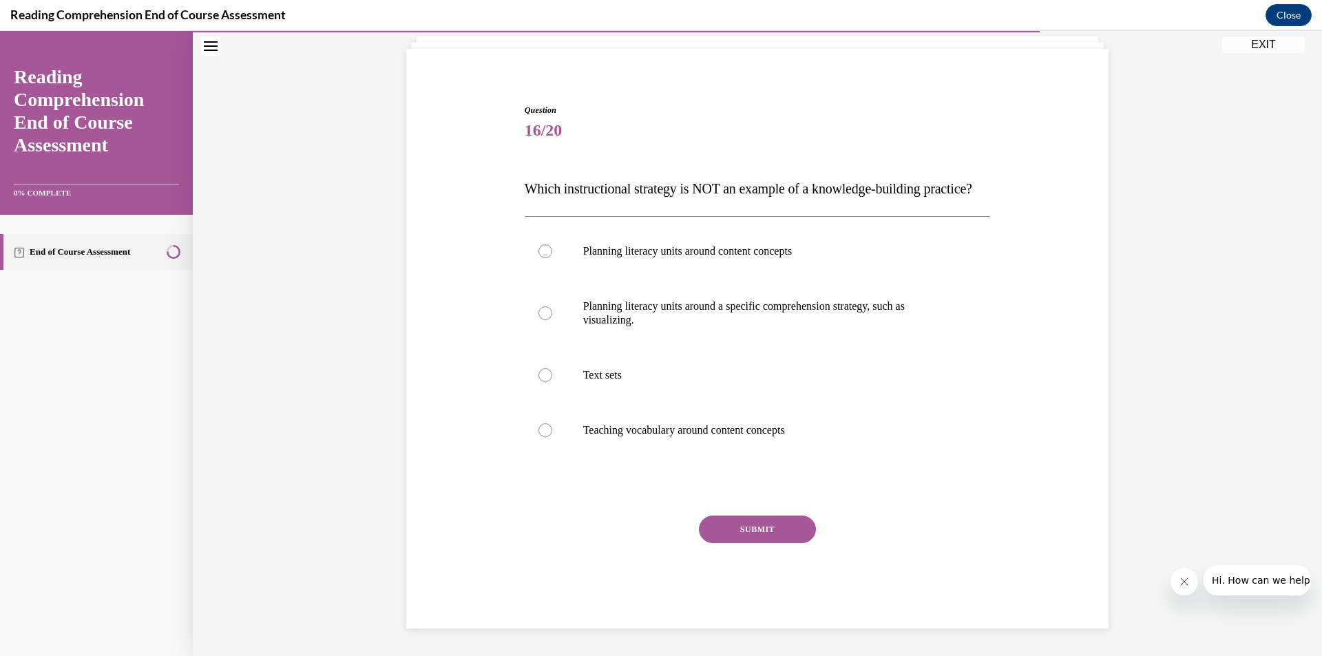
scroll to position [57, 0]
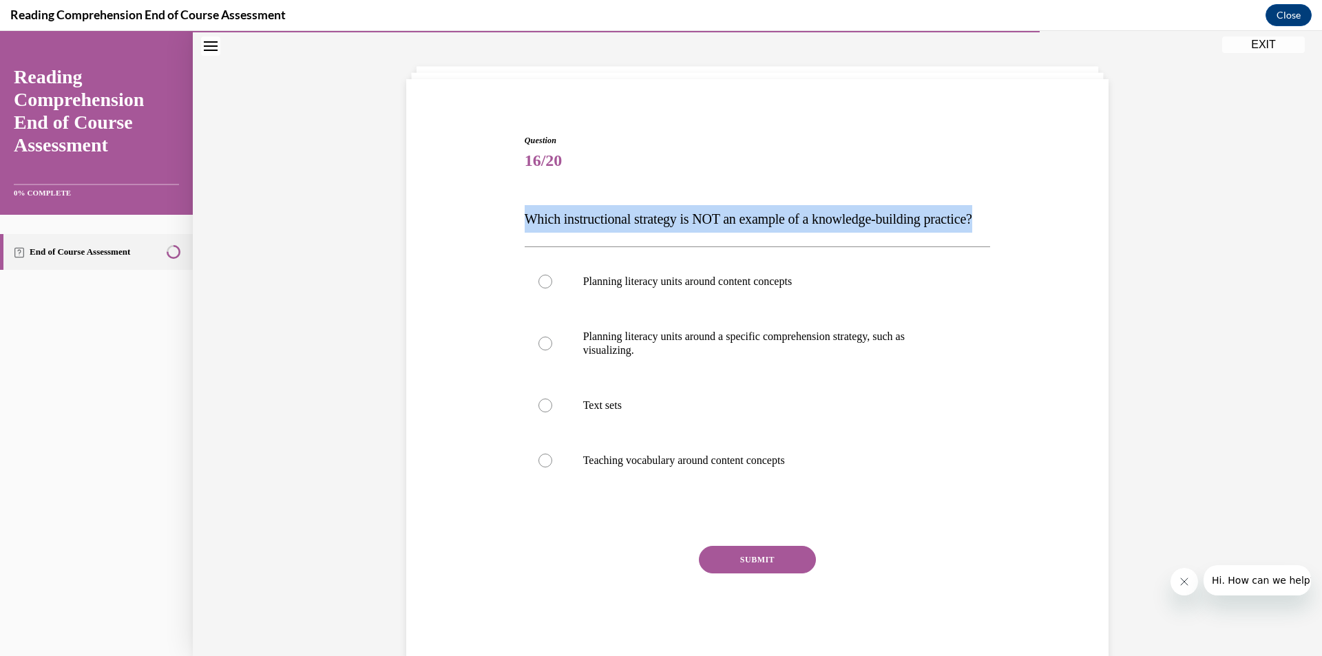
drag, startPoint x: 520, startPoint y: 218, endPoint x: 615, endPoint y: 257, distance: 103.1
click at [615, 233] on p "Which instructional strategy is NOT an example of a knowledge-building practice?" at bounding box center [758, 219] width 466 height 28
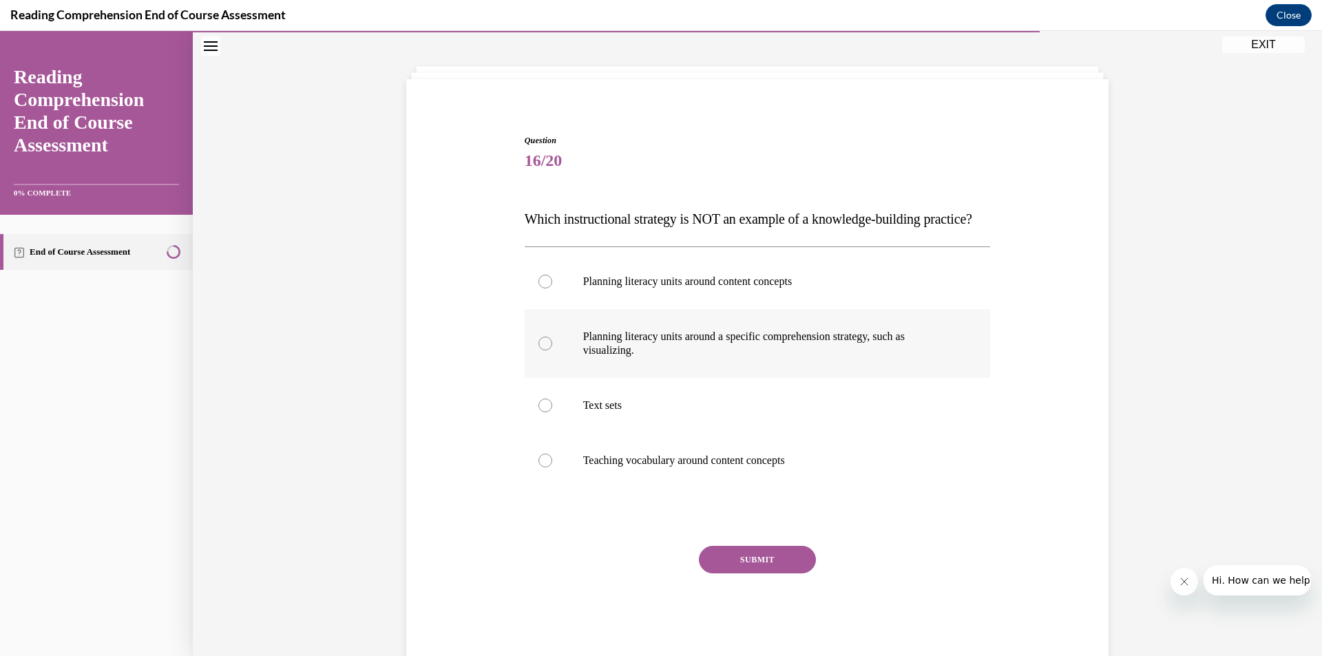
click at [600, 357] on p "Planning literacy units around a specific comprehension strategy, such as visua…" at bounding box center [769, 344] width 373 height 28
click at [552, 350] on input "Planning literacy units around a specific comprehension strategy, such as visua…" at bounding box center [545, 344] width 14 height 14
radio input "true"
click at [783, 573] on button "SUBMIT" at bounding box center [757, 560] width 117 height 28
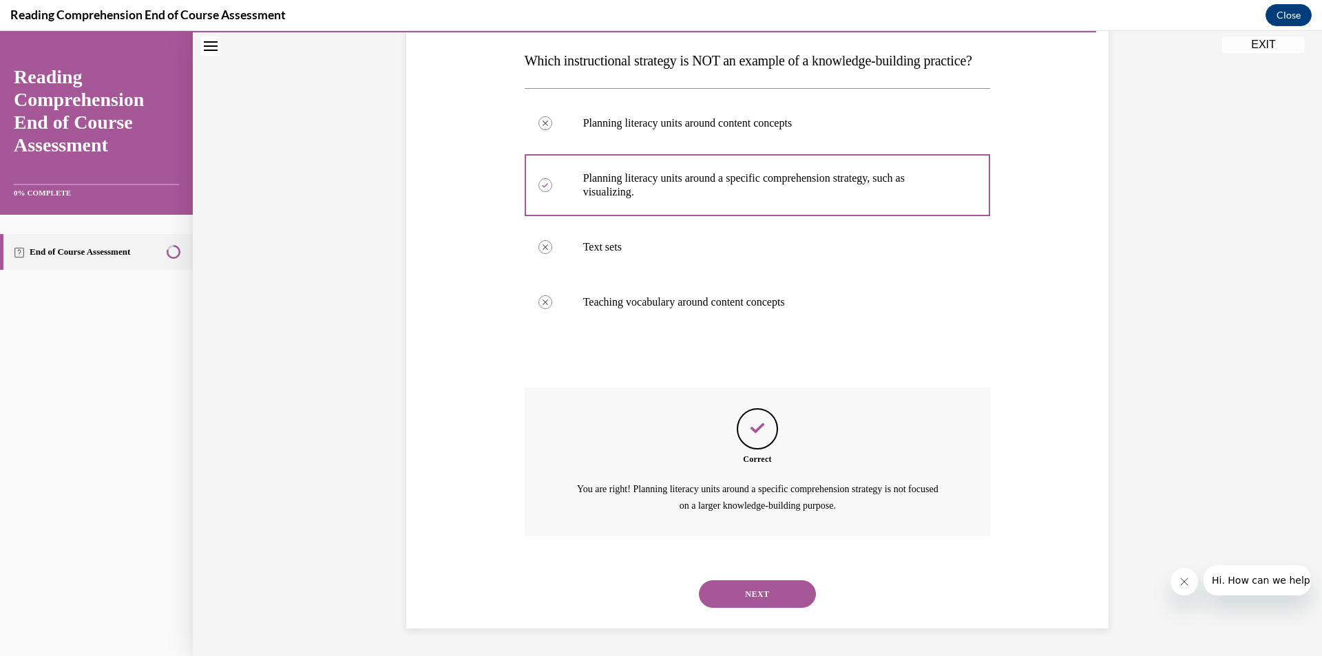
scroll to position [243, 0]
click at [767, 594] on button "NEXT" at bounding box center [757, 594] width 117 height 28
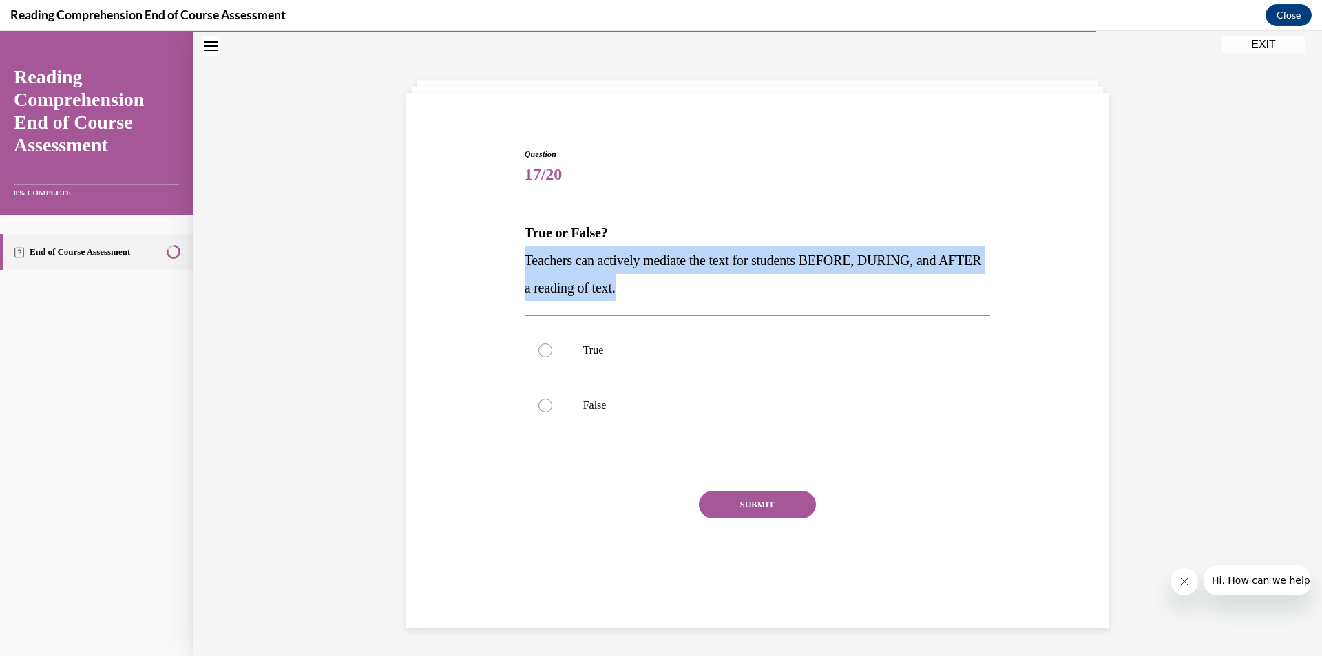
drag, startPoint x: 512, startPoint y: 261, endPoint x: 674, endPoint y: 295, distance: 166.1
click at [674, 295] on div "Question 17/20 True or False? Teachers can actively mediate the text for studen…" at bounding box center [757, 355] width 709 height 497
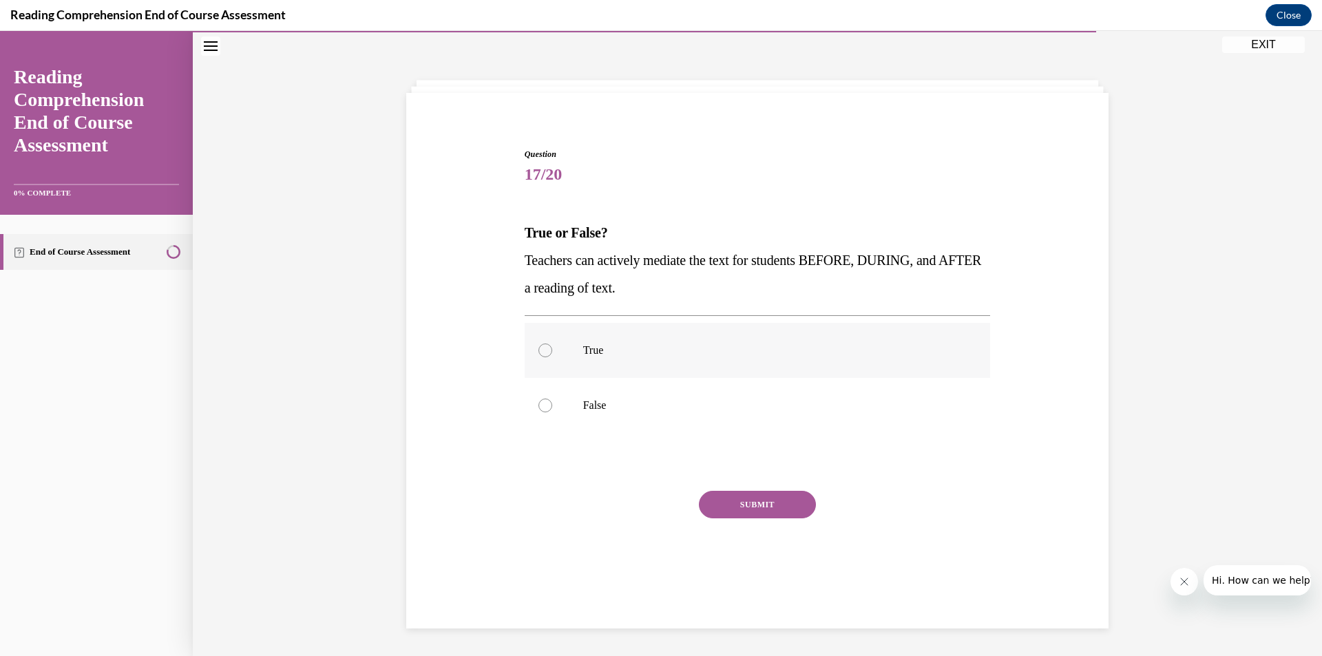
click at [621, 354] on p "True" at bounding box center [769, 351] width 373 height 14
click at [552, 354] on input "True" at bounding box center [545, 351] width 14 height 14
radio input "true"
click at [752, 514] on button "SUBMIT" at bounding box center [757, 505] width 117 height 28
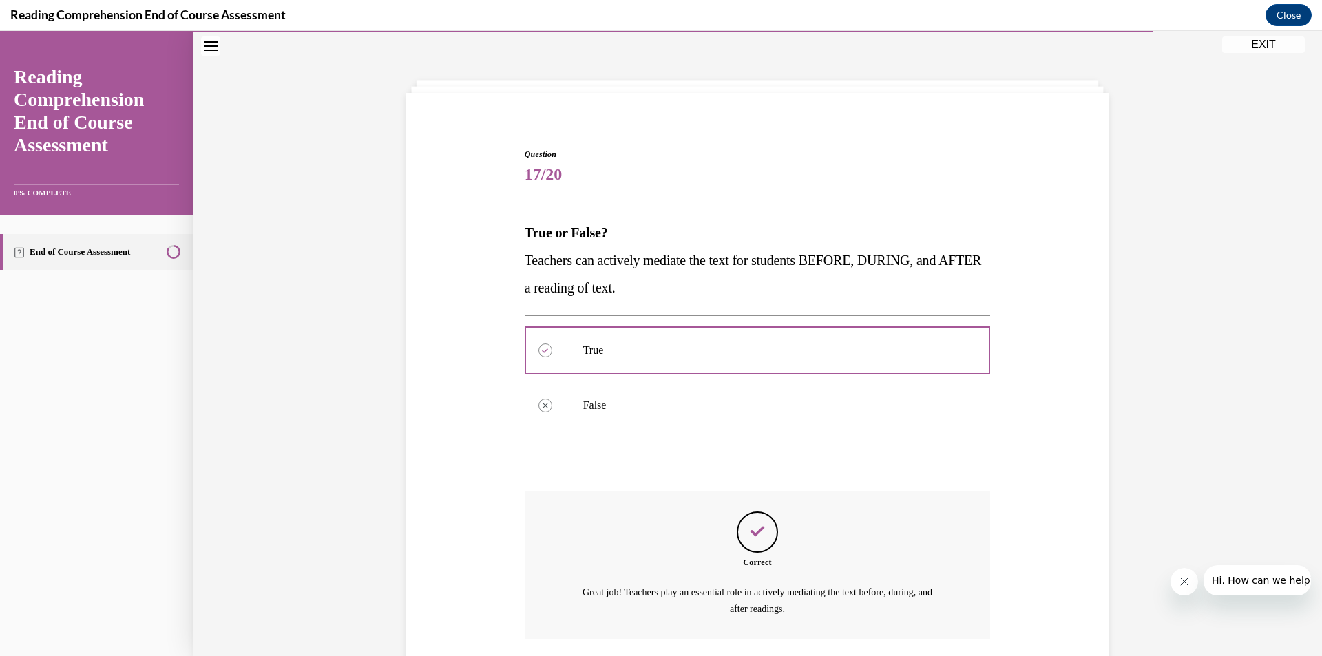
scroll to position [147, 0]
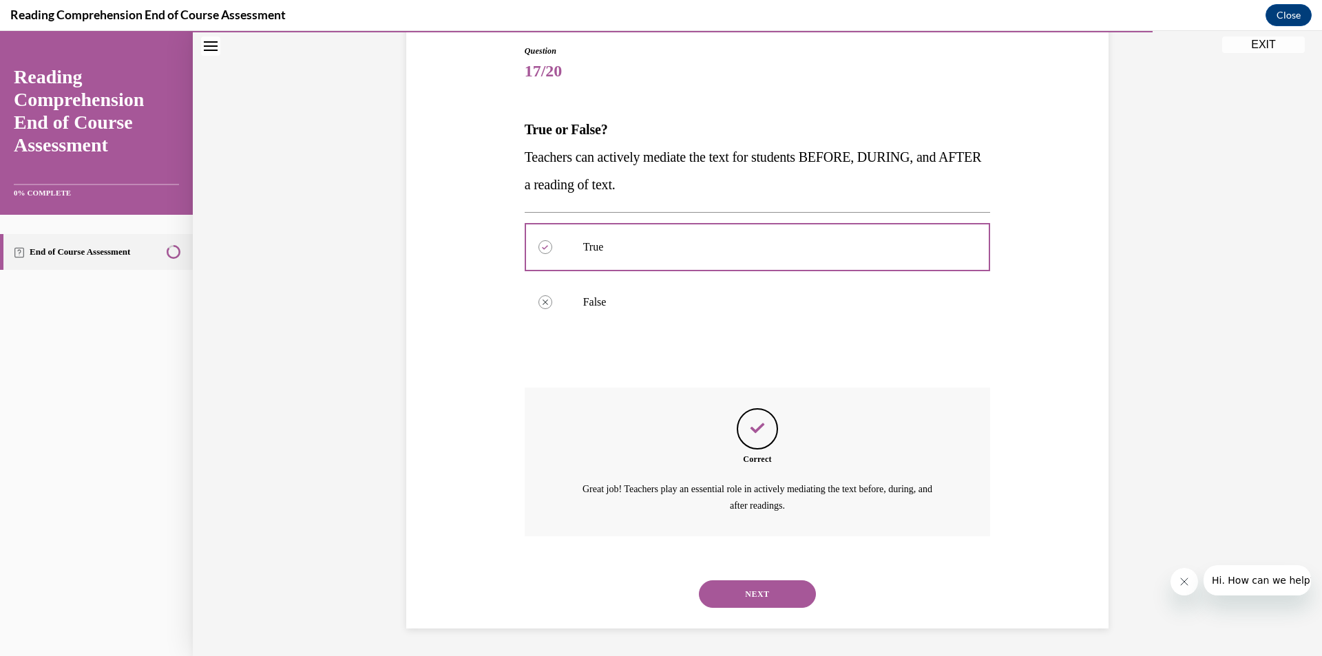
click at [759, 591] on button "NEXT" at bounding box center [757, 594] width 117 height 28
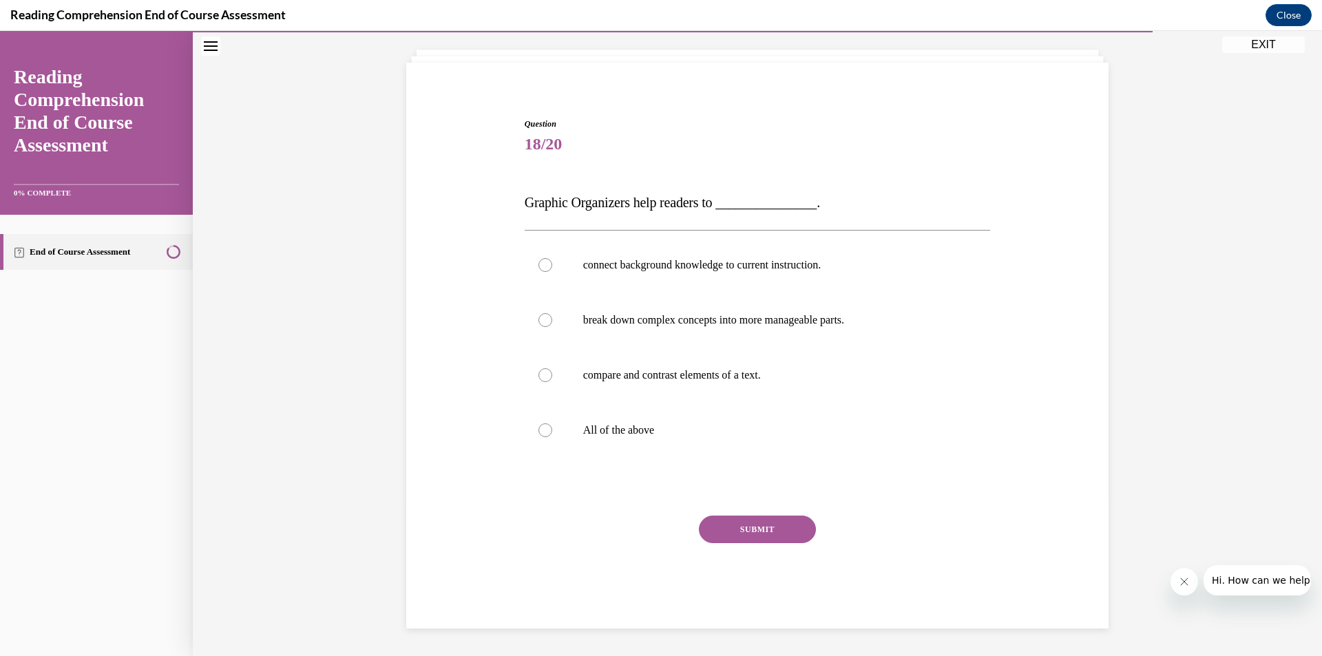
scroll to position [5, 0]
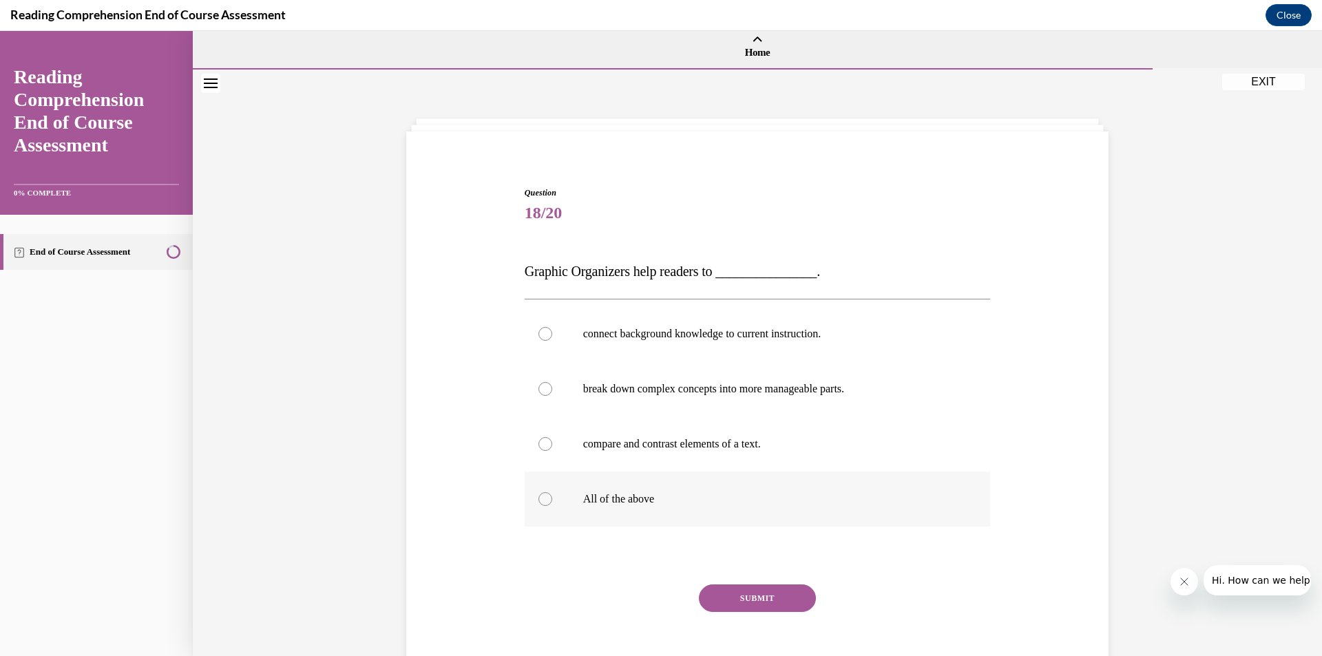
click at [642, 490] on label "All of the above" at bounding box center [758, 499] width 466 height 55
click at [552, 492] on input "All of the above" at bounding box center [545, 499] width 14 height 14
radio input "true"
drag, startPoint x: 507, startPoint y: 268, endPoint x: 835, endPoint y: 277, distance: 327.9
click at [835, 277] on div "Question 18/20 Graphic Organizers help readers to _______________. connect back…" at bounding box center [757, 421] width 709 height 552
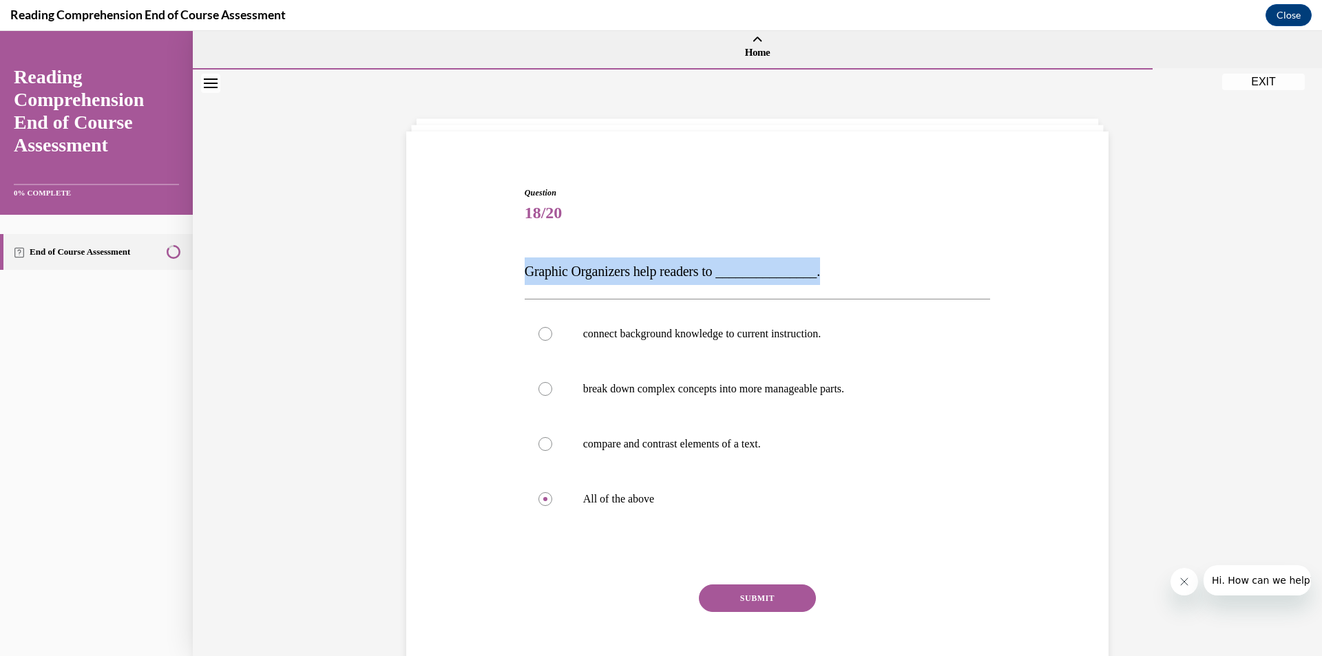
click at [768, 591] on button "SUBMIT" at bounding box center [757, 599] width 117 height 28
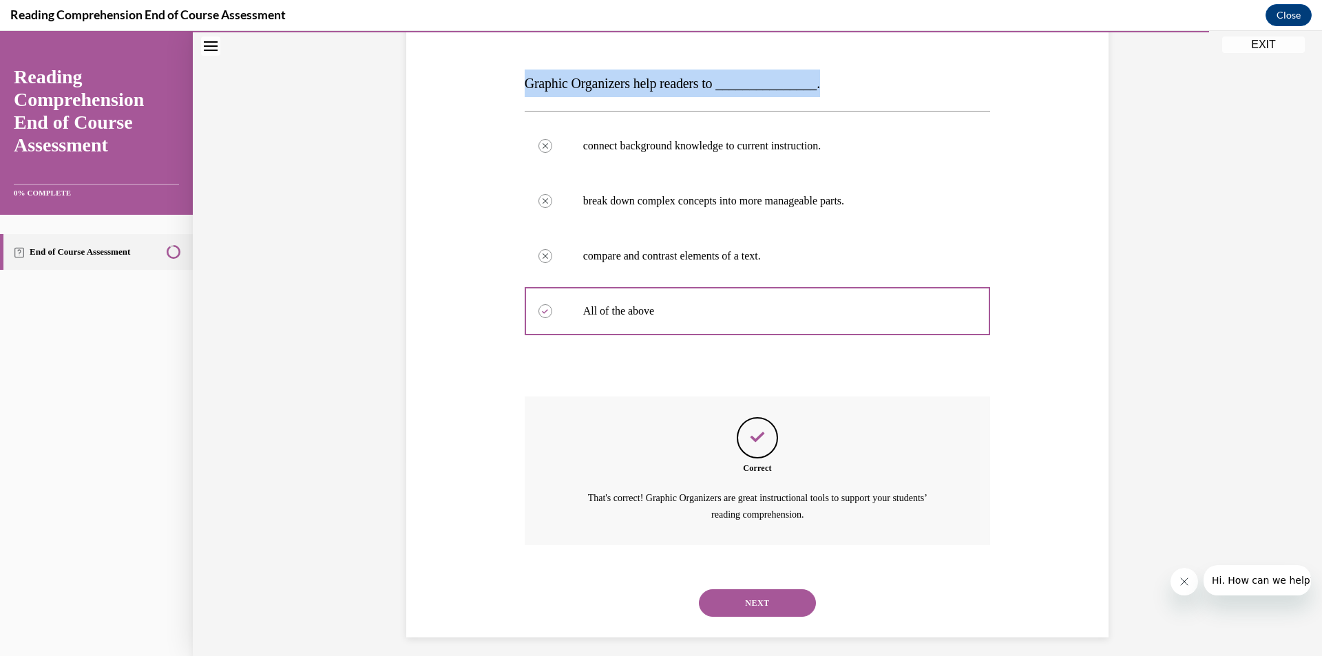
scroll to position [202, 0]
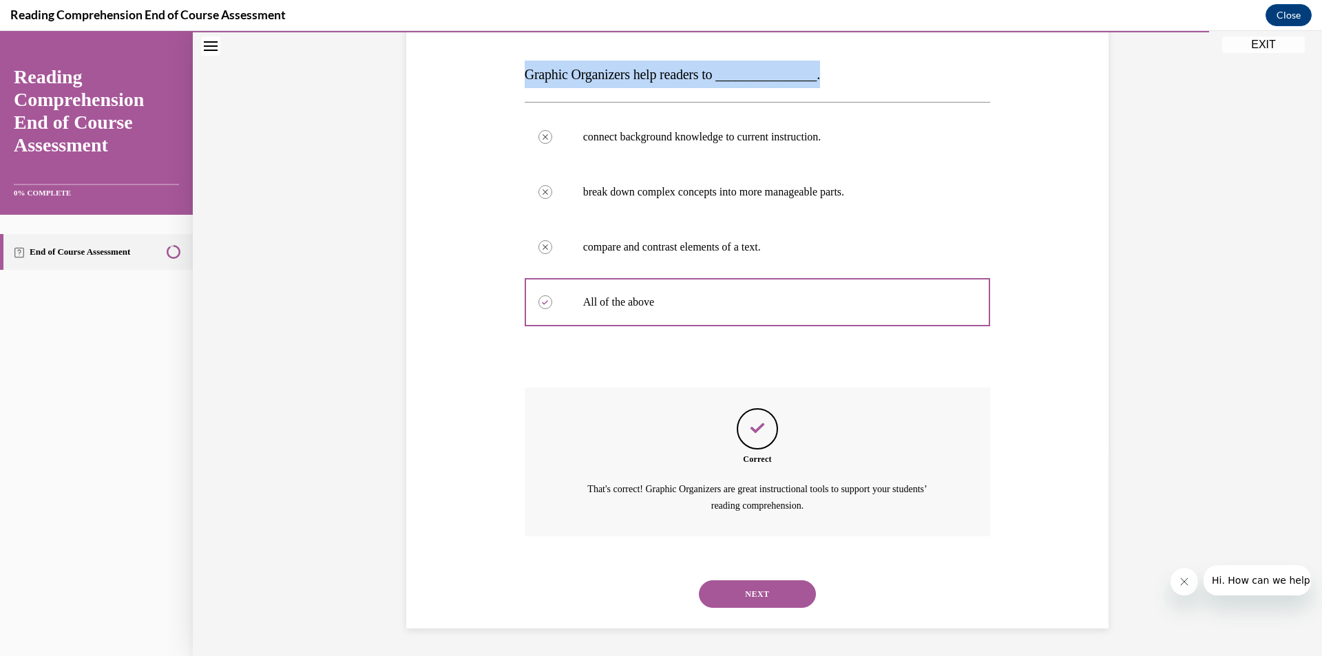
click at [746, 607] on button "NEXT" at bounding box center [757, 594] width 117 height 28
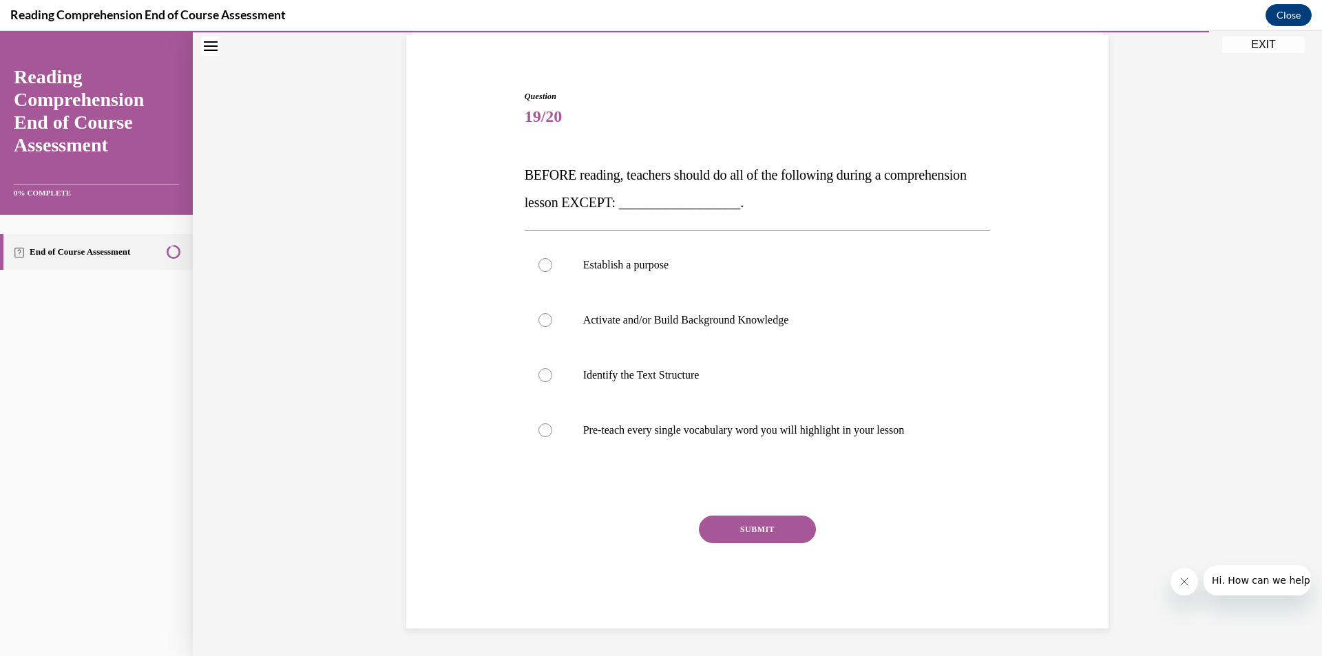
scroll to position [101, 0]
click at [545, 165] on p "BEFORE reading, teachers should do all of the following during a comprehension …" at bounding box center [758, 188] width 466 height 55
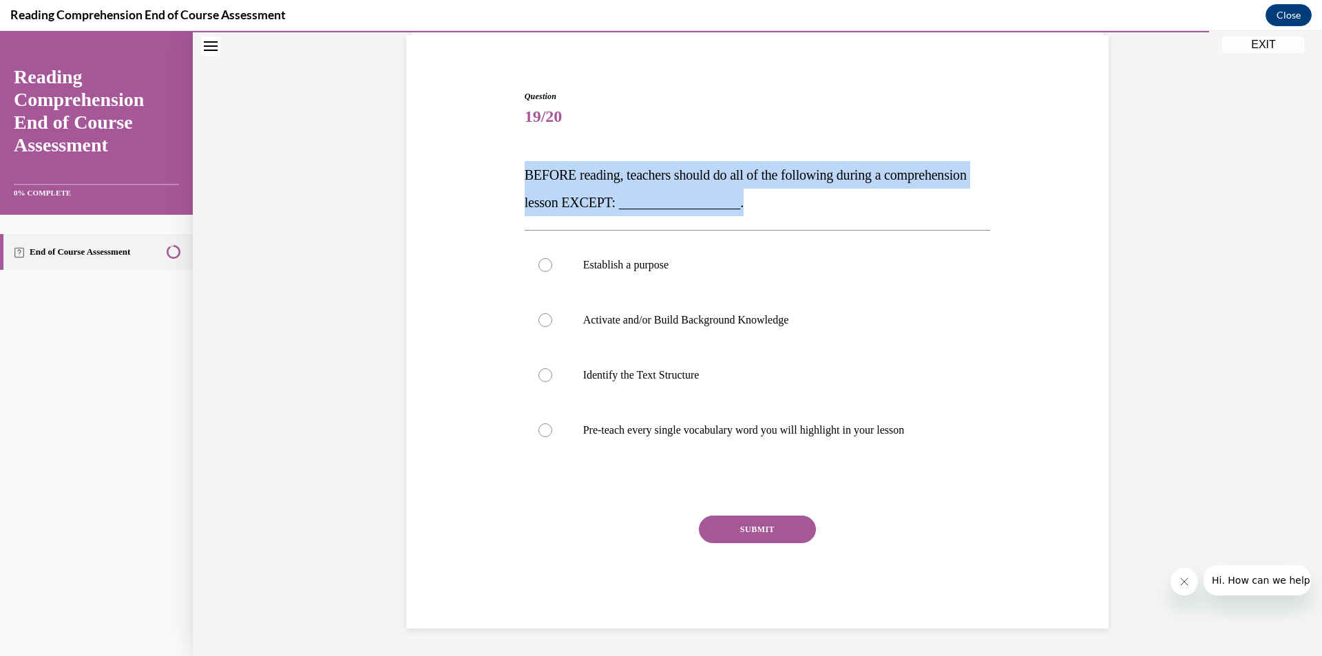
drag, startPoint x: 507, startPoint y: 180, endPoint x: 824, endPoint y: 206, distance: 318.4
click at [824, 206] on div "Question 19/20 BEFORE reading, teachers should do all of the following during a…" at bounding box center [757, 339] width 709 height 580
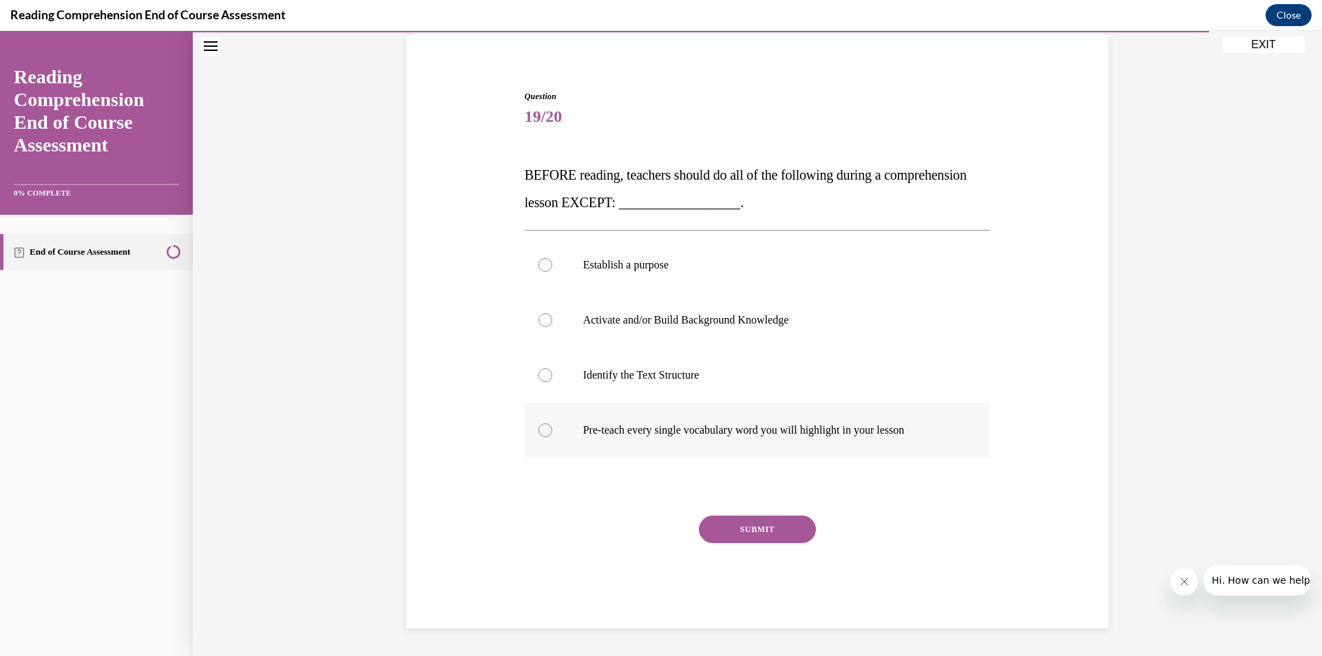
click at [559, 432] on label "Pre-teach every single vocabulary word you will highlight in your lesson" at bounding box center [758, 430] width 466 height 55
click at [552, 432] on input "Pre-teach every single vocabulary word you will highlight in your lesson" at bounding box center [545, 430] width 14 height 14
radio input "true"
click at [761, 531] on button "SUBMIT" at bounding box center [757, 530] width 117 height 28
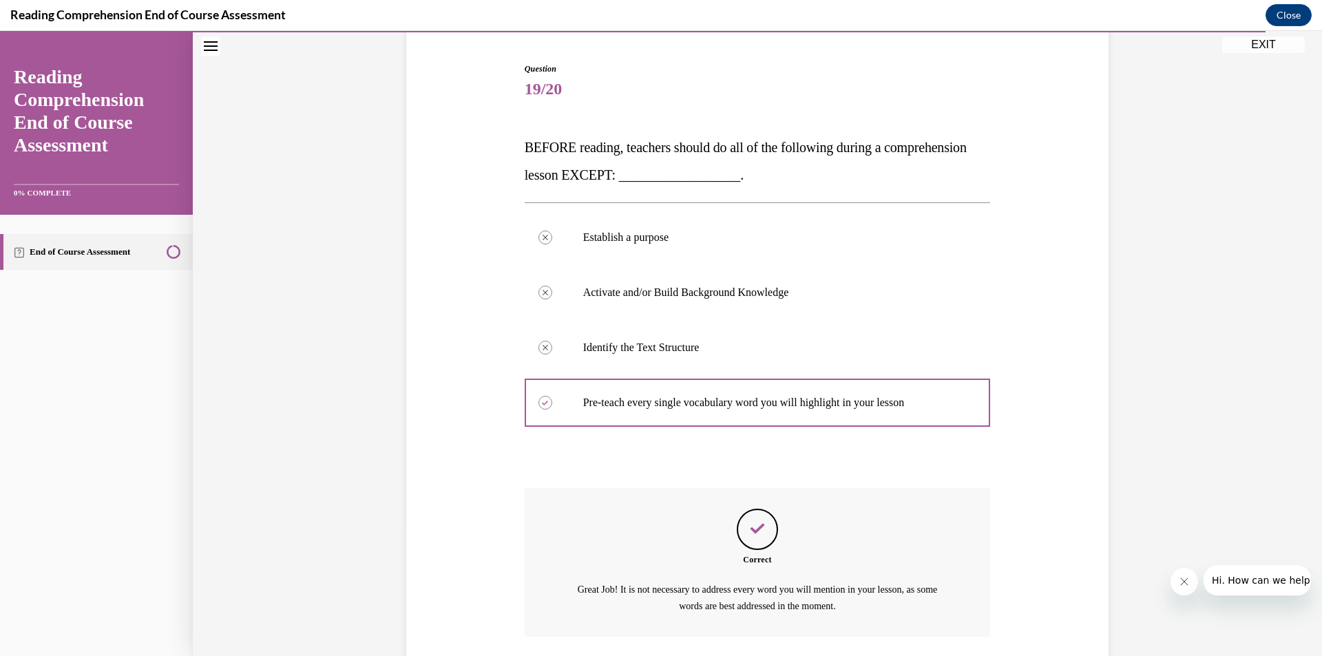
scroll to position [229, 0]
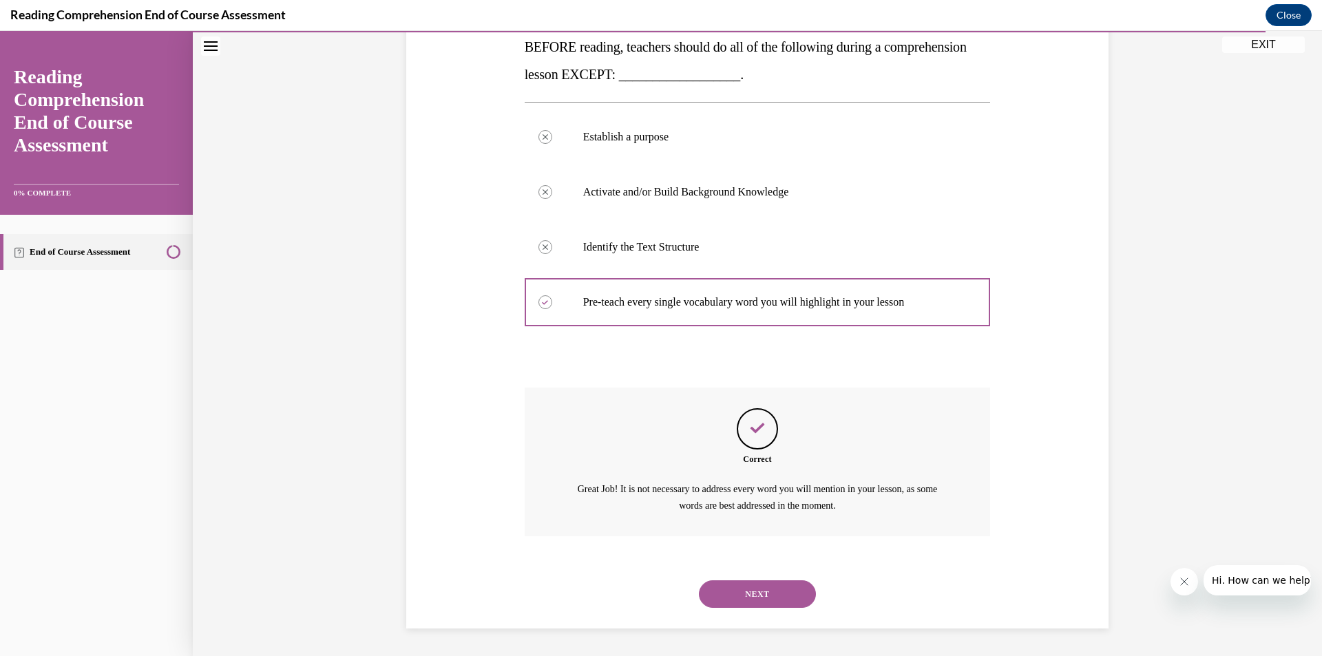
click at [784, 590] on button "NEXT" at bounding box center [757, 594] width 117 height 28
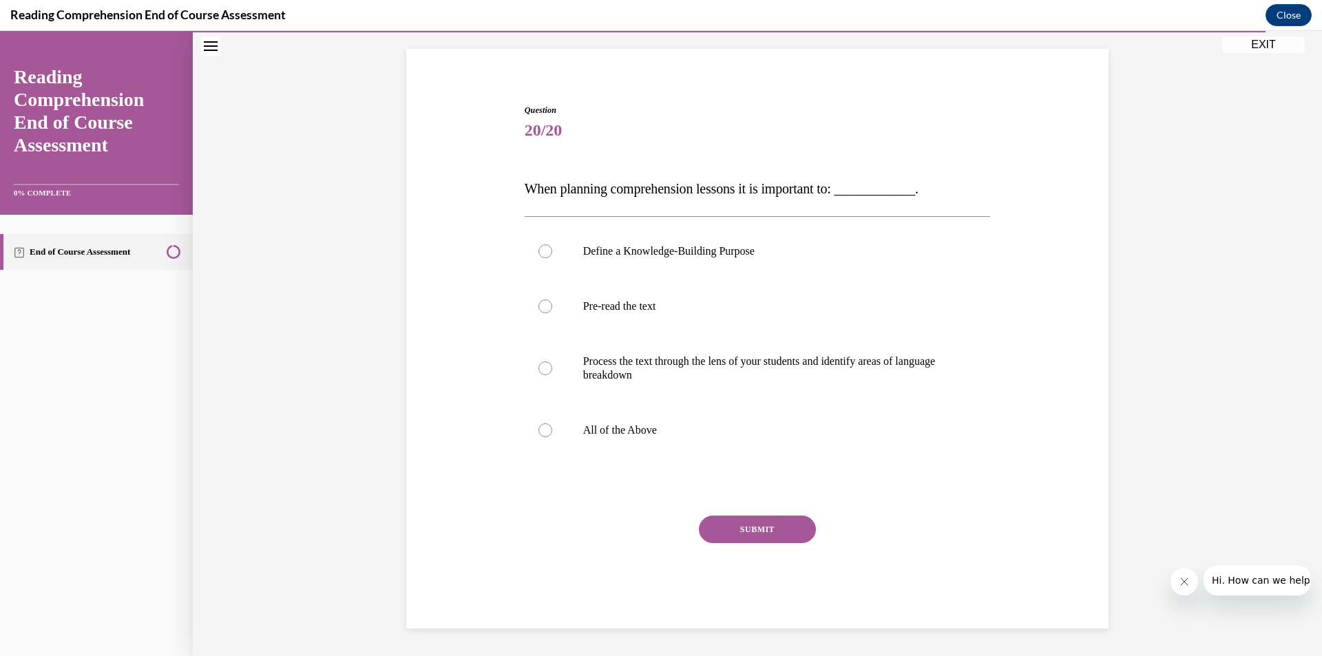
scroll to position [87, 0]
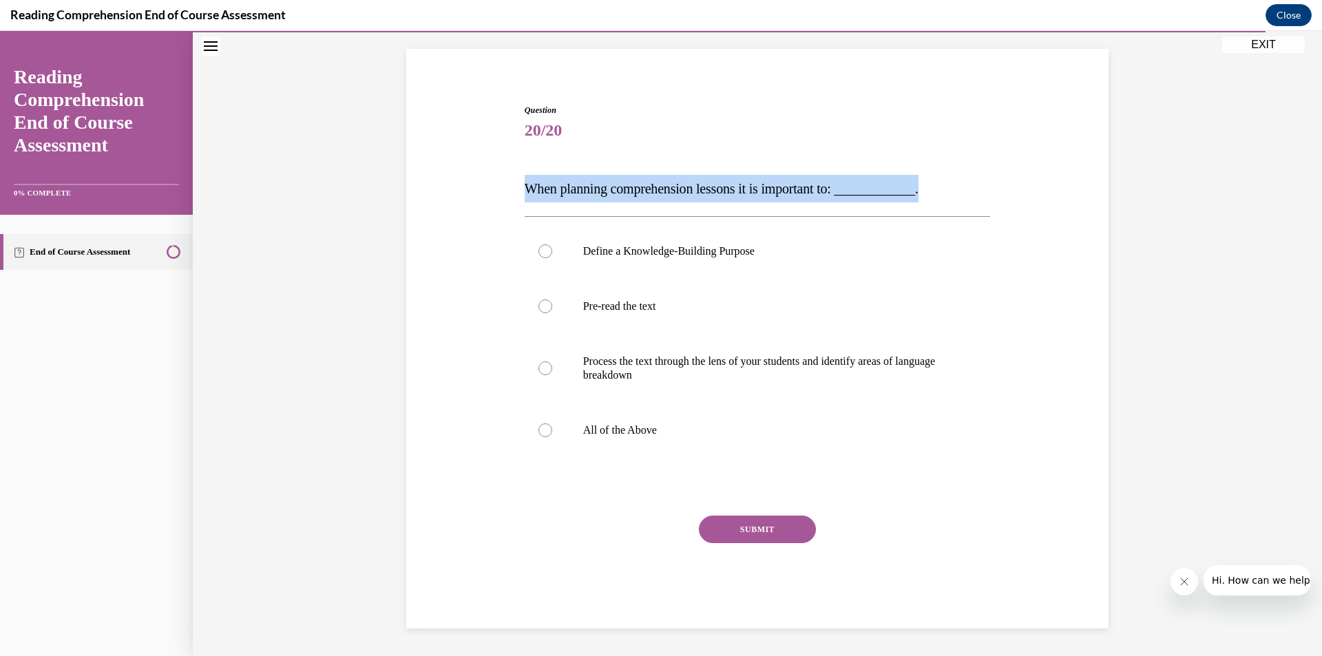
drag, startPoint x: 515, startPoint y: 187, endPoint x: 949, endPoint y: 176, distance: 433.9
click at [949, 176] on div "Question 20/20 When planning comprehension lessons it is important to: ________…" at bounding box center [757, 346] width 709 height 566
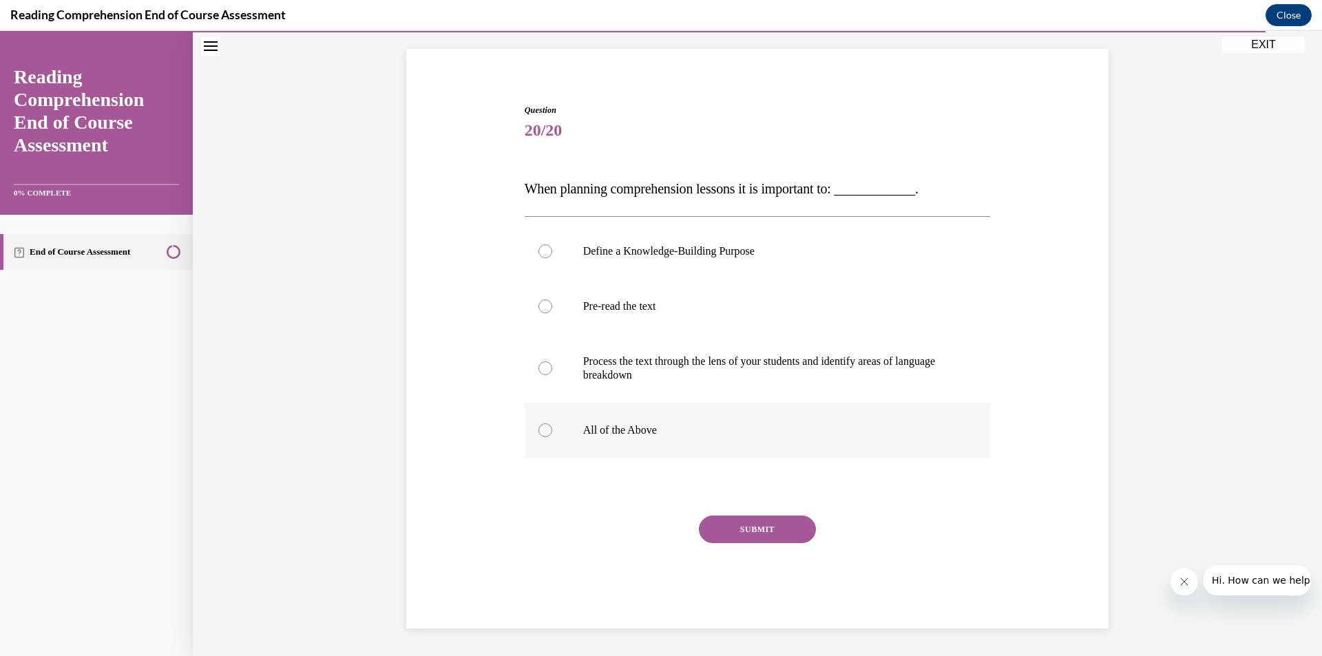
click at [538, 428] on div at bounding box center [545, 430] width 14 height 14
click at [538, 428] on input "All of the Above" at bounding box center [545, 430] width 14 height 14
radio input "true"
click at [770, 538] on button "SUBMIT" at bounding box center [757, 530] width 117 height 28
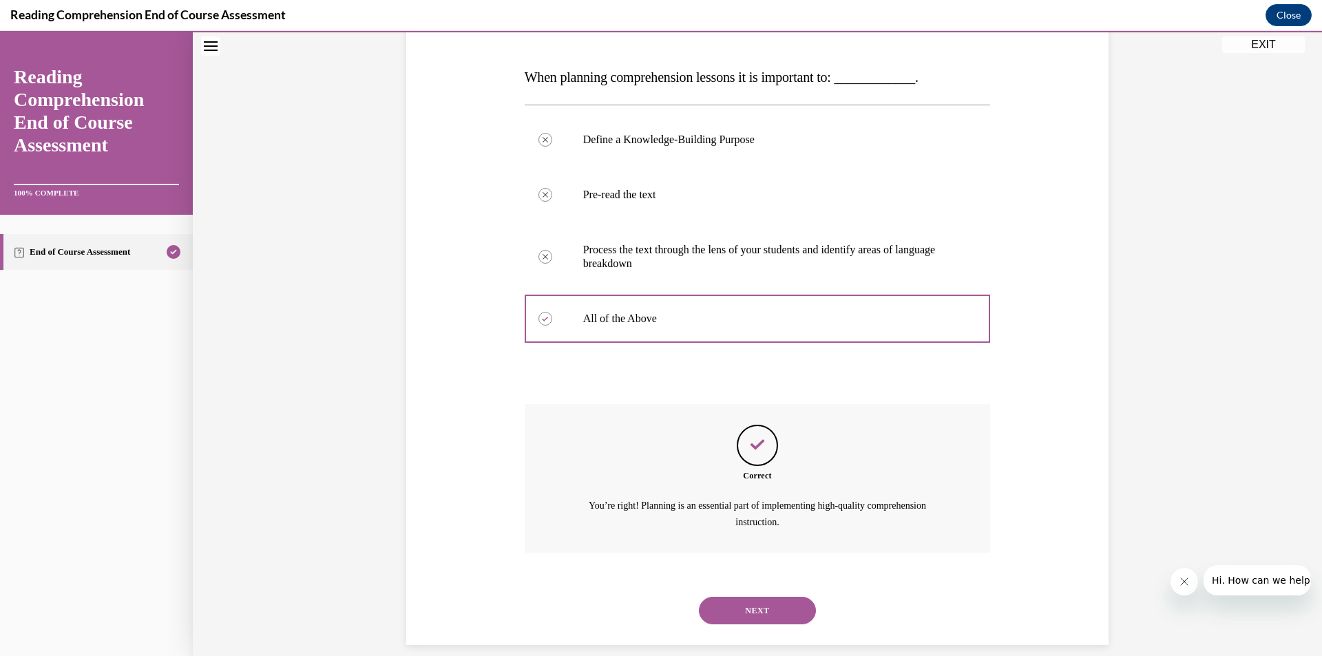
scroll to position [215, 0]
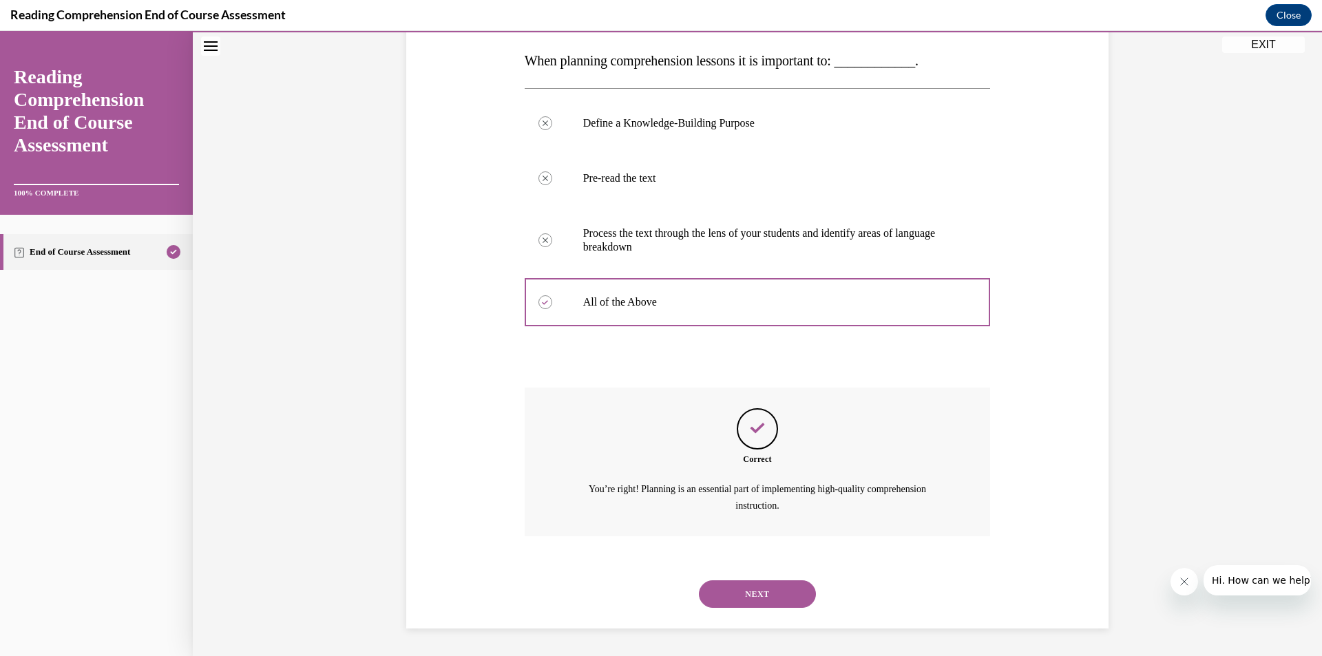
click at [736, 594] on button "NEXT" at bounding box center [757, 594] width 117 height 28
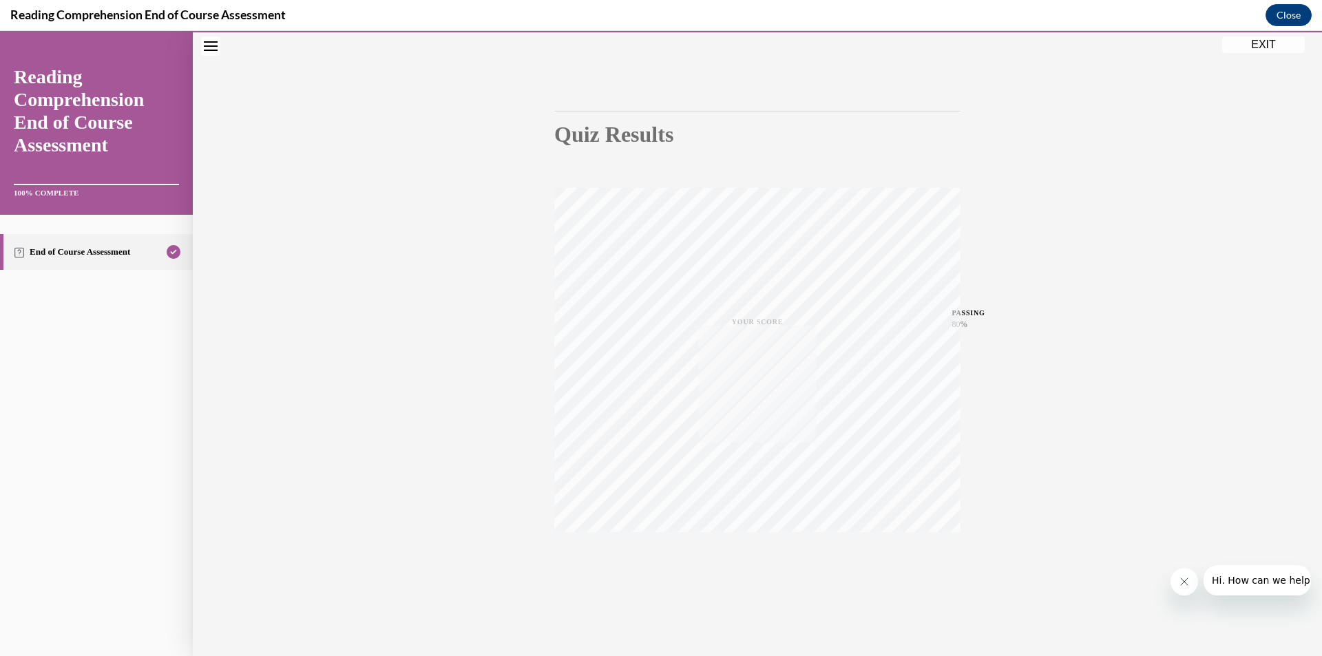
scroll to position [81, 0]
drag, startPoint x: 1261, startPoint y: 45, endPoint x: 1189, endPoint y: 272, distance: 238.4
click at [1189, 272] on div "EXIT Reading Comprehension End of Course Assessment 100% COMPLETE End of Course…" at bounding box center [661, 343] width 1322 height 625
click at [1252, 40] on button "EXIT" at bounding box center [1263, 44] width 83 height 17
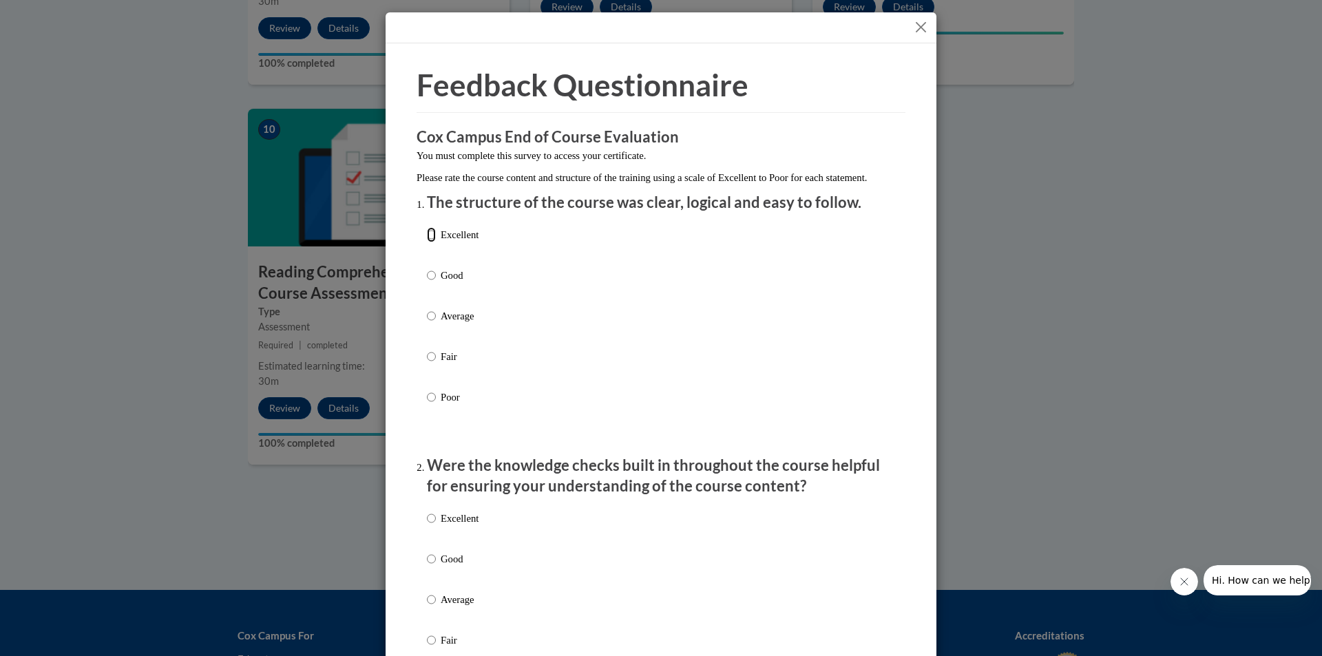
click at [430, 242] on input "Excellent" at bounding box center [431, 234] width 9 height 15
radio input "true"
click at [430, 526] on input "Excellent" at bounding box center [431, 518] width 9 height 15
radio input "true"
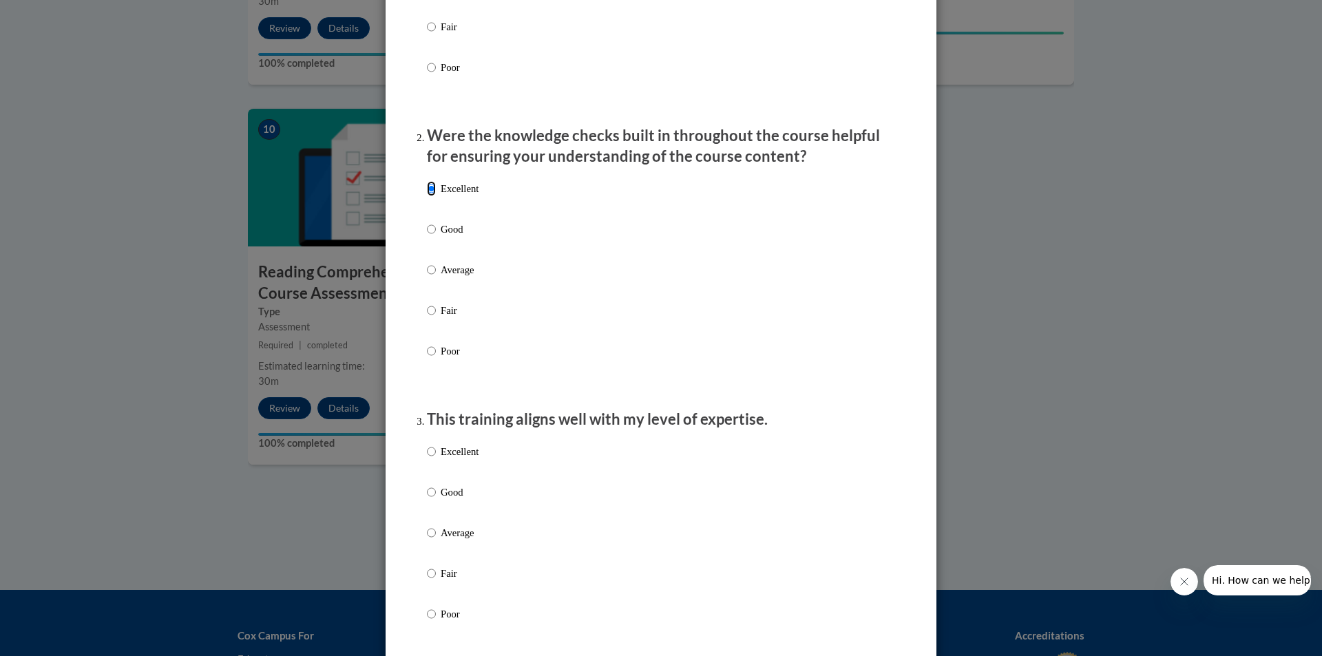
scroll to position [344, 0]
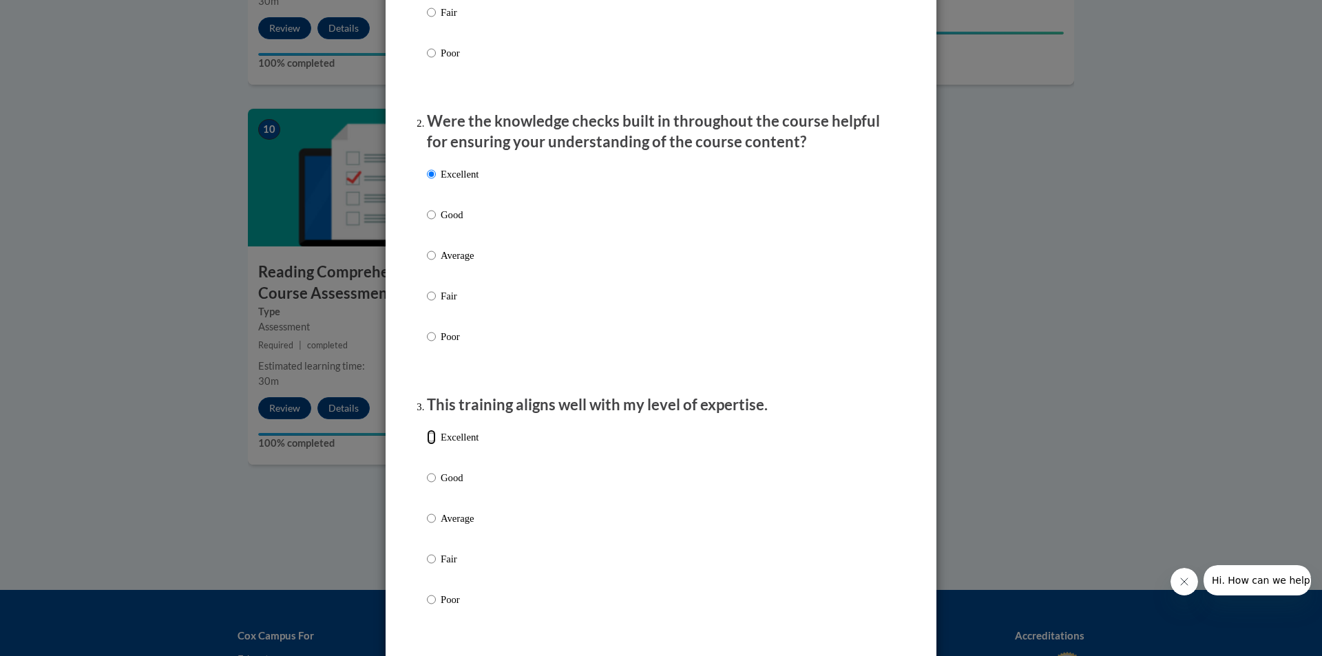
click at [429, 445] on input "Excellent" at bounding box center [431, 437] width 9 height 15
radio input "true"
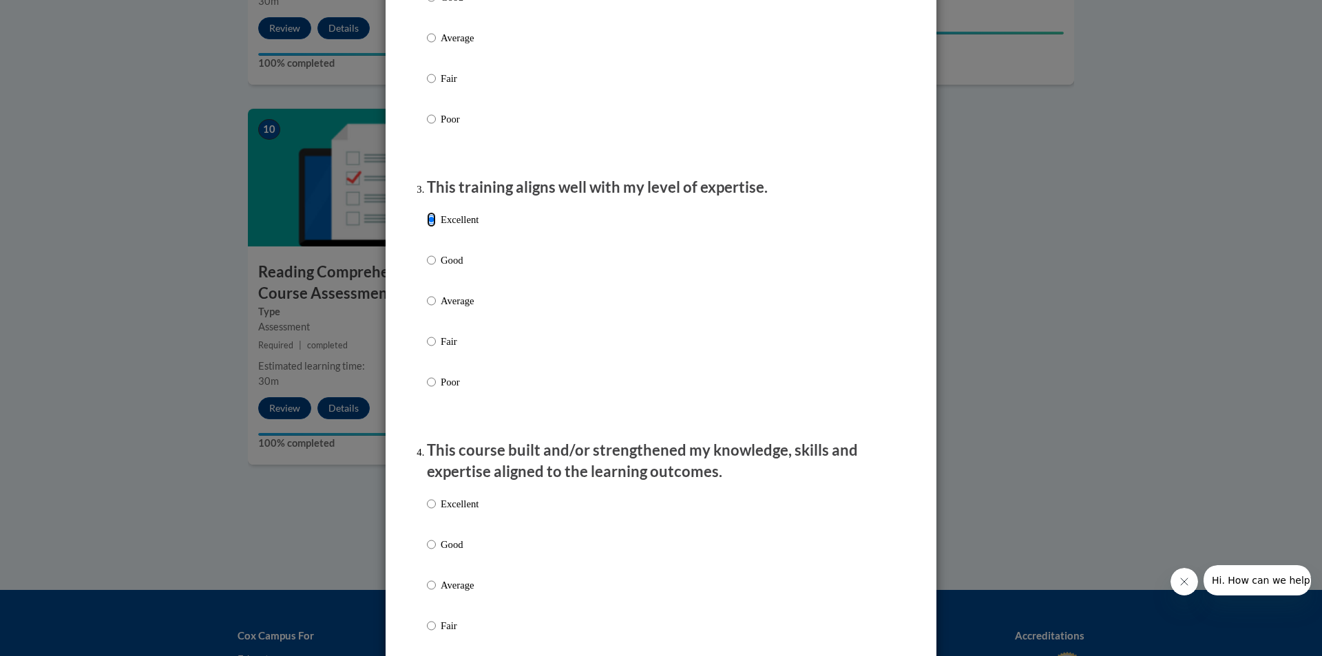
scroll to position [620, 0]
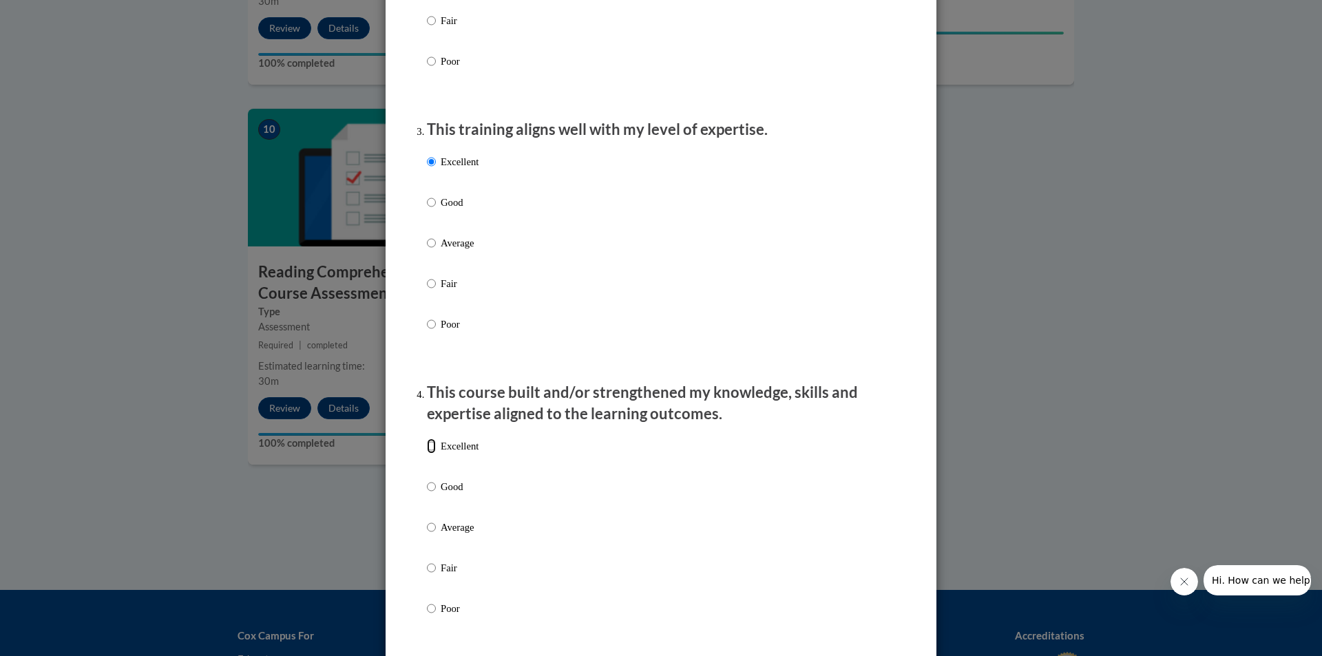
click at [428, 454] on input "Excellent" at bounding box center [431, 446] width 9 height 15
radio input "true"
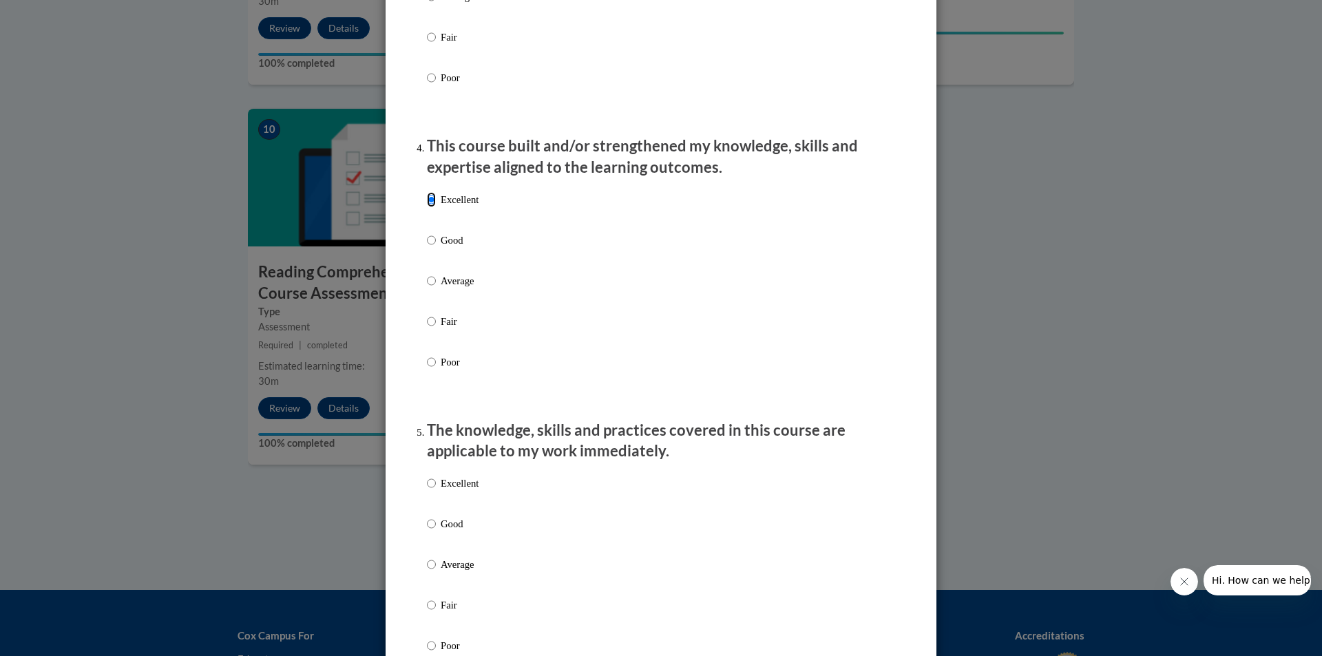
scroll to position [895, 0]
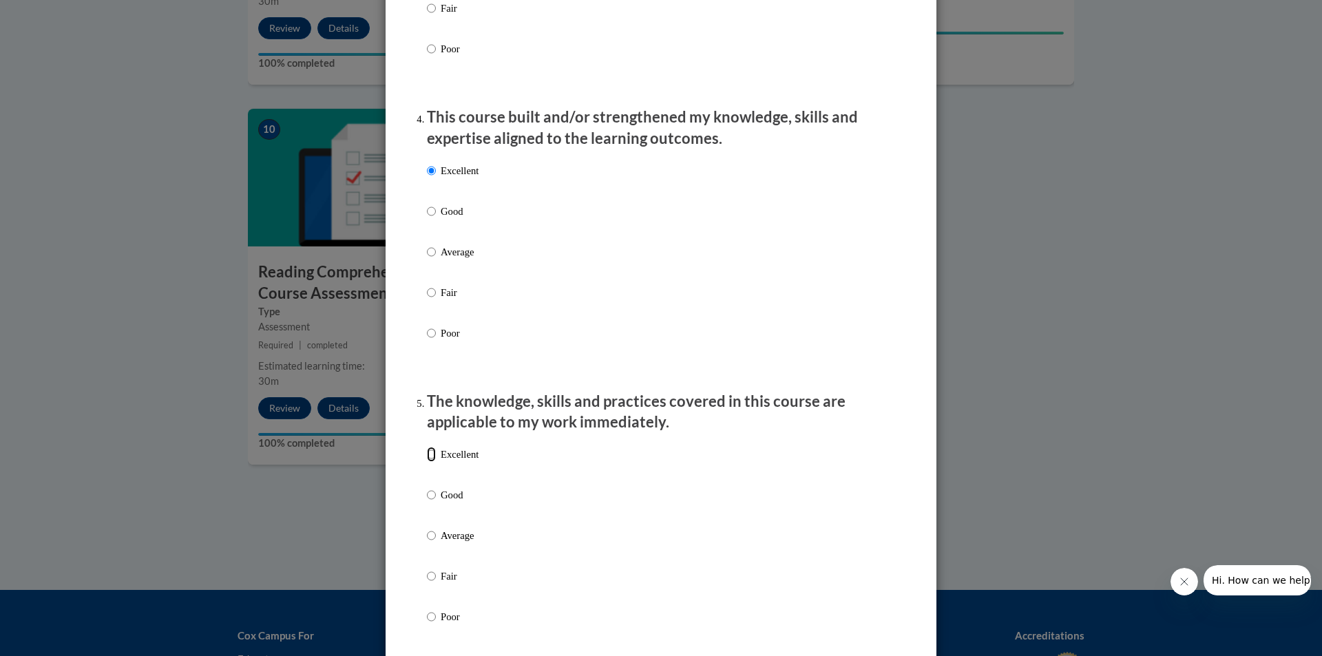
click at [428, 462] on input "Excellent" at bounding box center [431, 454] width 9 height 15
radio input "true"
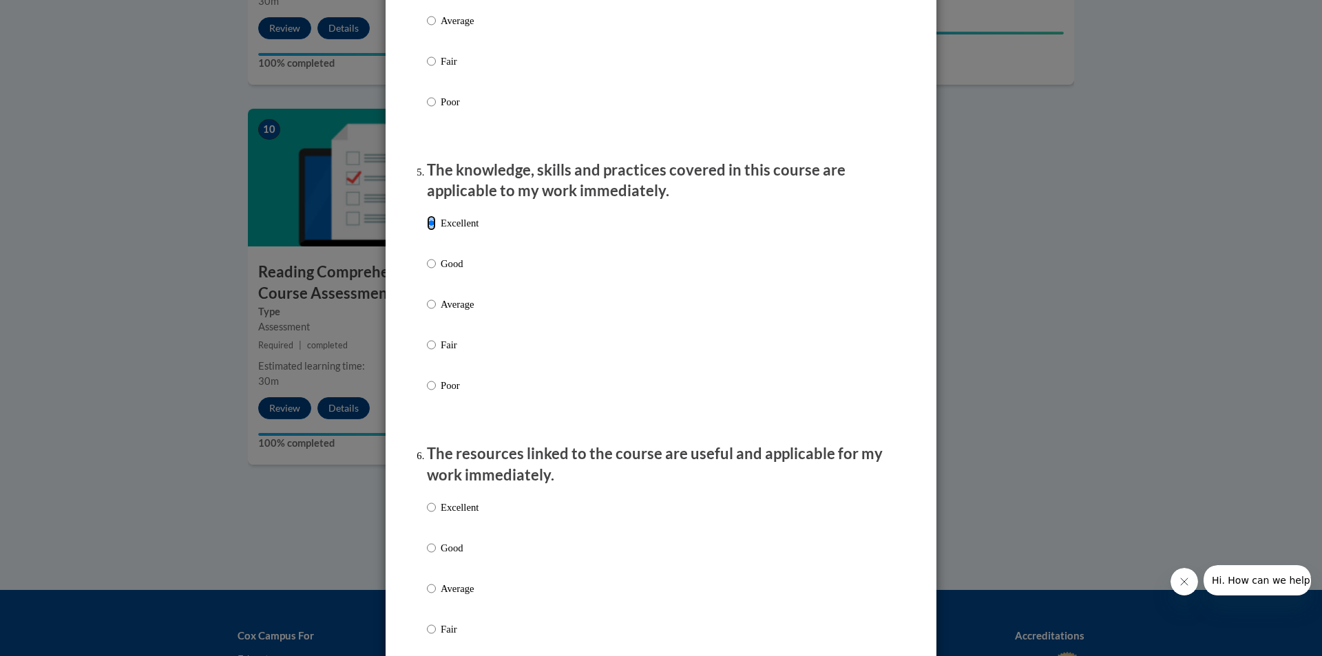
scroll to position [1239, 0]
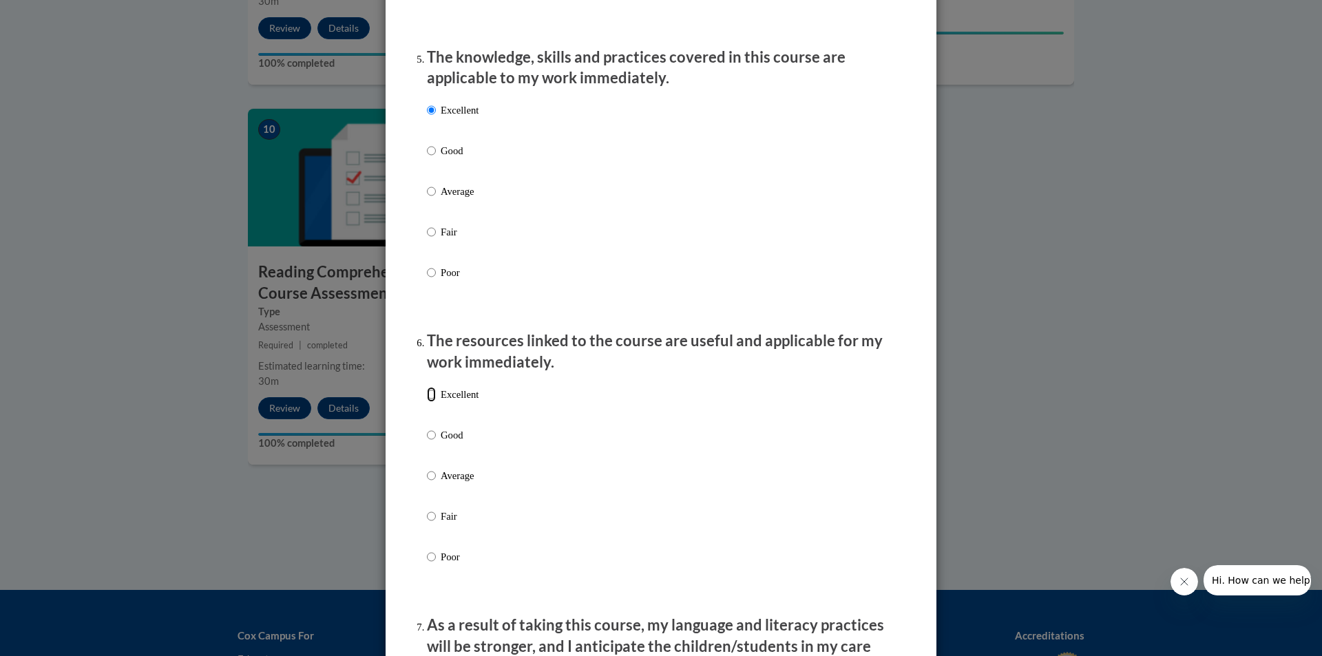
click at [427, 401] on input "Excellent" at bounding box center [431, 394] width 9 height 15
radio input "true"
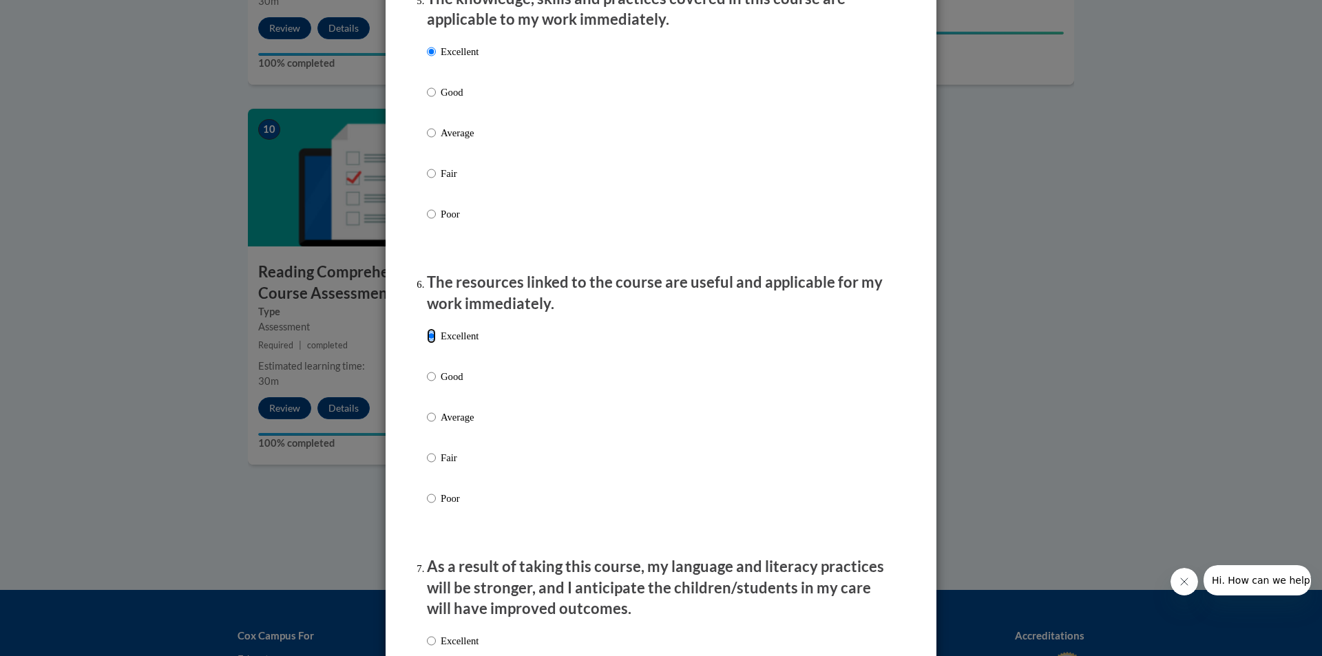
scroll to position [1446, 0]
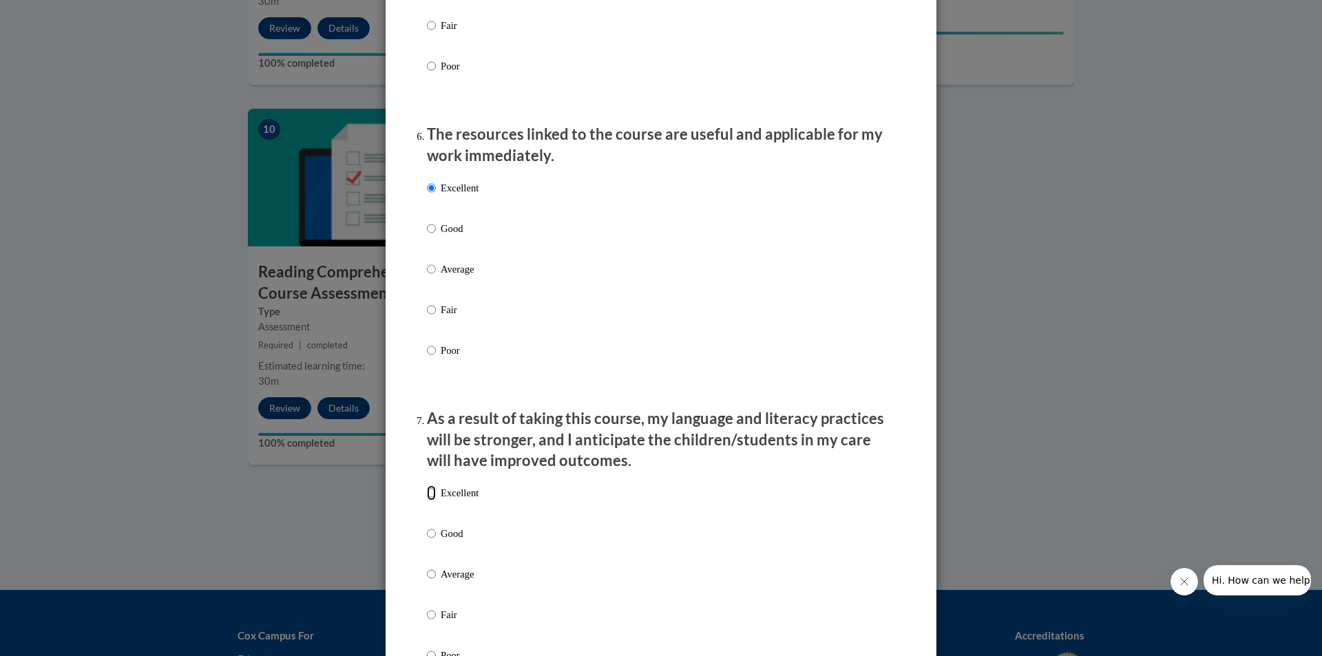
click at [429, 501] on input "Excellent" at bounding box center [431, 492] width 9 height 15
radio input "true"
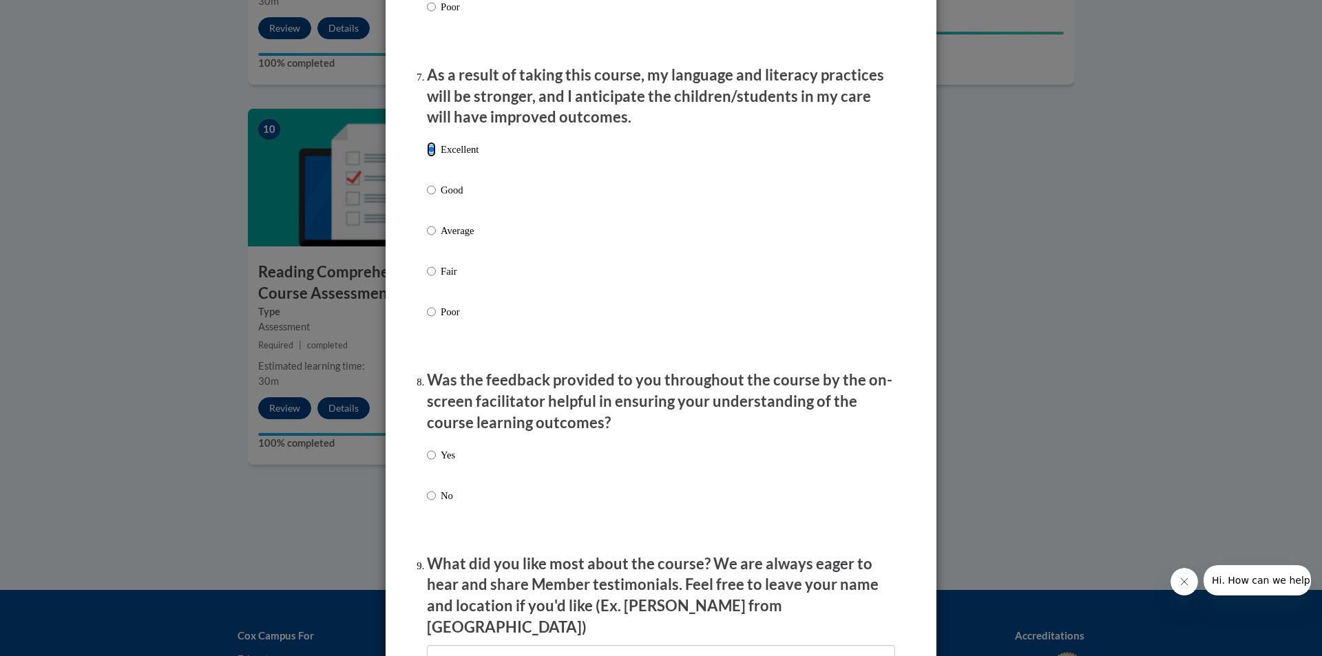
scroll to position [1790, 0]
click at [429, 462] on input "Yes" at bounding box center [431, 454] width 9 height 15
radio input "true"
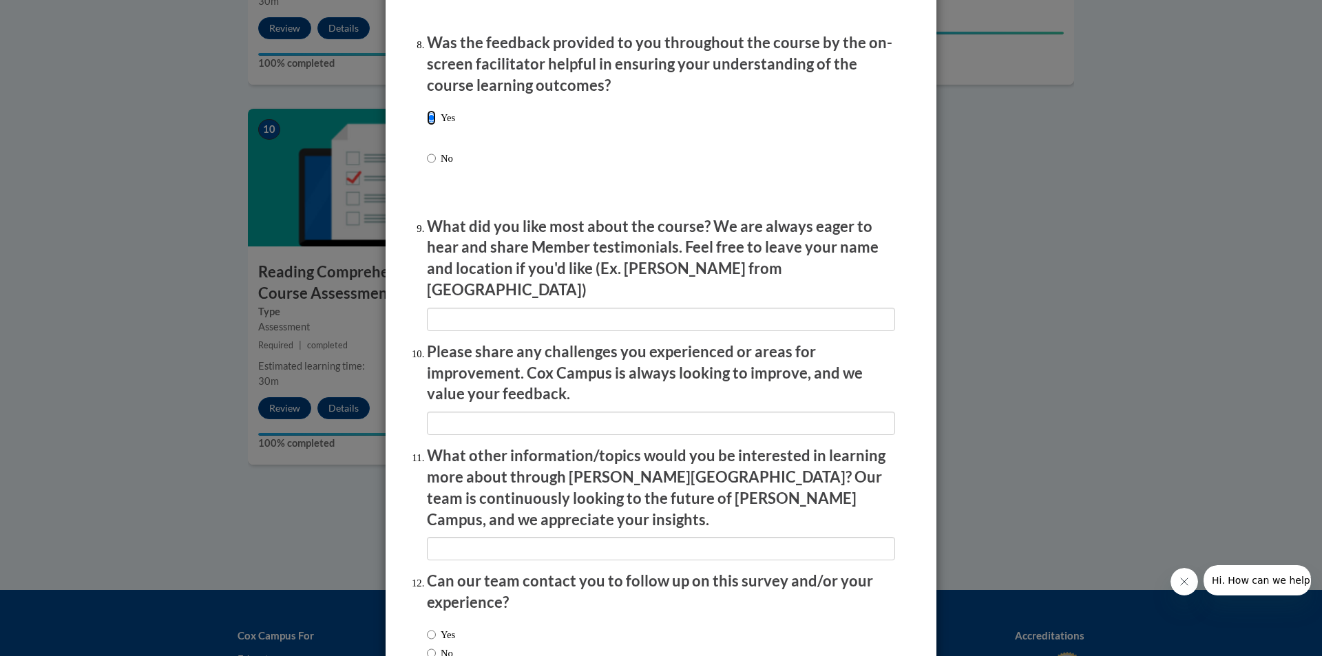
scroll to position [2204, 0]
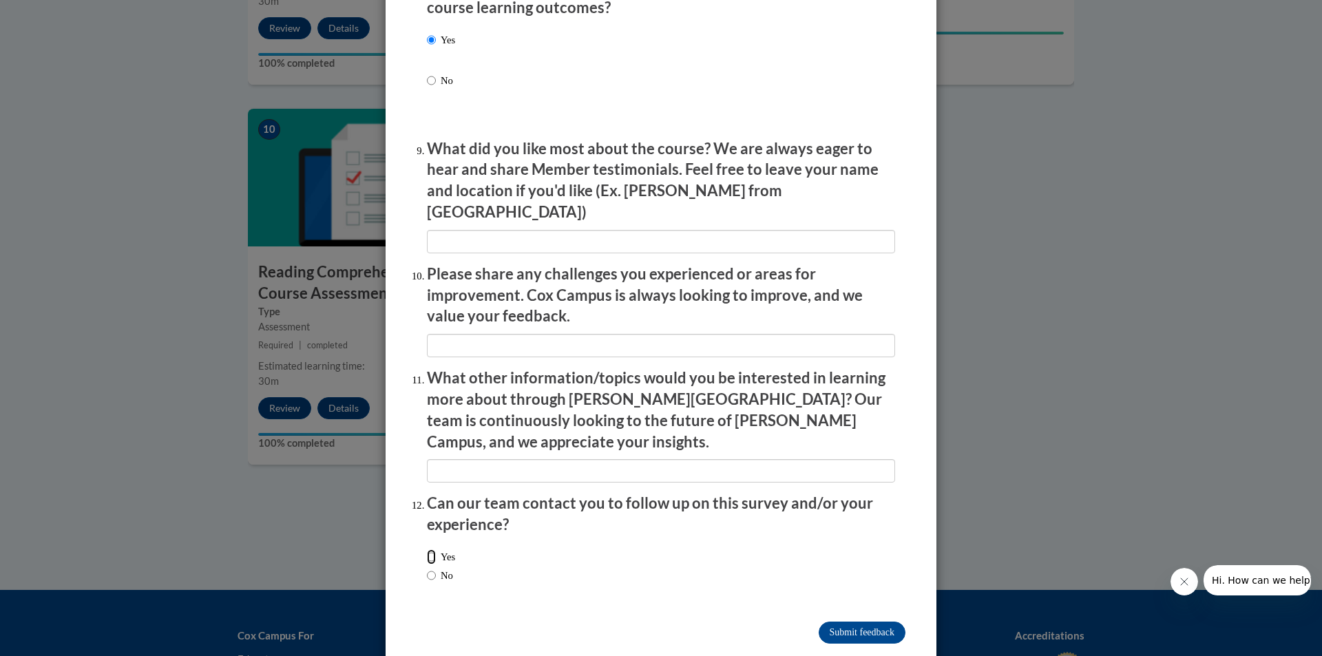
click at [427, 549] on input "Yes" at bounding box center [431, 556] width 9 height 15
radio input "true"
click at [451, 568] on label "No" at bounding box center [440, 575] width 26 height 15
click at [436, 568] on input "No" at bounding box center [431, 575] width 9 height 15
radio input "true"
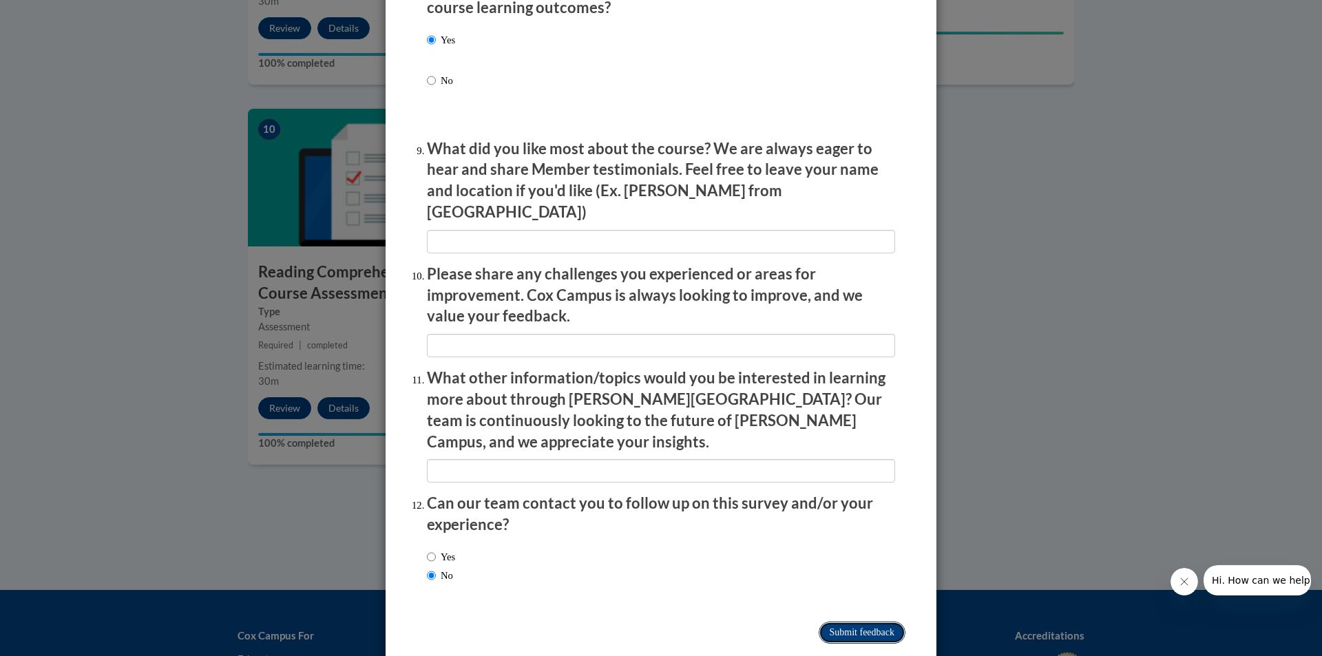
click at [870, 622] on input "Submit feedback" at bounding box center [862, 633] width 87 height 22
